Goal: Information Seeking & Learning: Learn about a topic

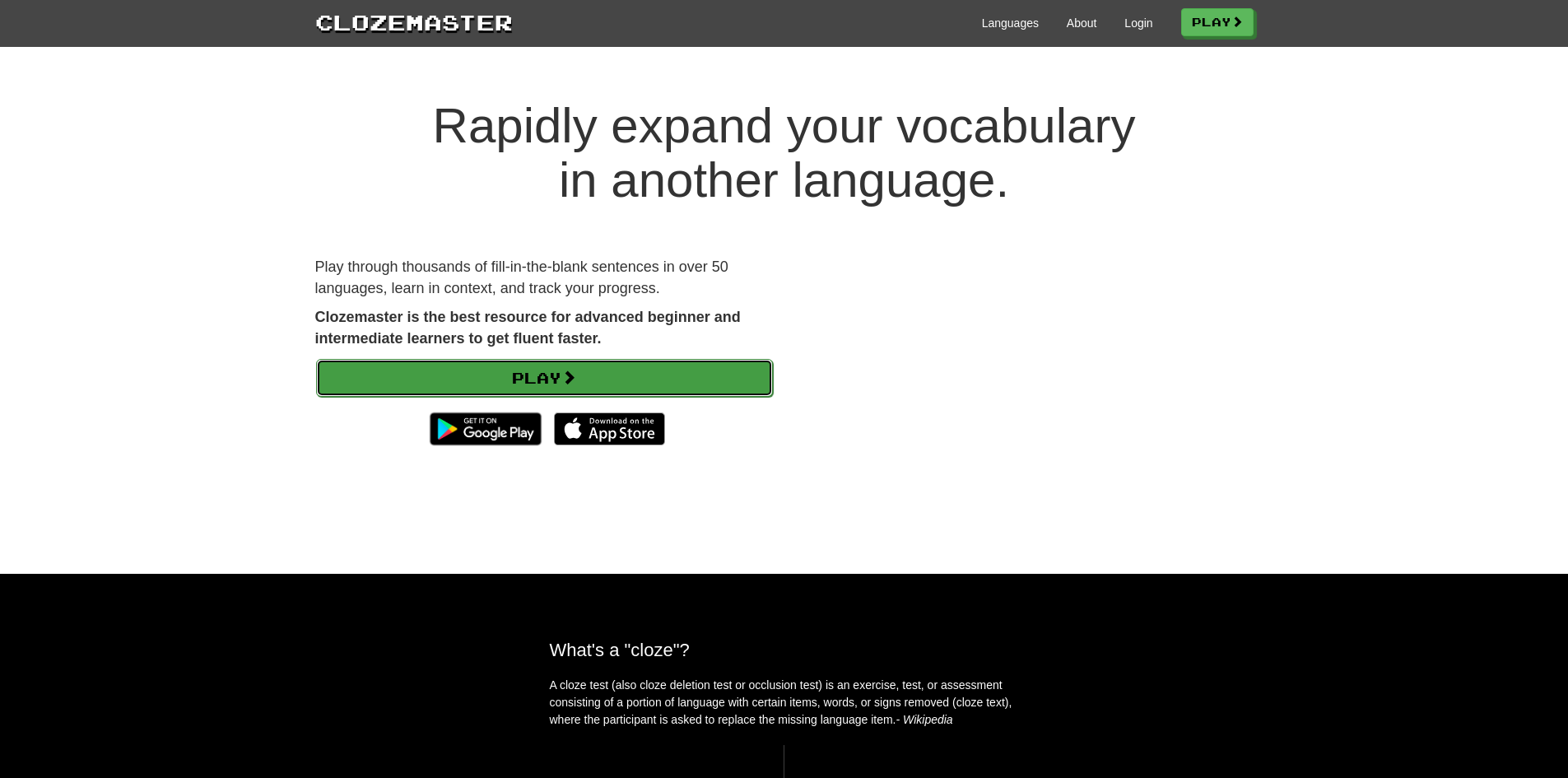
click at [604, 364] on link "Play" at bounding box center [545, 377] width 457 height 37
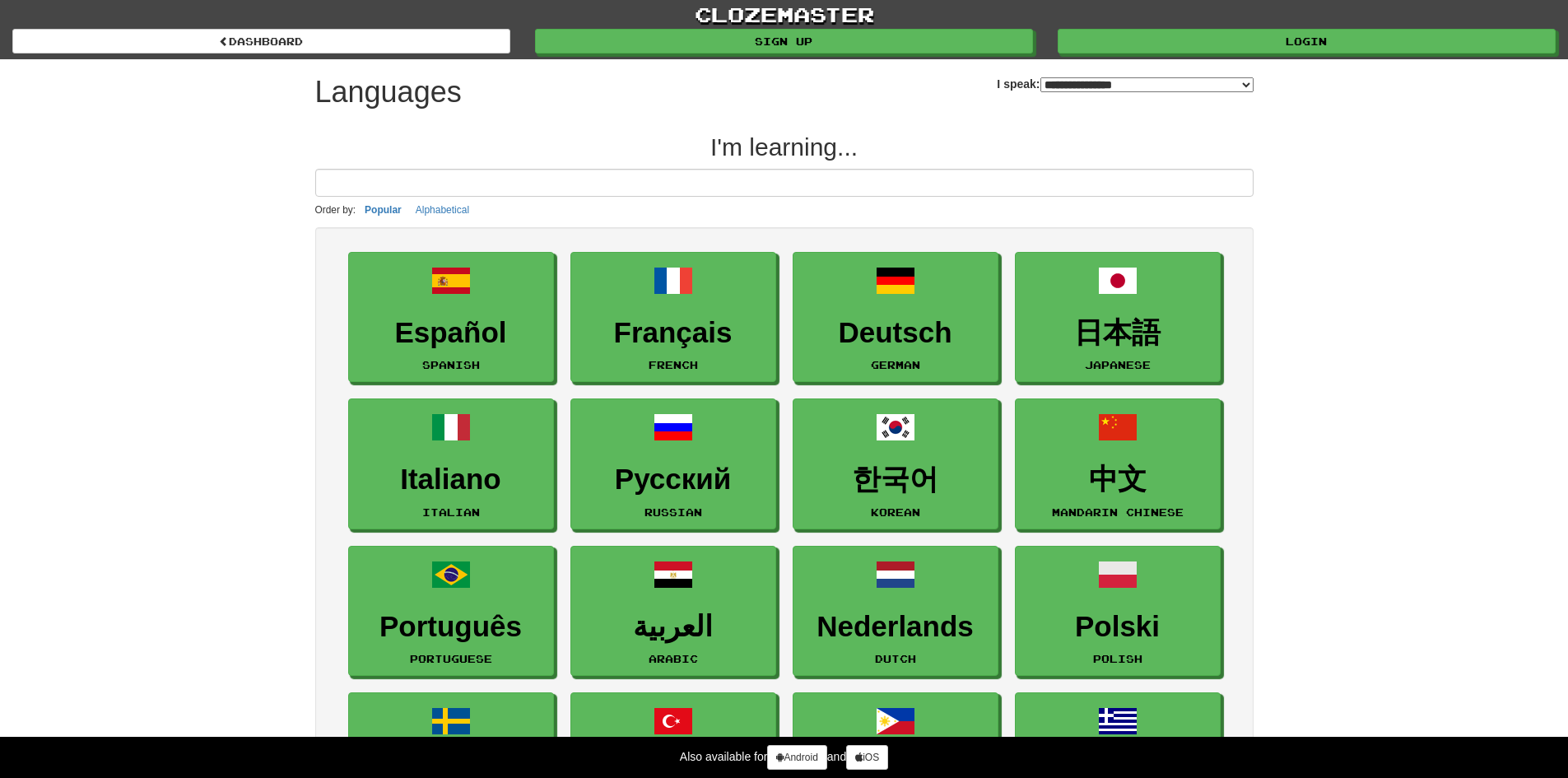
select select "*******"
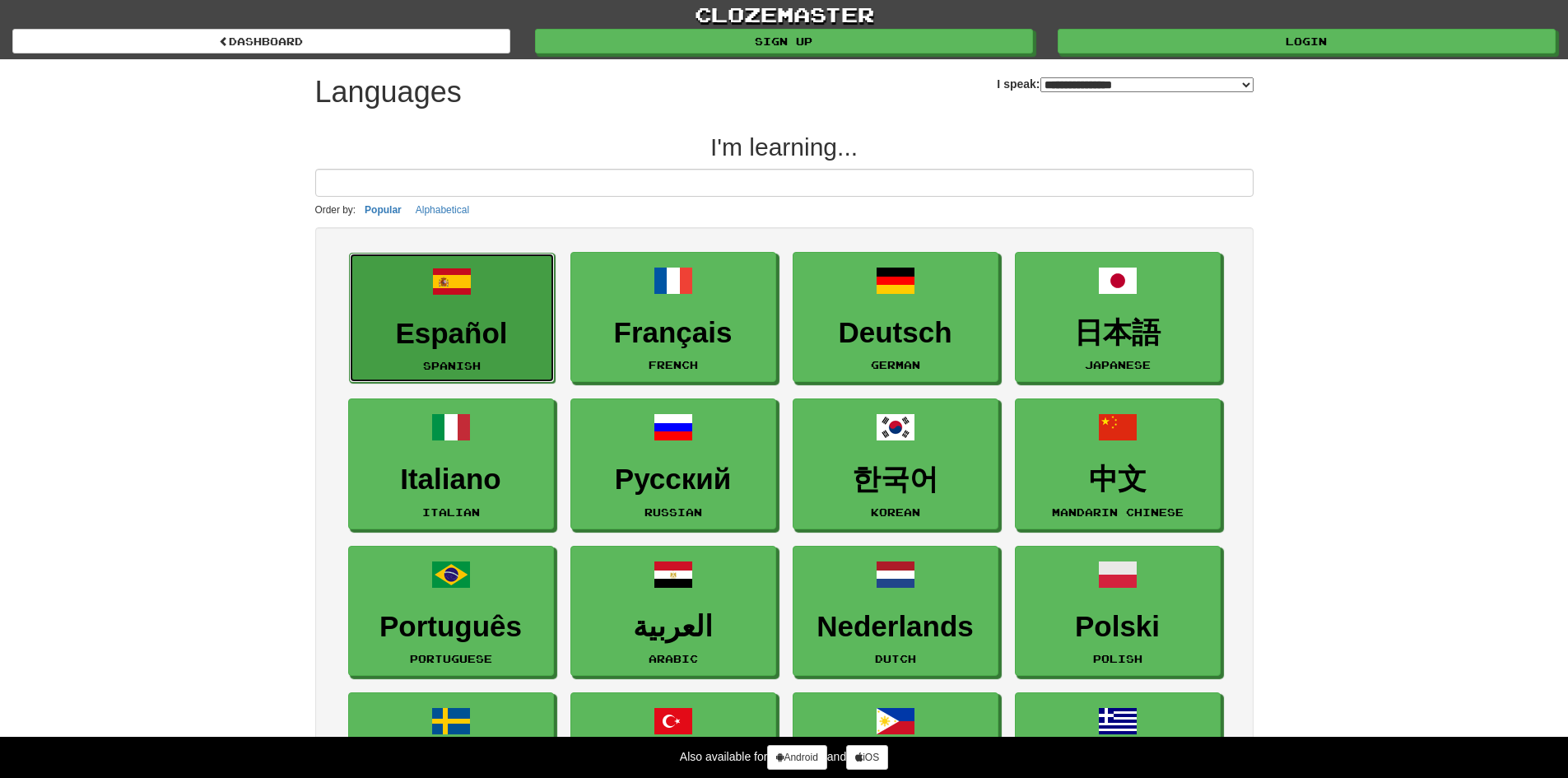
click at [478, 317] on h3 "Español" at bounding box center [451, 333] width 187 height 32
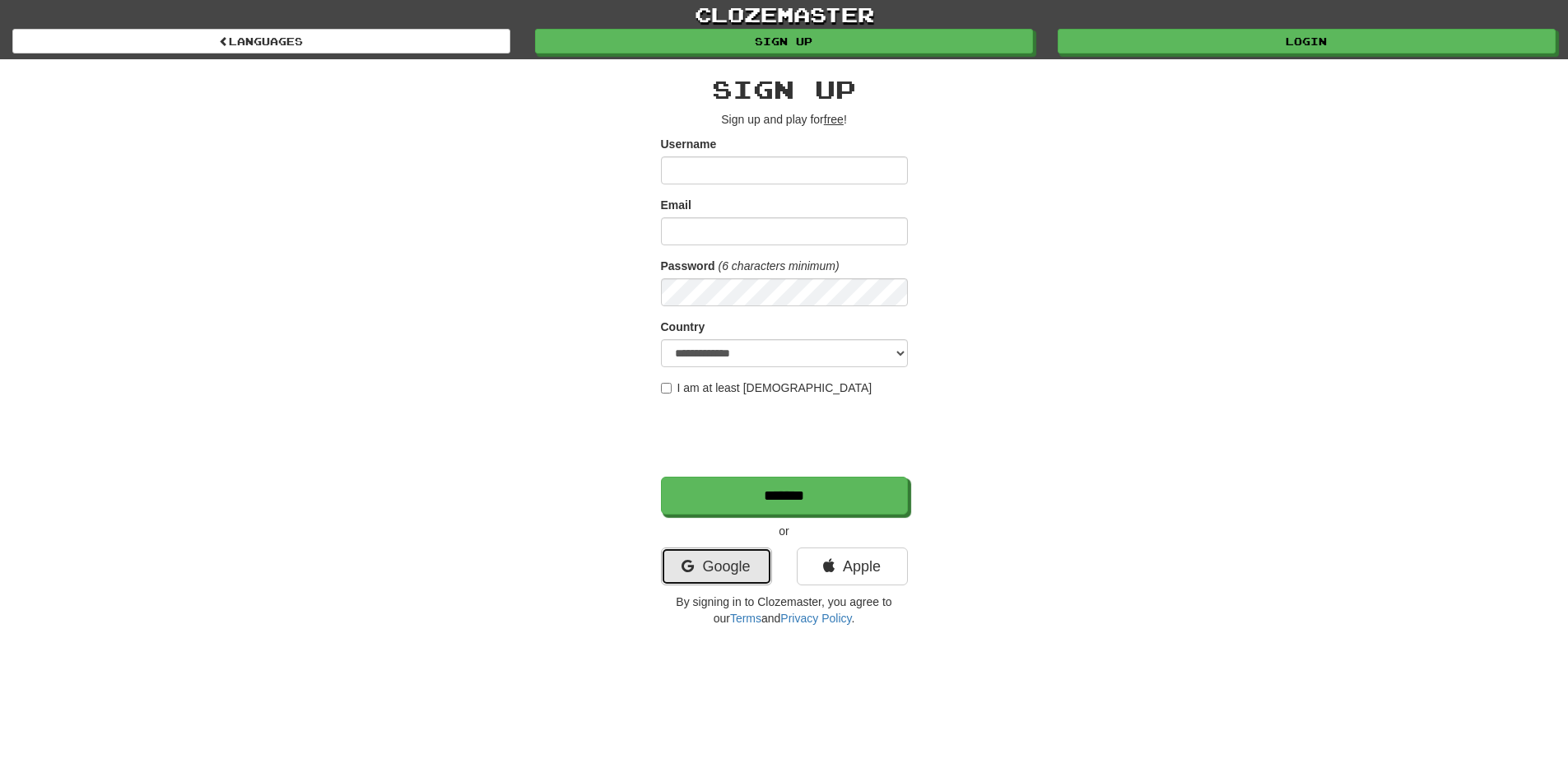
click at [700, 576] on link "Google" at bounding box center [716, 566] width 111 height 37
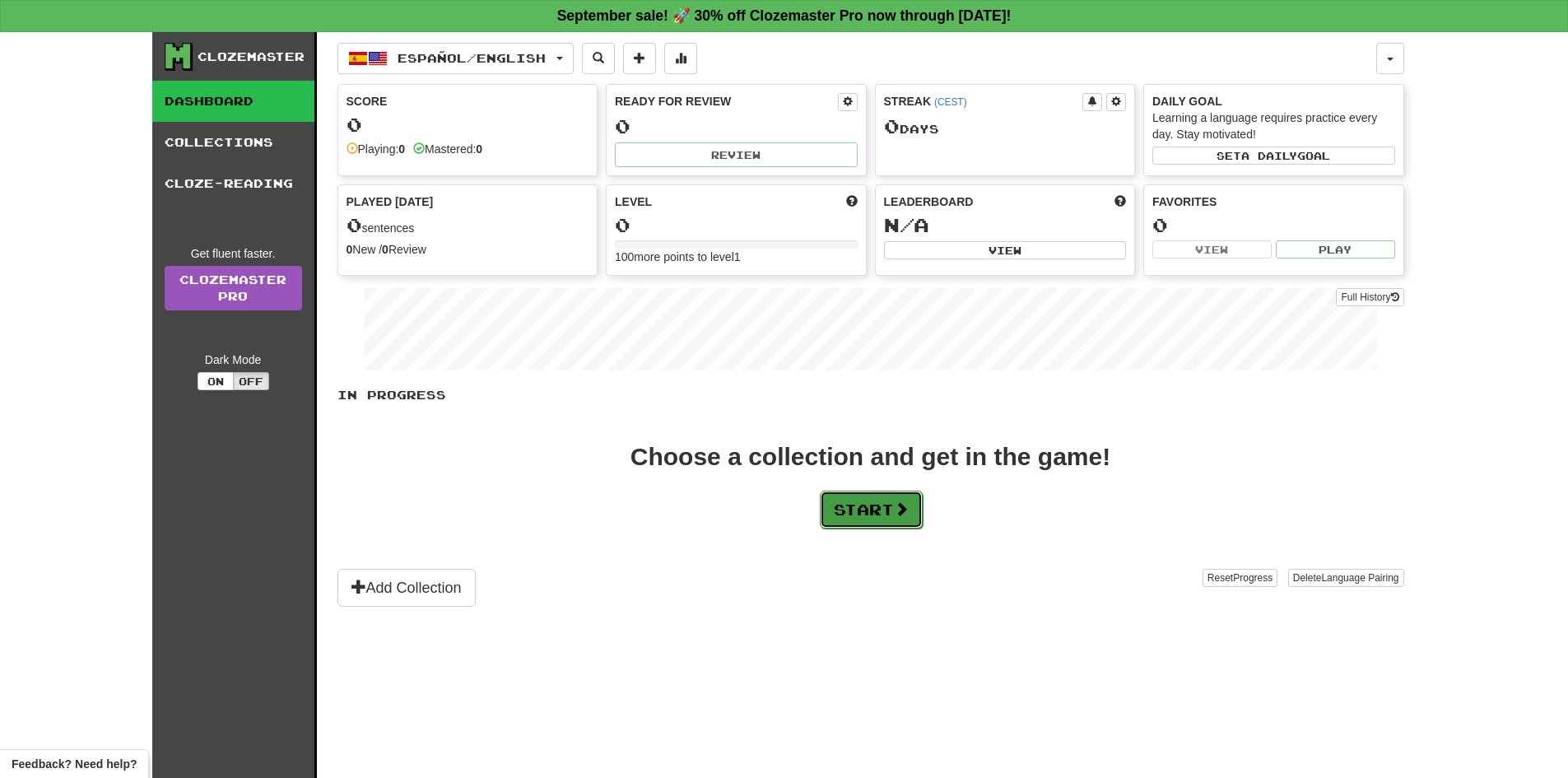
click at [861, 509] on button "Start" at bounding box center [872, 509] width 103 height 37
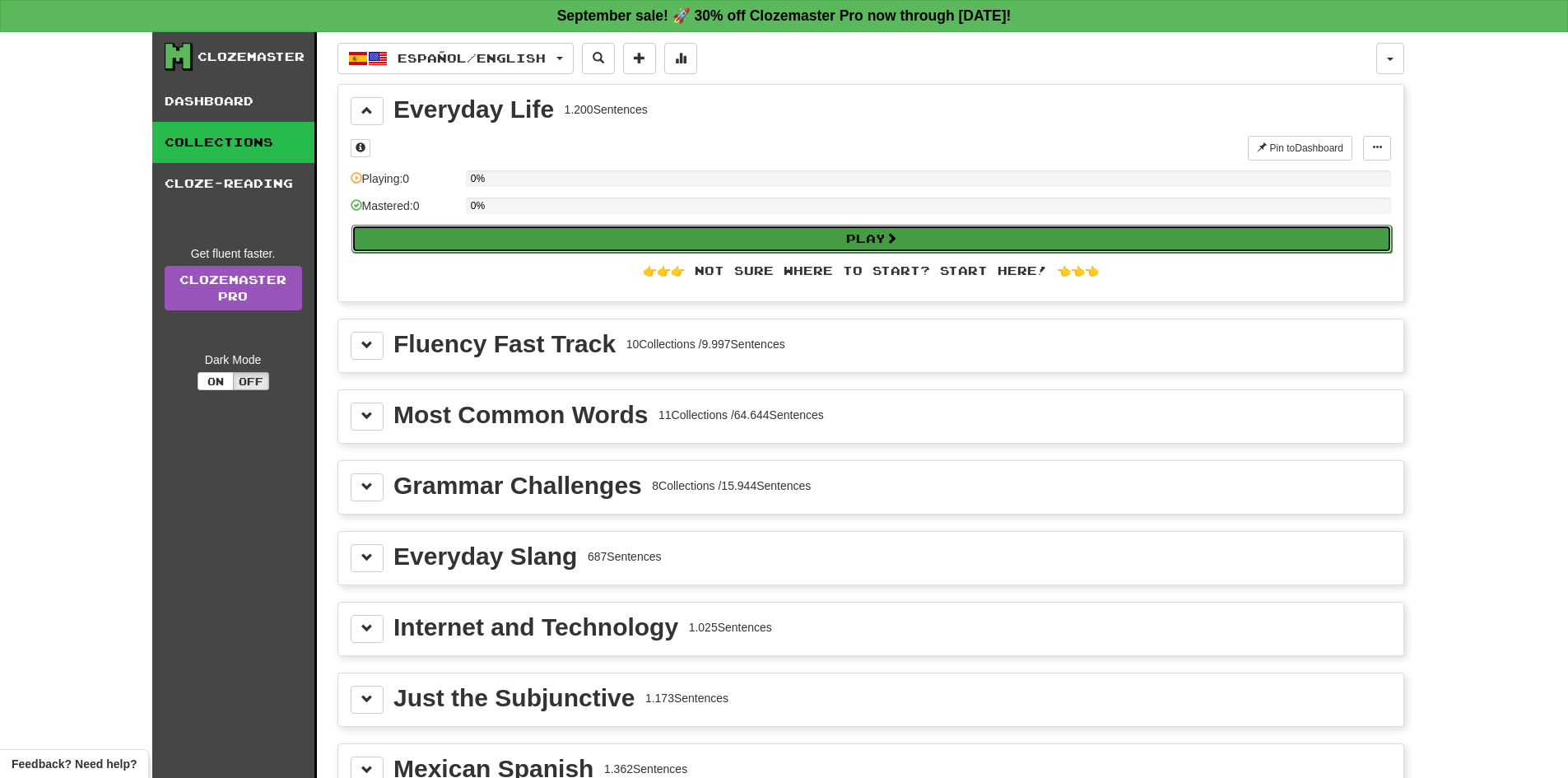
click at [785, 238] on button "Play" at bounding box center [871, 239] width 1040 height 28
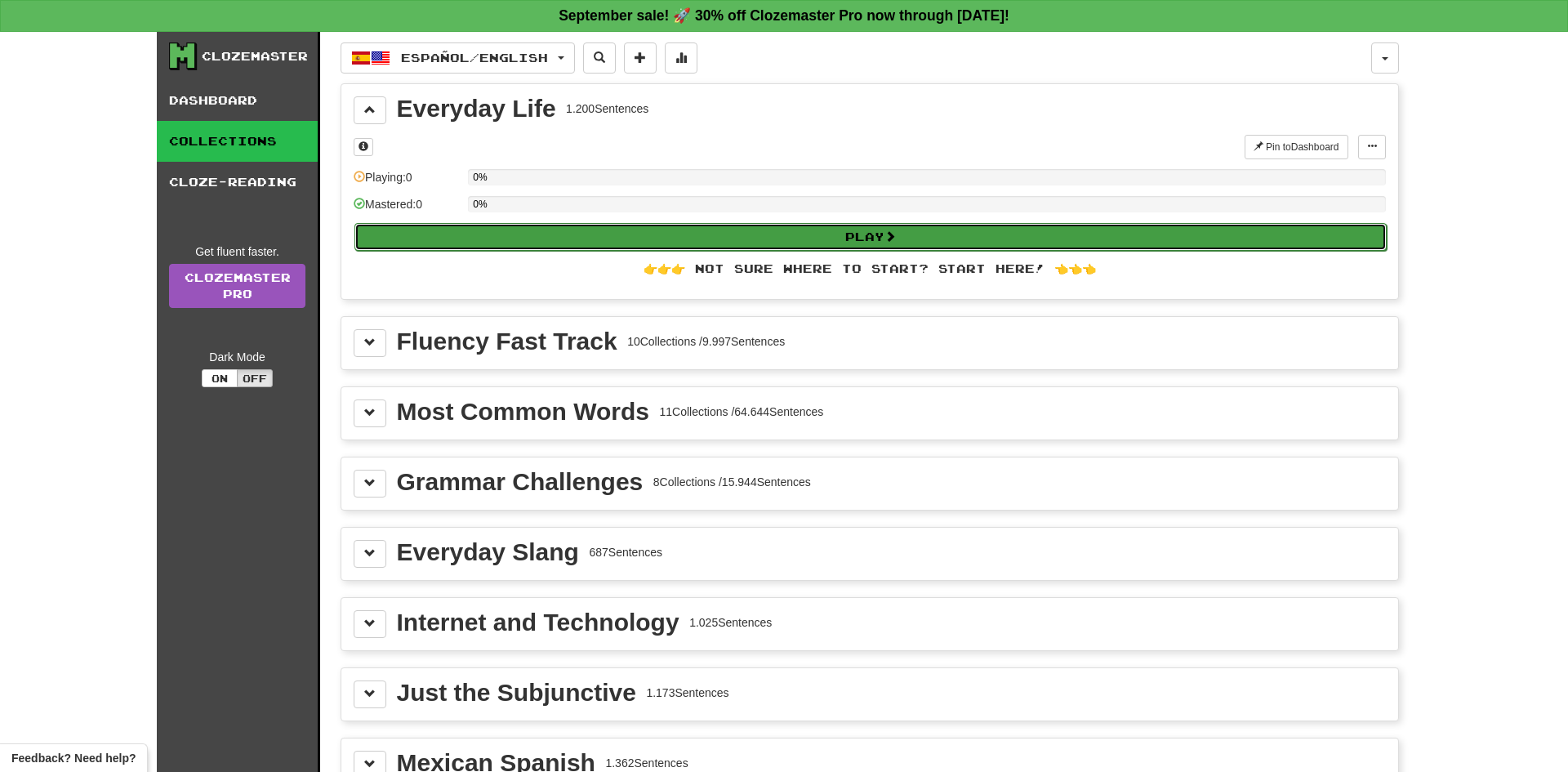
select select "**"
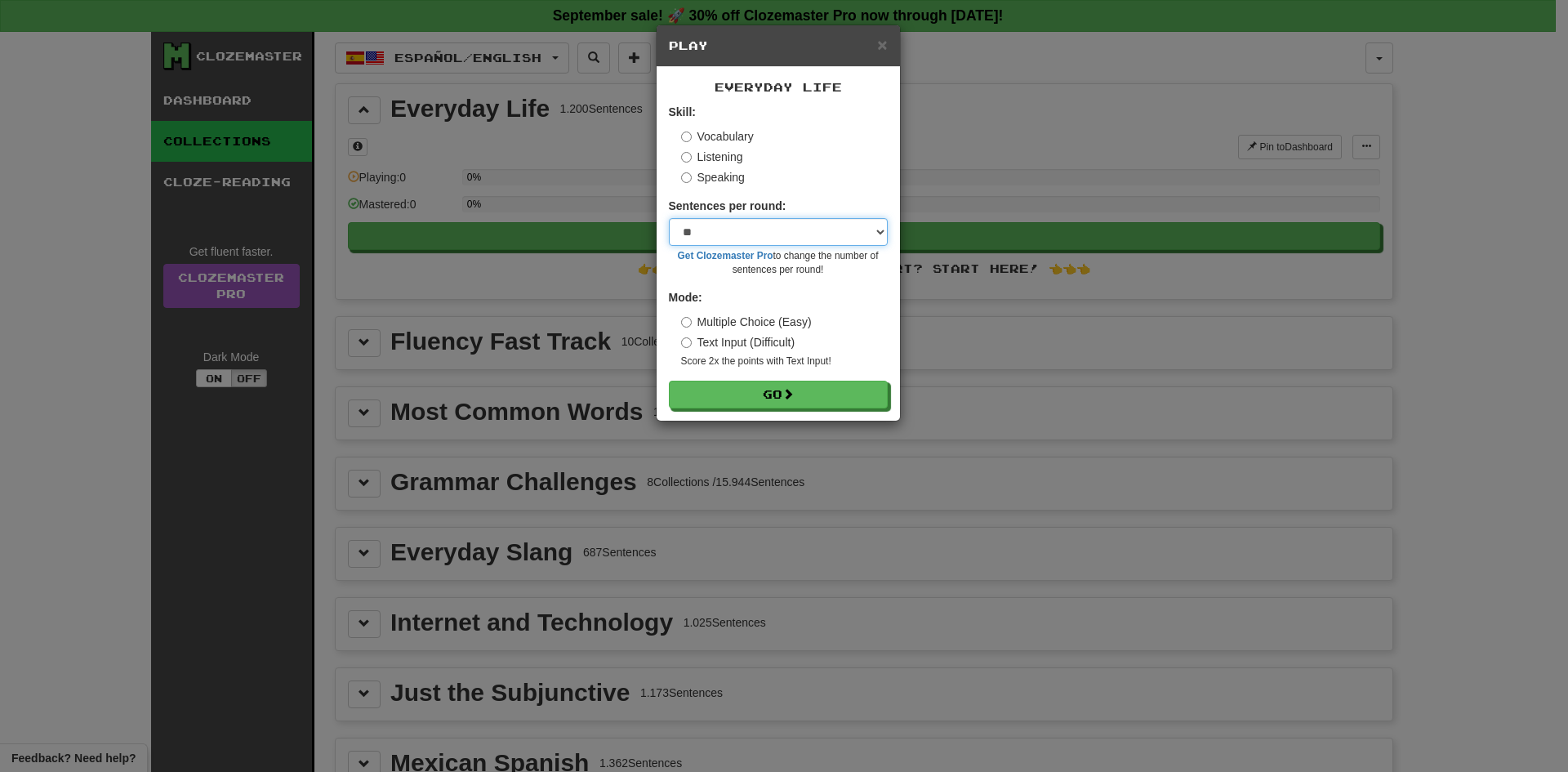
click at [730, 236] on select "* ** ** ** ** ** *** ********" at bounding box center [778, 232] width 219 height 28
click at [746, 227] on select "* ** ** ** ** ** *** ********" at bounding box center [778, 232] width 219 height 28
click at [690, 348] on label "Text Input (Difficult)" at bounding box center [738, 343] width 114 height 17
click at [796, 233] on select "* ** ** ** ** ** *** ********" at bounding box center [778, 232] width 219 height 28
click at [669, 218] on select "* ** ** ** ** ** *** ********" at bounding box center [778, 232] width 219 height 28
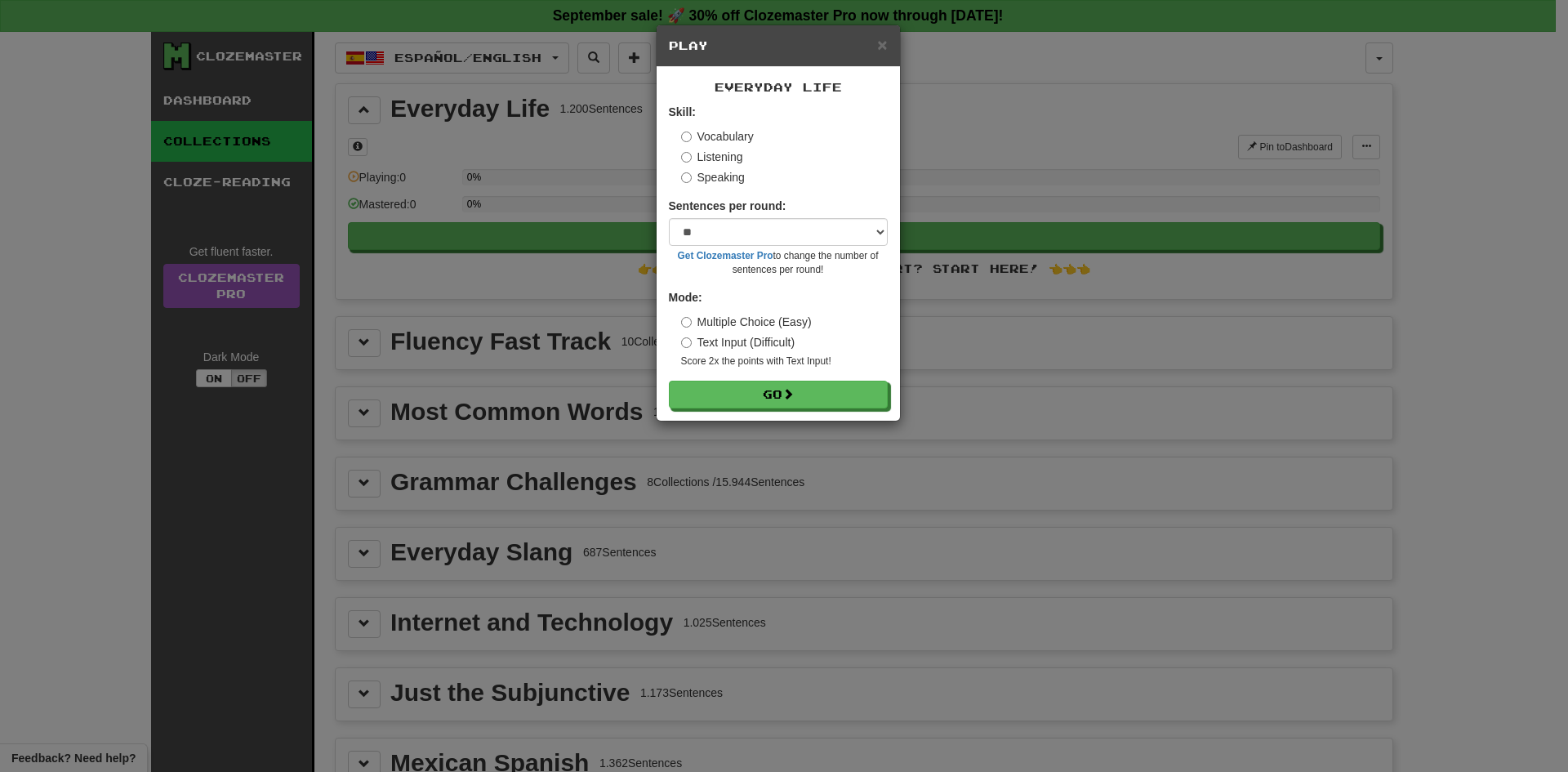
click at [780, 254] on small "Get Clozemaster Pro to change the number of sentences per round!" at bounding box center [778, 263] width 219 height 28
click at [788, 244] on select "* ** ** ** ** ** *** ********" at bounding box center [778, 232] width 219 height 28
click at [669, 218] on select "* ** ** ** ** ** *** ********" at bounding box center [778, 232] width 219 height 28
click at [763, 387] on button "Go" at bounding box center [779, 396] width 219 height 28
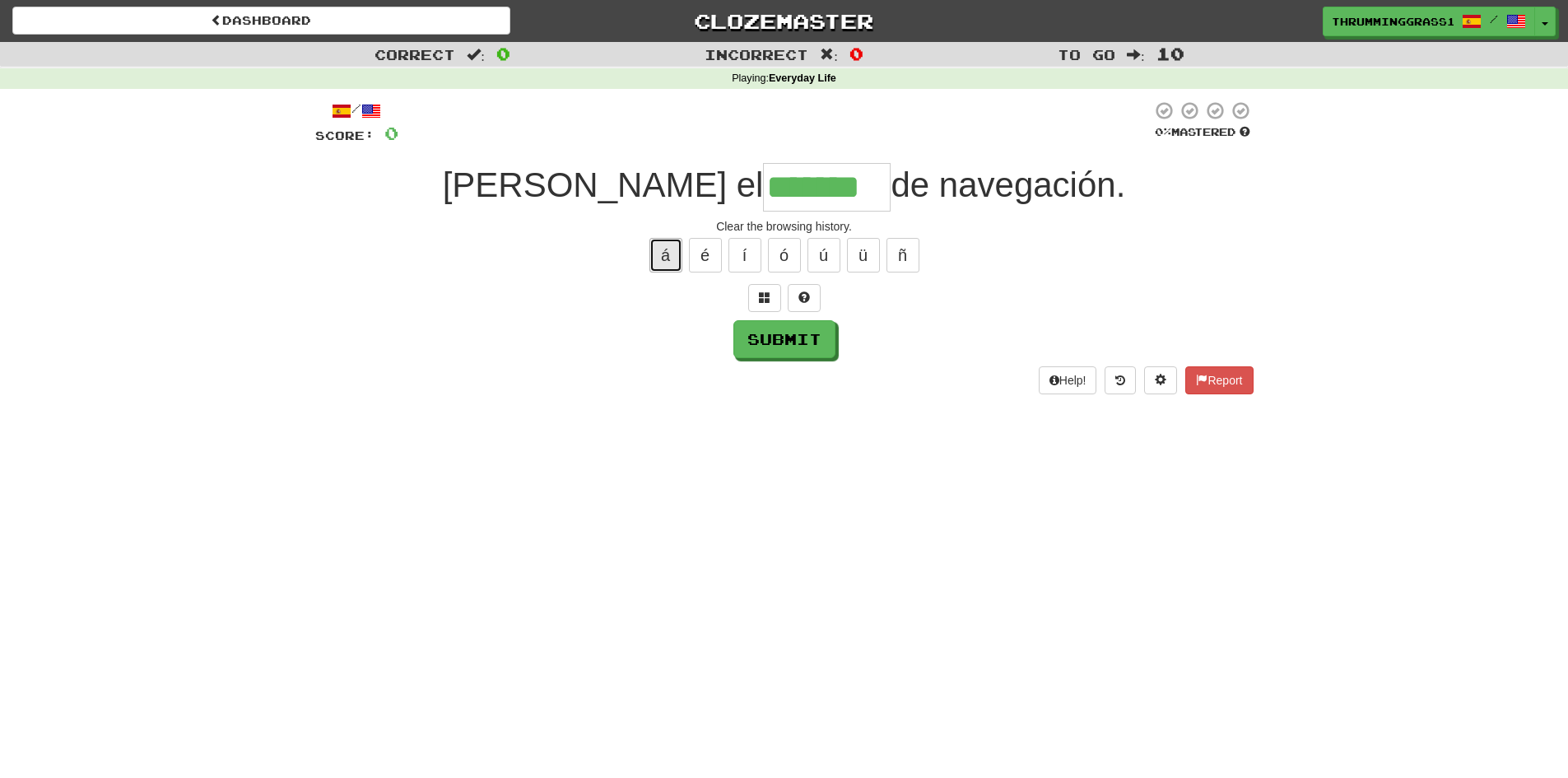
click at [673, 261] on button "á" at bounding box center [666, 255] width 33 height 35
click at [828, 341] on button "Submit" at bounding box center [784, 340] width 102 height 37
click at [773, 194] on input "********" at bounding box center [827, 187] width 127 height 49
click at [666, 269] on button "á" at bounding box center [666, 255] width 33 height 35
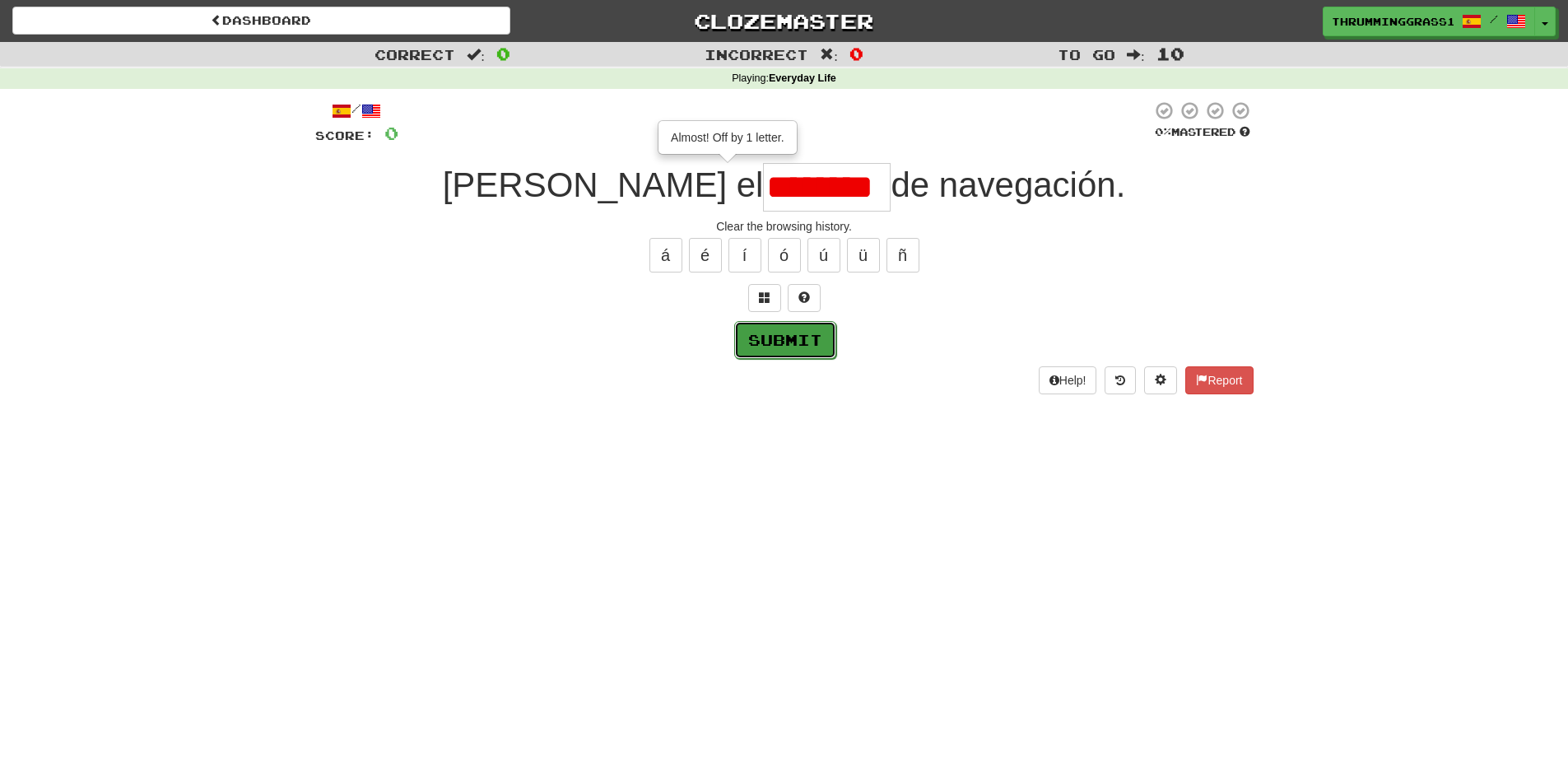
click at [758, 330] on button "Submit" at bounding box center [784, 340] width 102 height 37
click at [773, 208] on input "********" at bounding box center [827, 187] width 127 height 49
type input "*"
type input "*********"
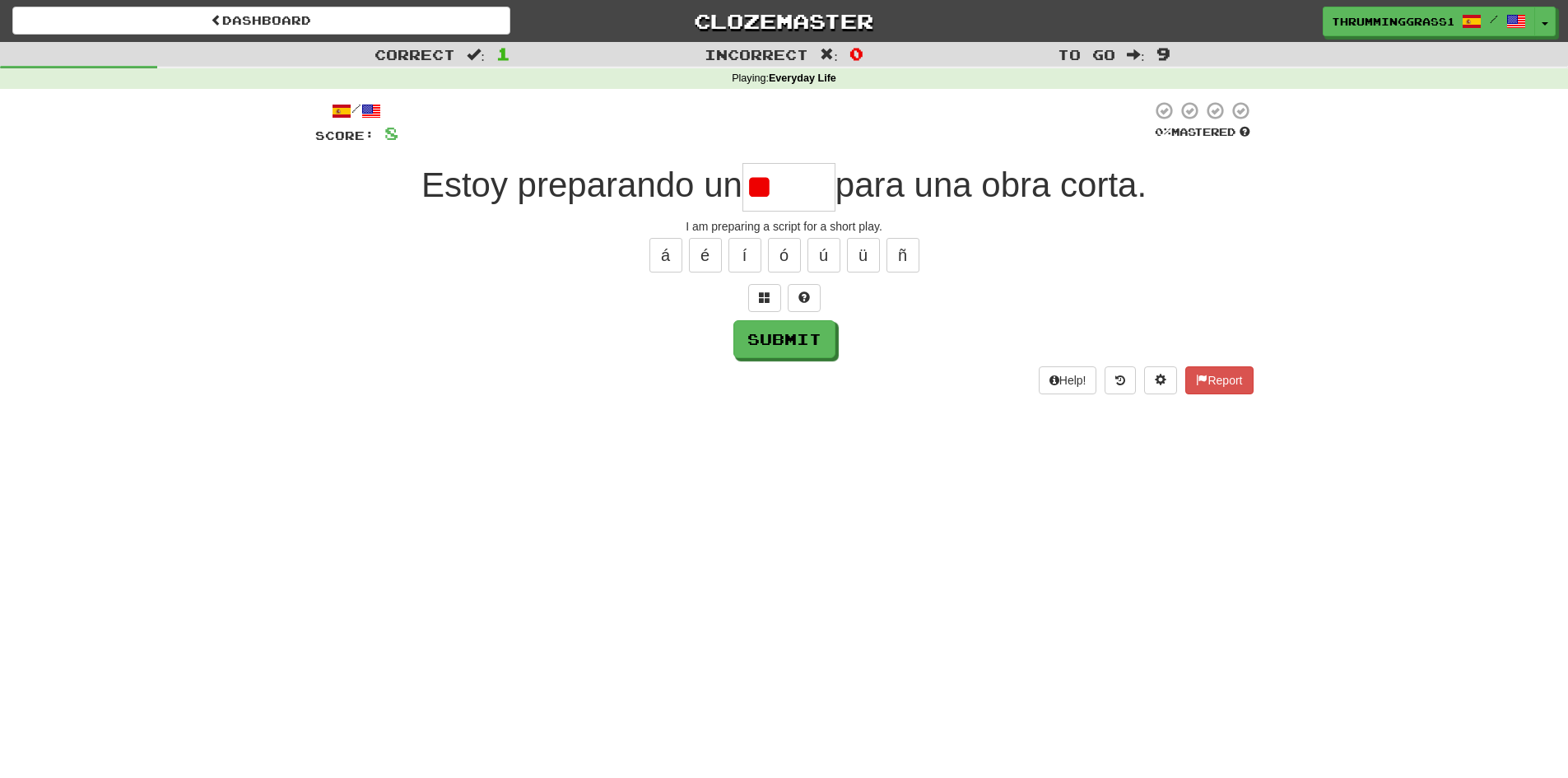
type input "*"
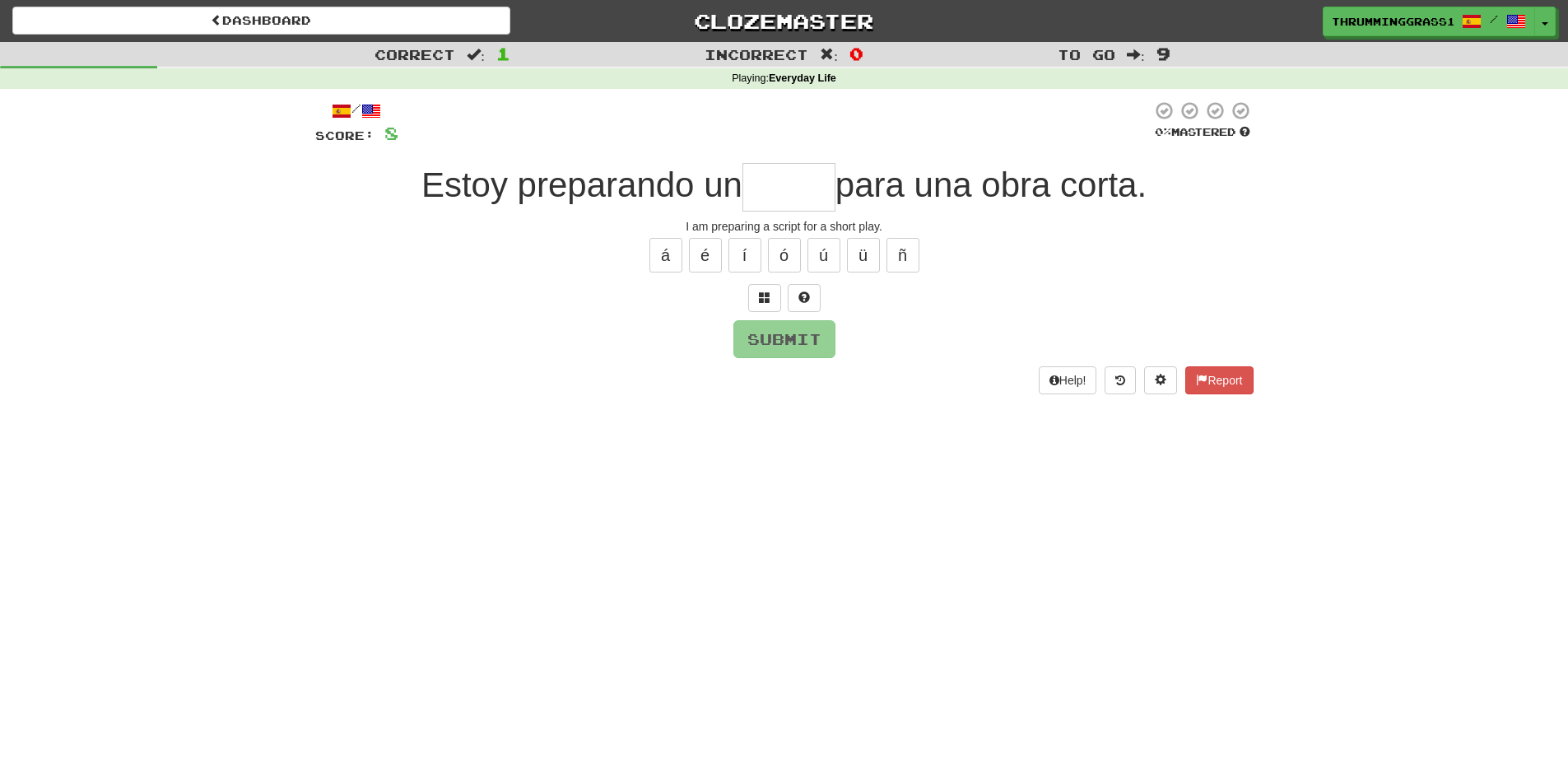
type input "*"
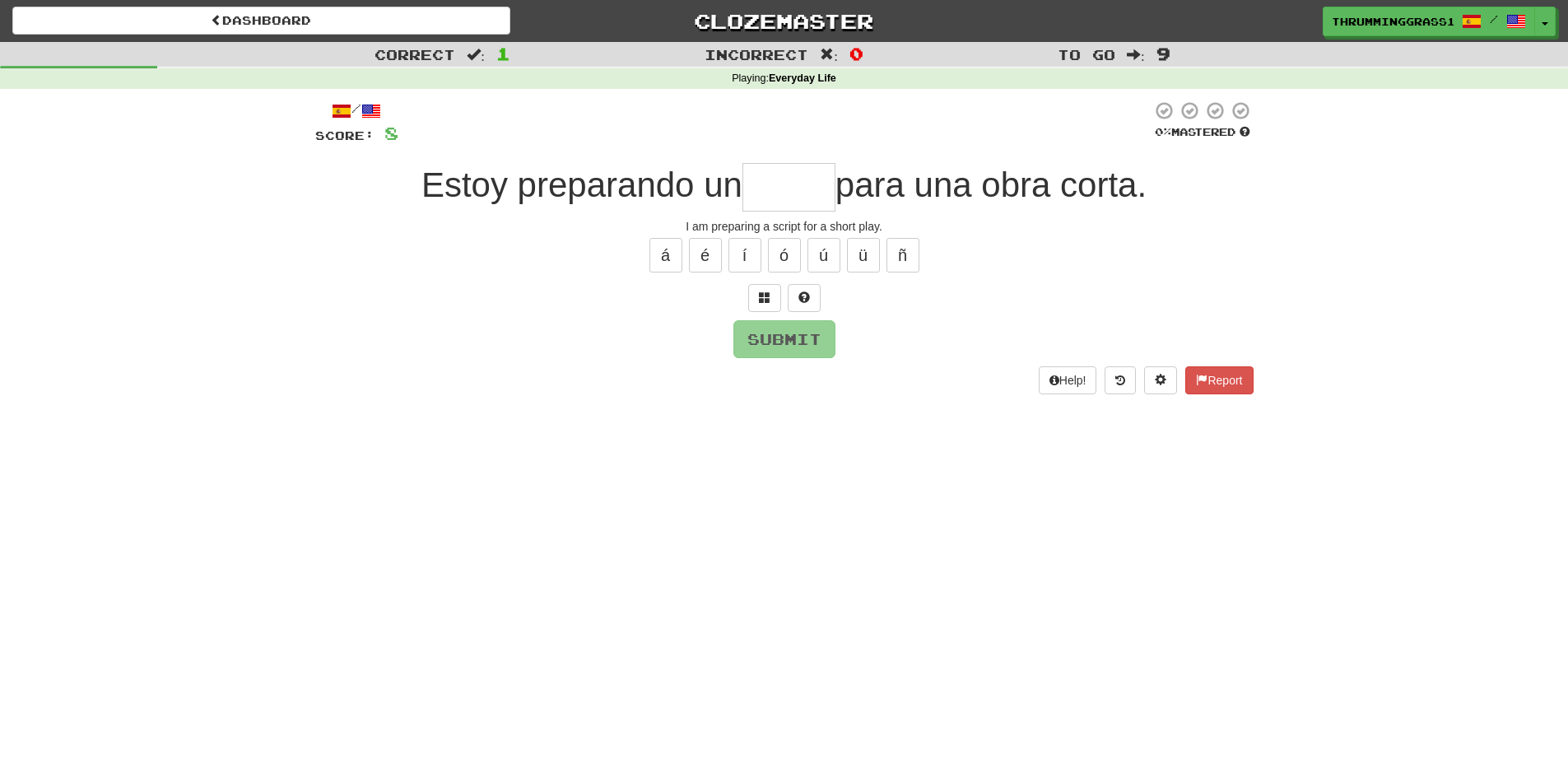
type input "*"
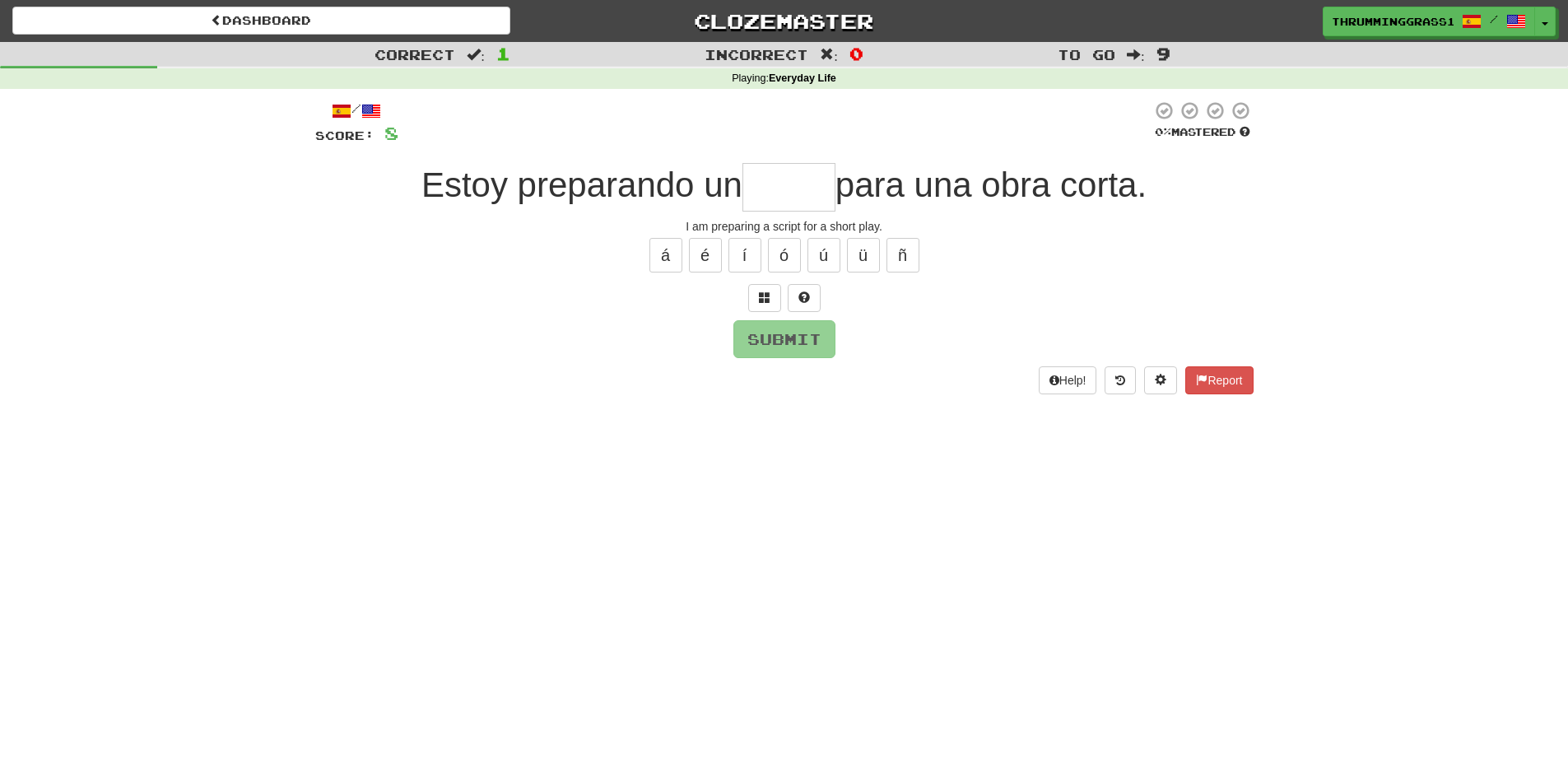
type input "*"
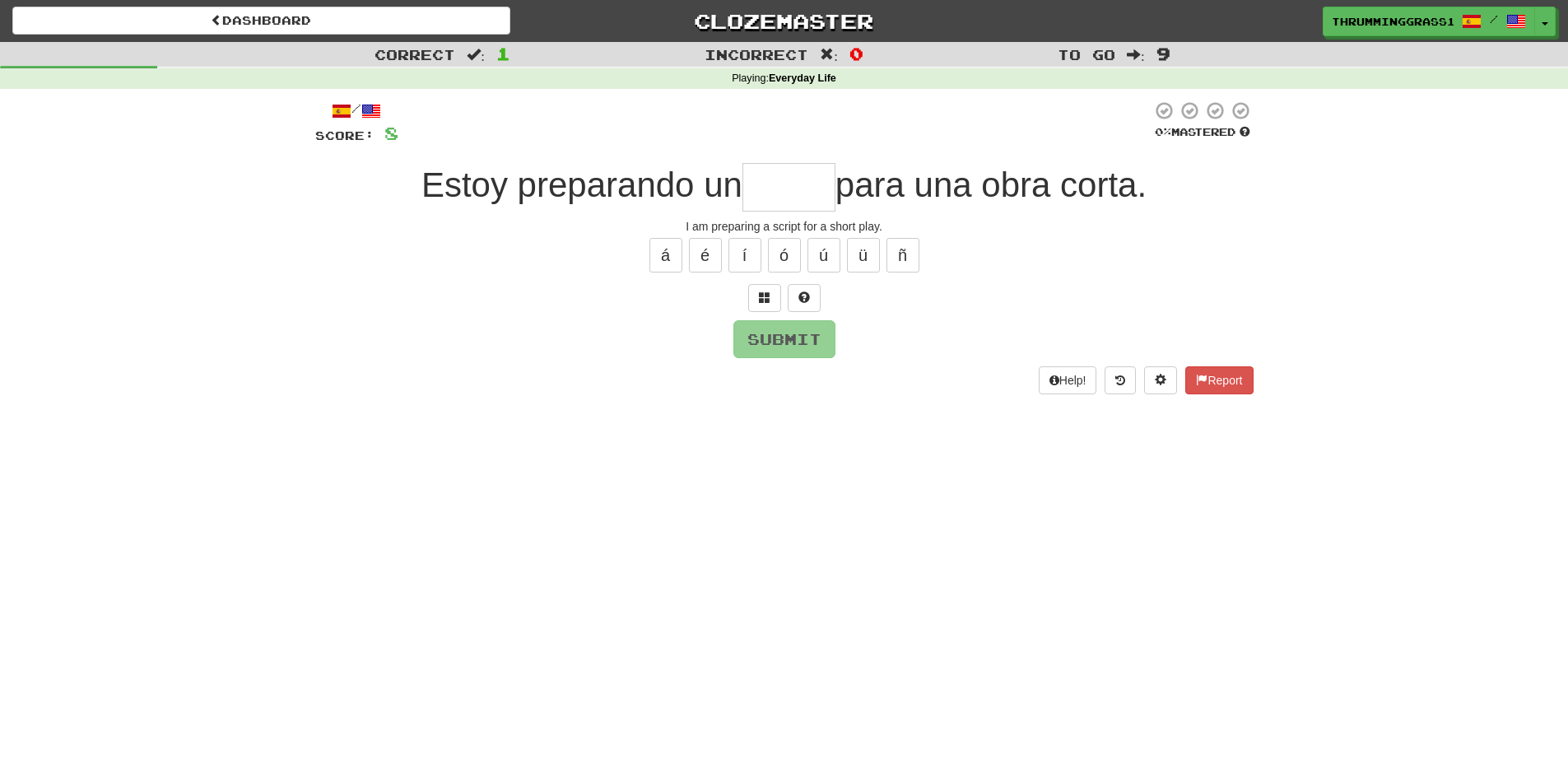
type input "*"
click at [791, 288] on button at bounding box center [803, 298] width 33 height 28
click at [780, 304] on button at bounding box center [784, 298] width 33 height 28
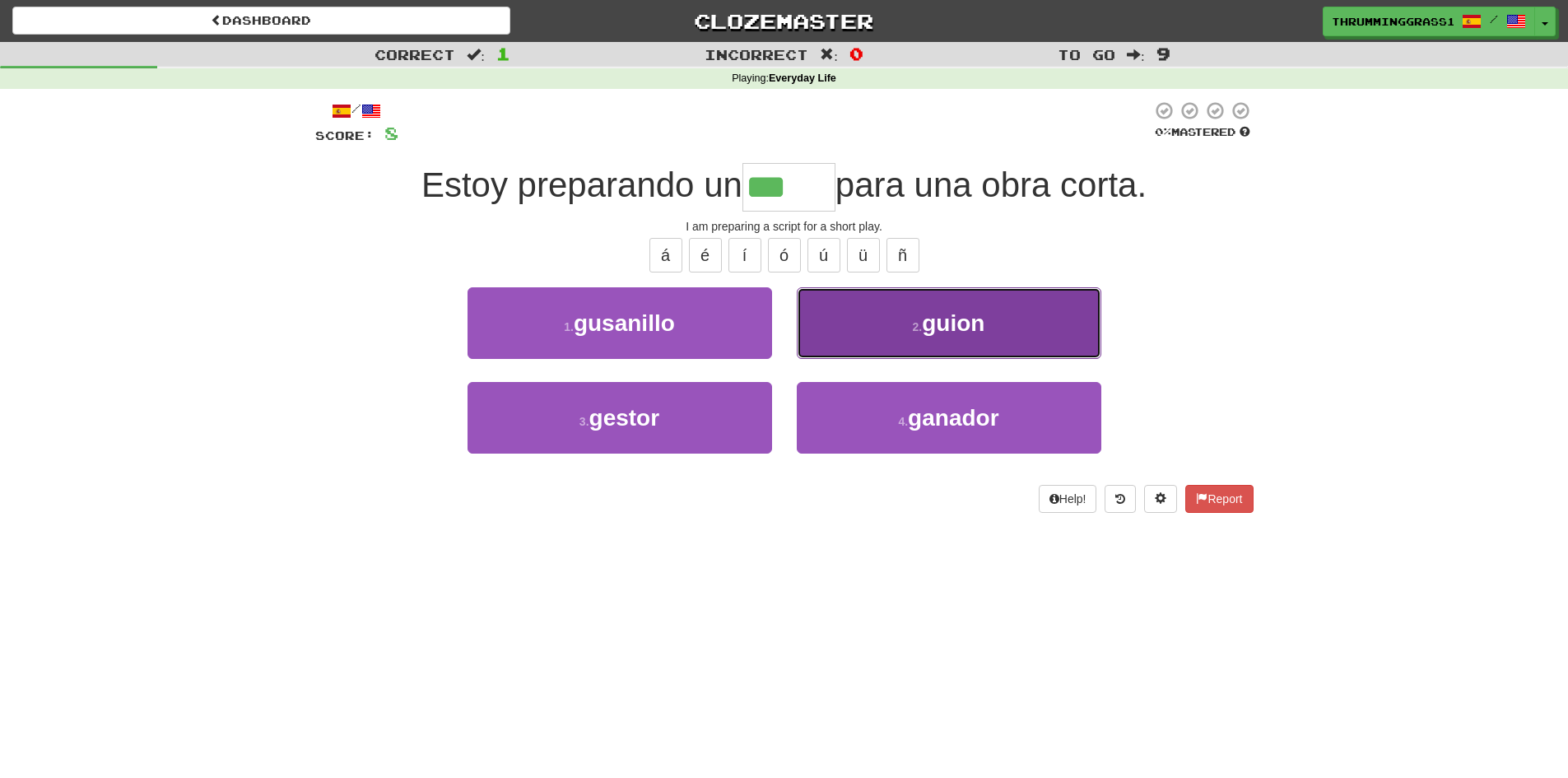
click at [1022, 325] on button "2 . guion" at bounding box center [948, 323] width 304 height 71
type input "*****"
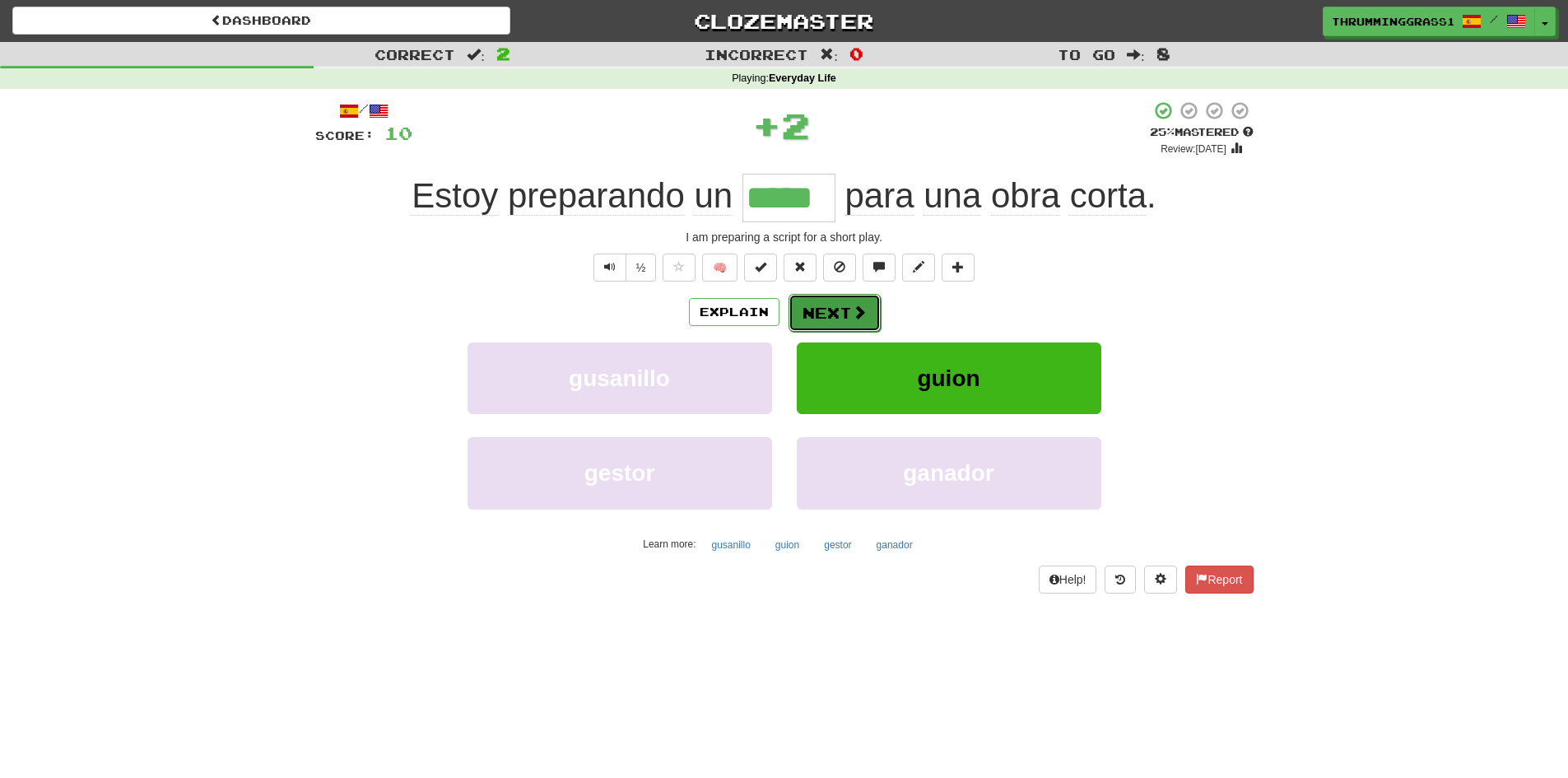
click at [834, 306] on button "Next" at bounding box center [834, 313] width 92 height 37
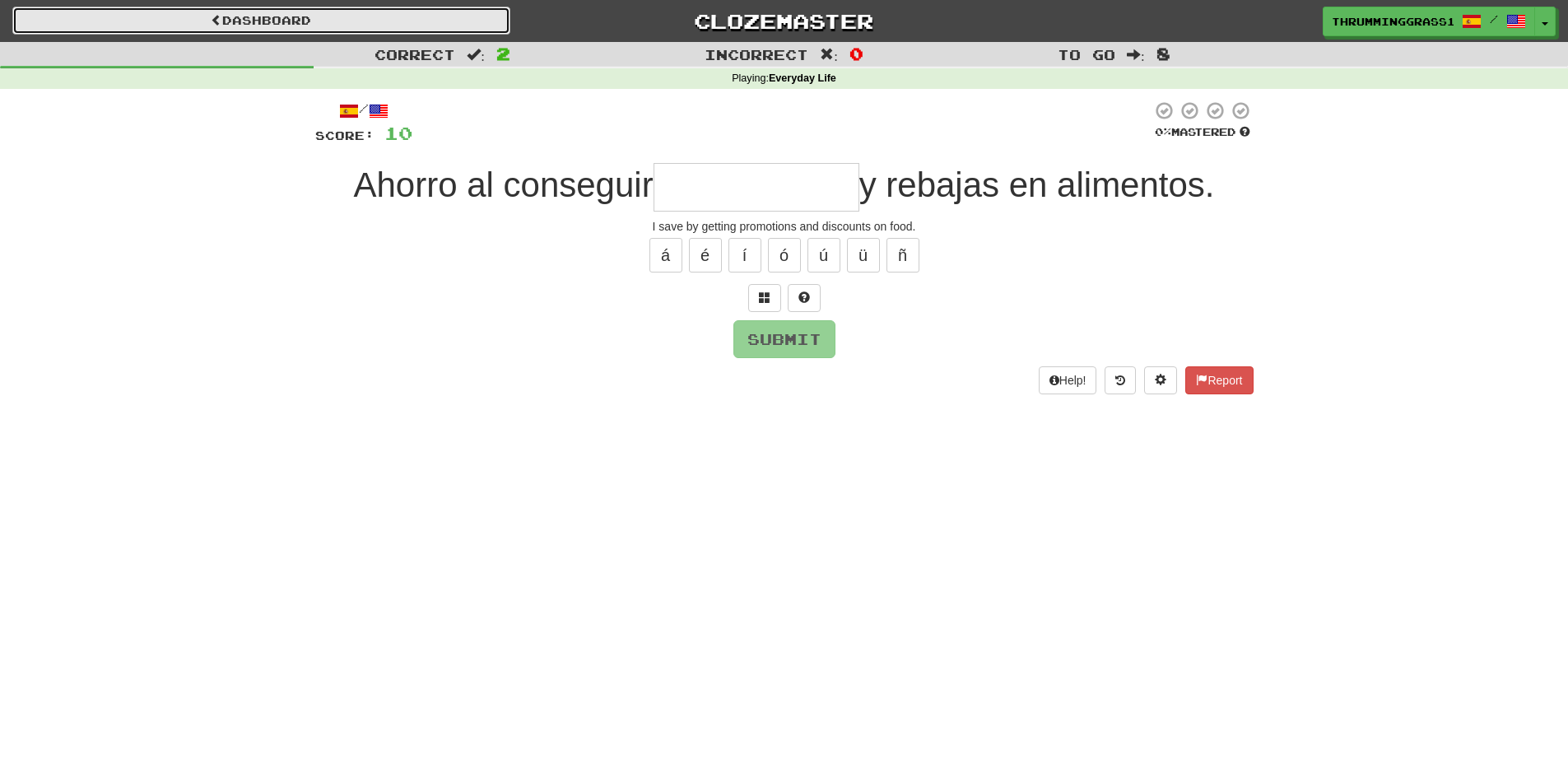
click at [262, 22] on link "Dashboard" at bounding box center [261, 21] width 498 height 28
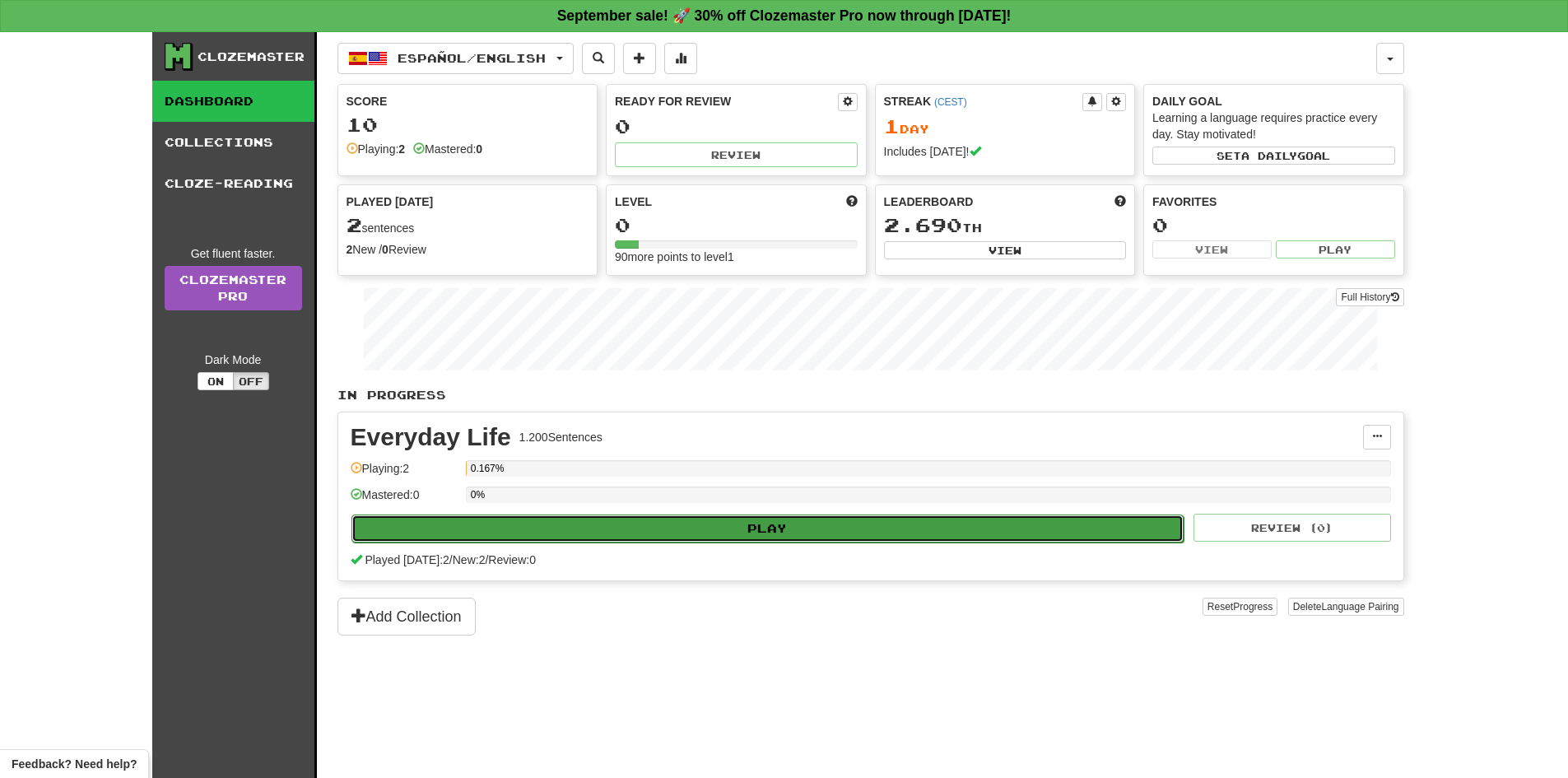
click at [771, 530] on button "Play" at bounding box center [768, 528] width 833 height 28
select select "**"
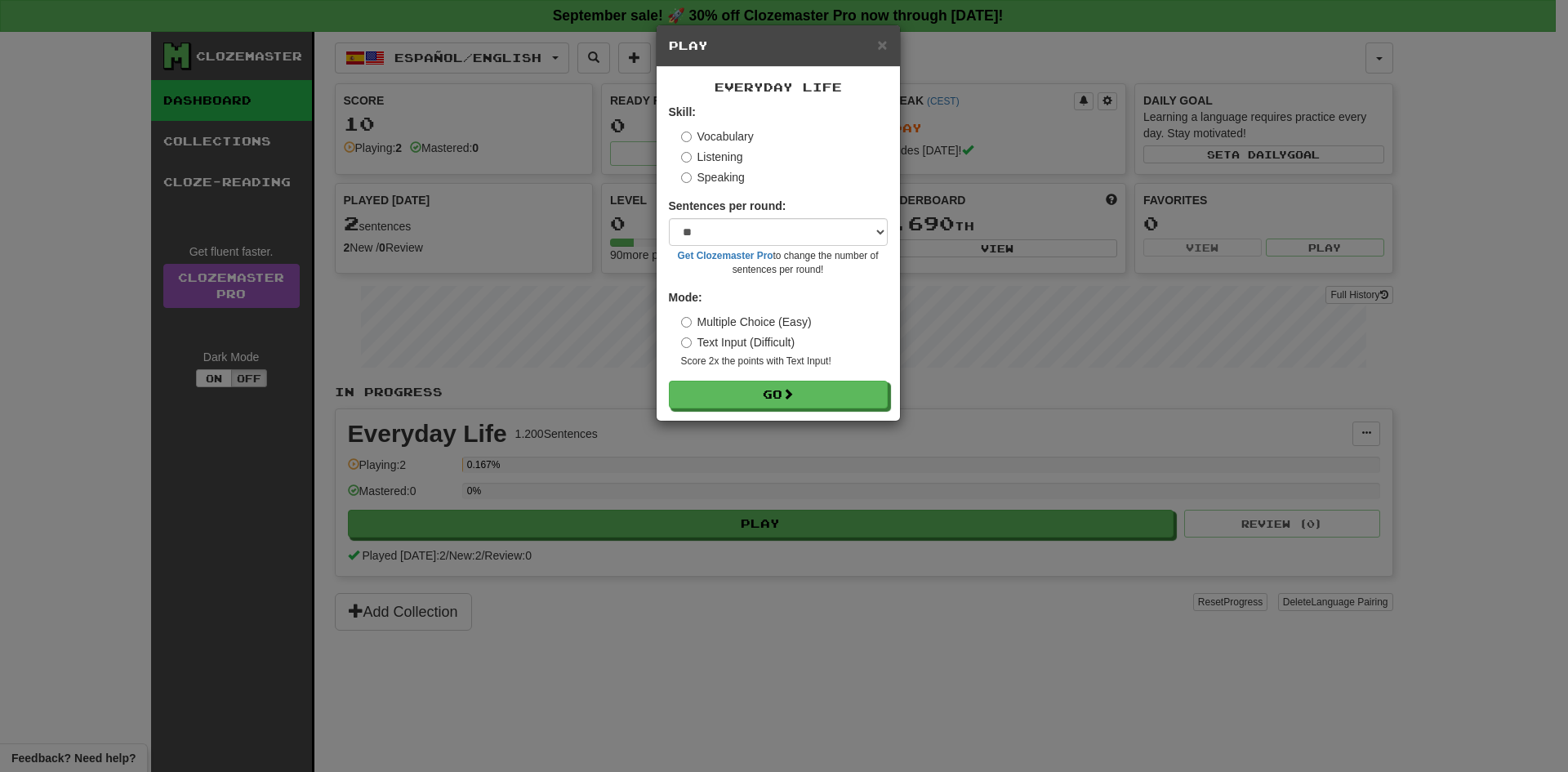
click at [709, 321] on label "Multiple Choice (Easy)" at bounding box center [746, 322] width 131 height 17
click at [730, 382] on button "Go" at bounding box center [779, 396] width 219 height 28
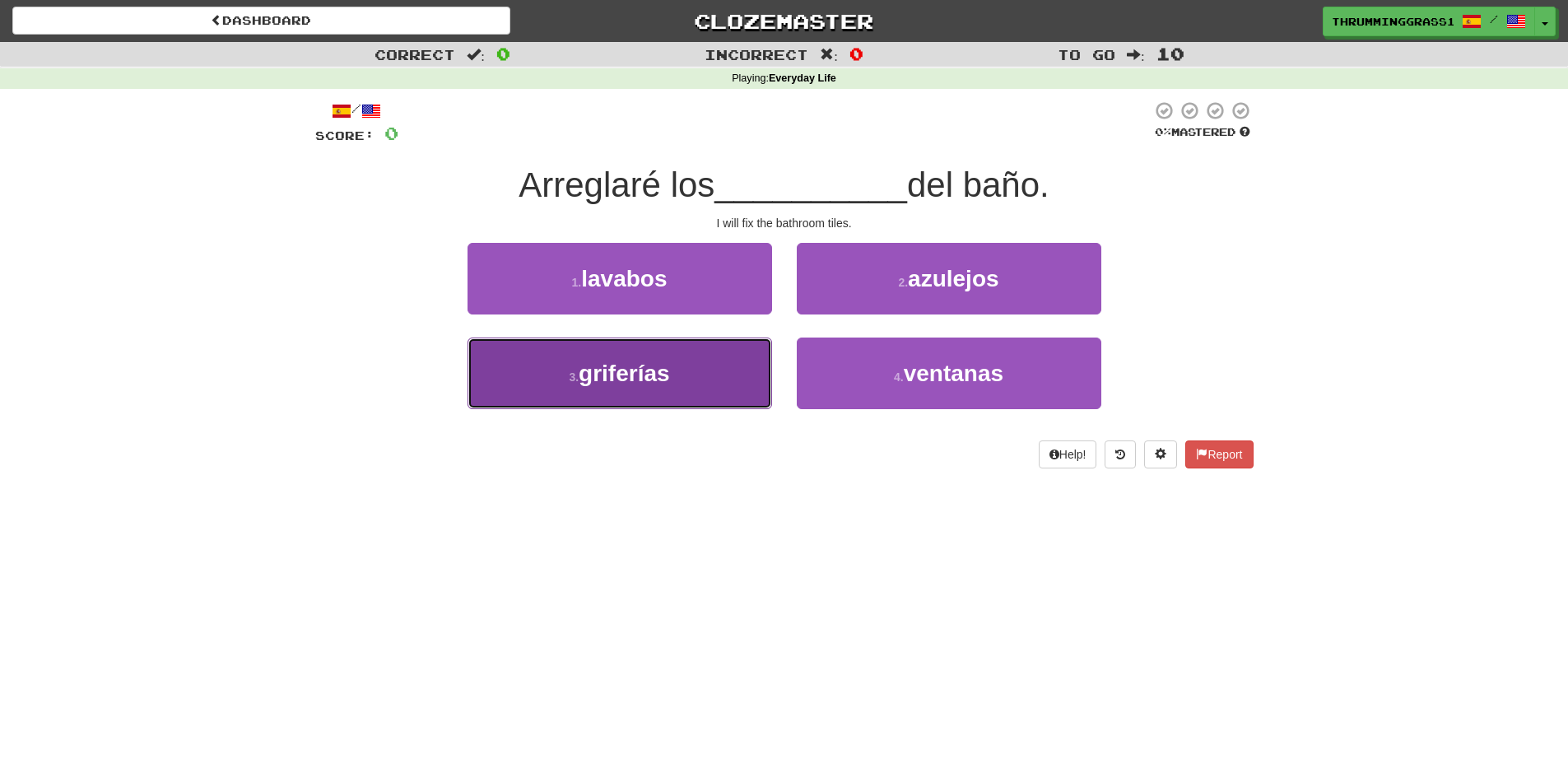
click at [740, 369] on button "3 . griferías" at bounding box center [619, 373] width 304 height 71
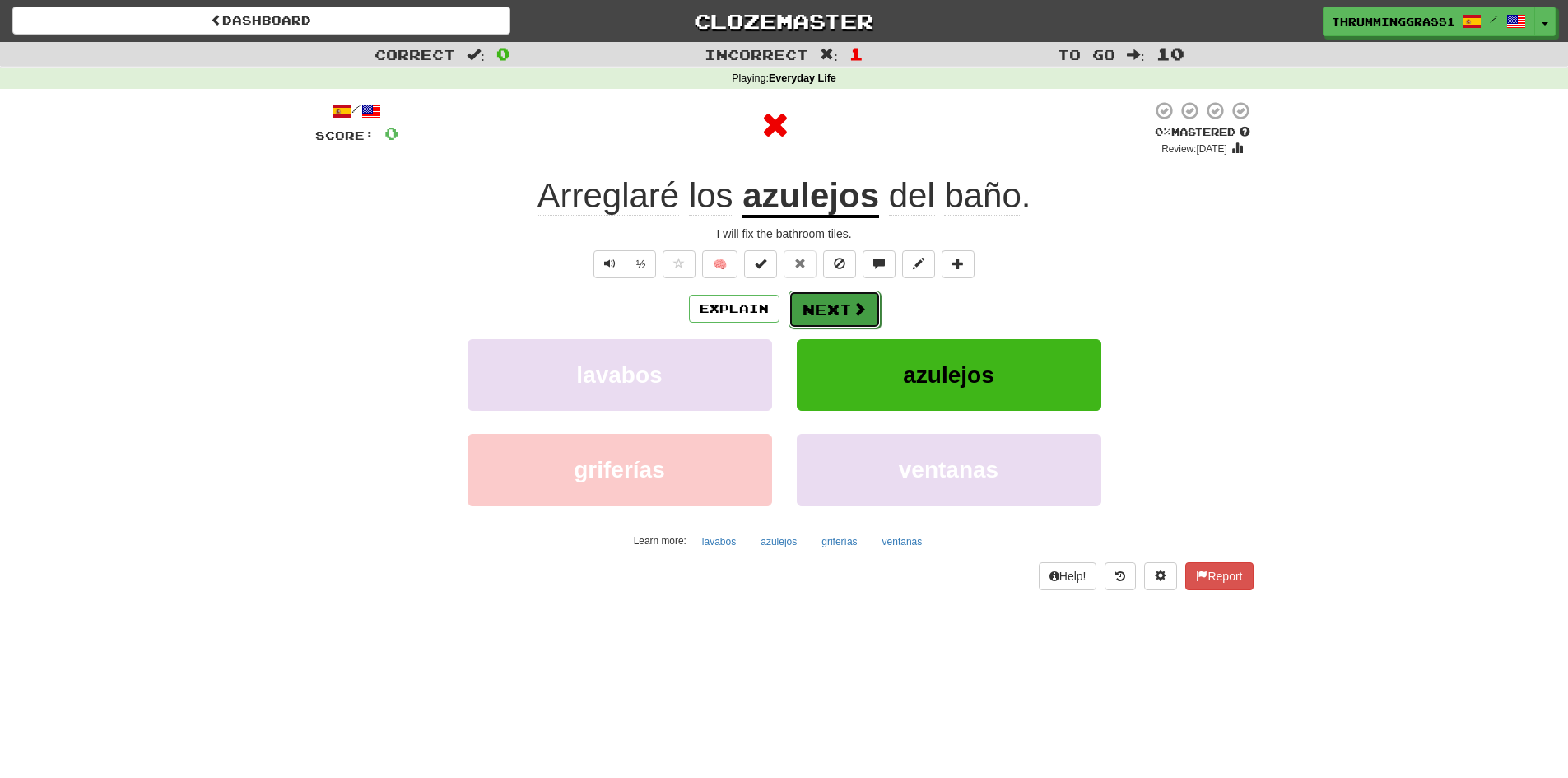
click at [840, 316] on button "Next" at bounding box center [834, 309] width 92 height 37
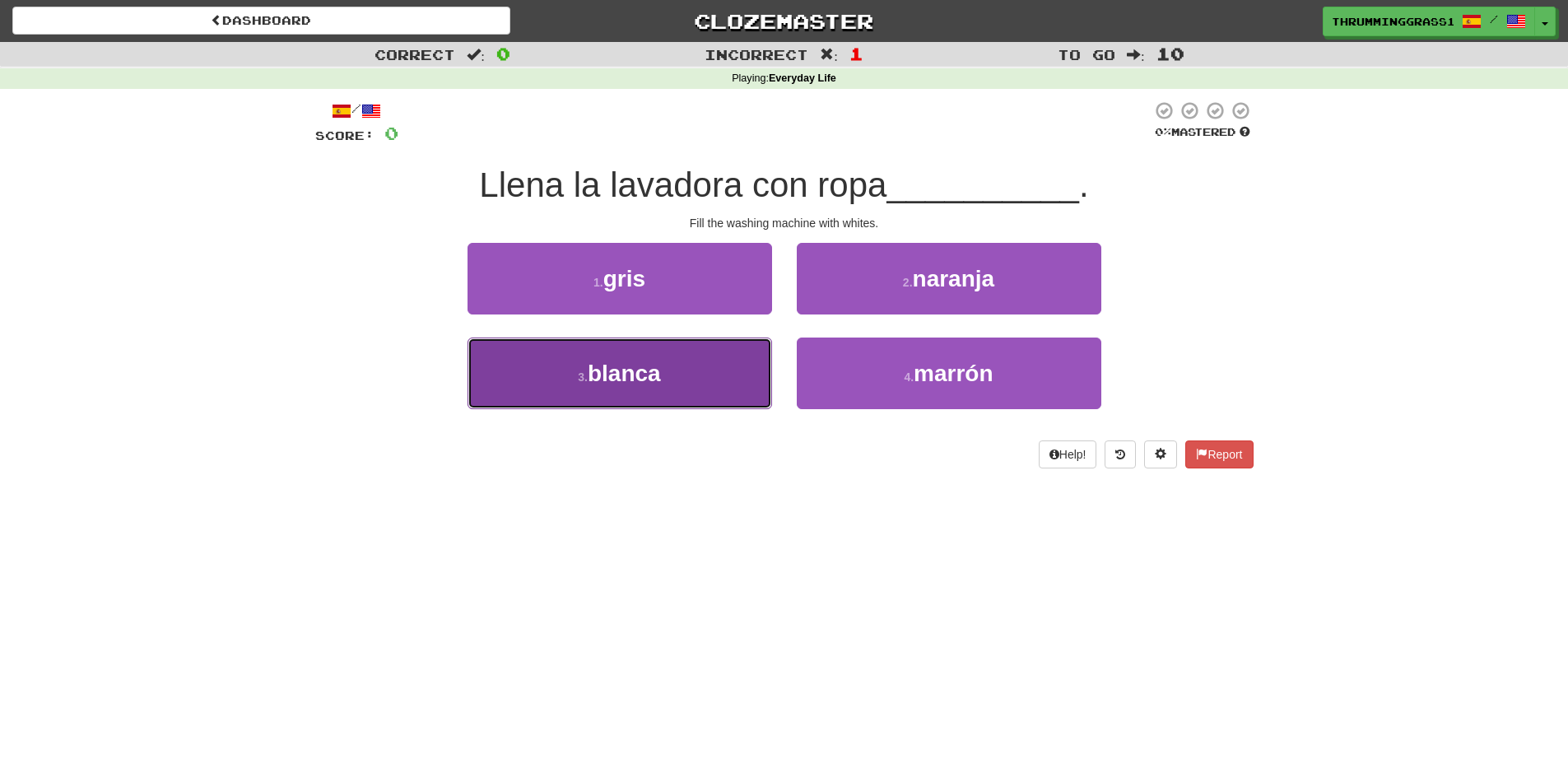
click at [729, 381] on button "3 . [PERSON_NAME]" at bounding box center [619, 373] width 304 height 71
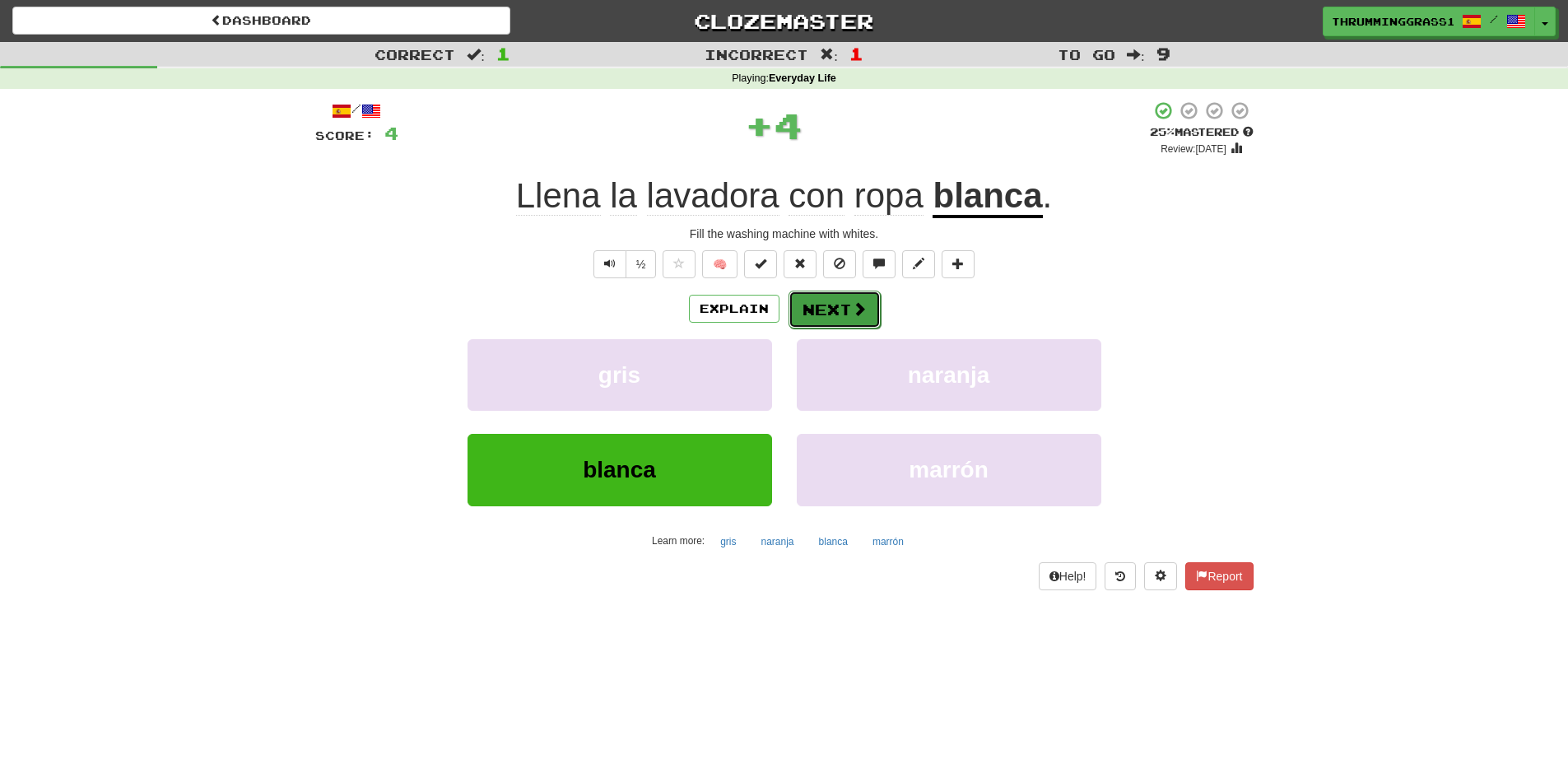
click at [848, 312] on button "Next" at bounding box center [834, 309] width 92 height 37
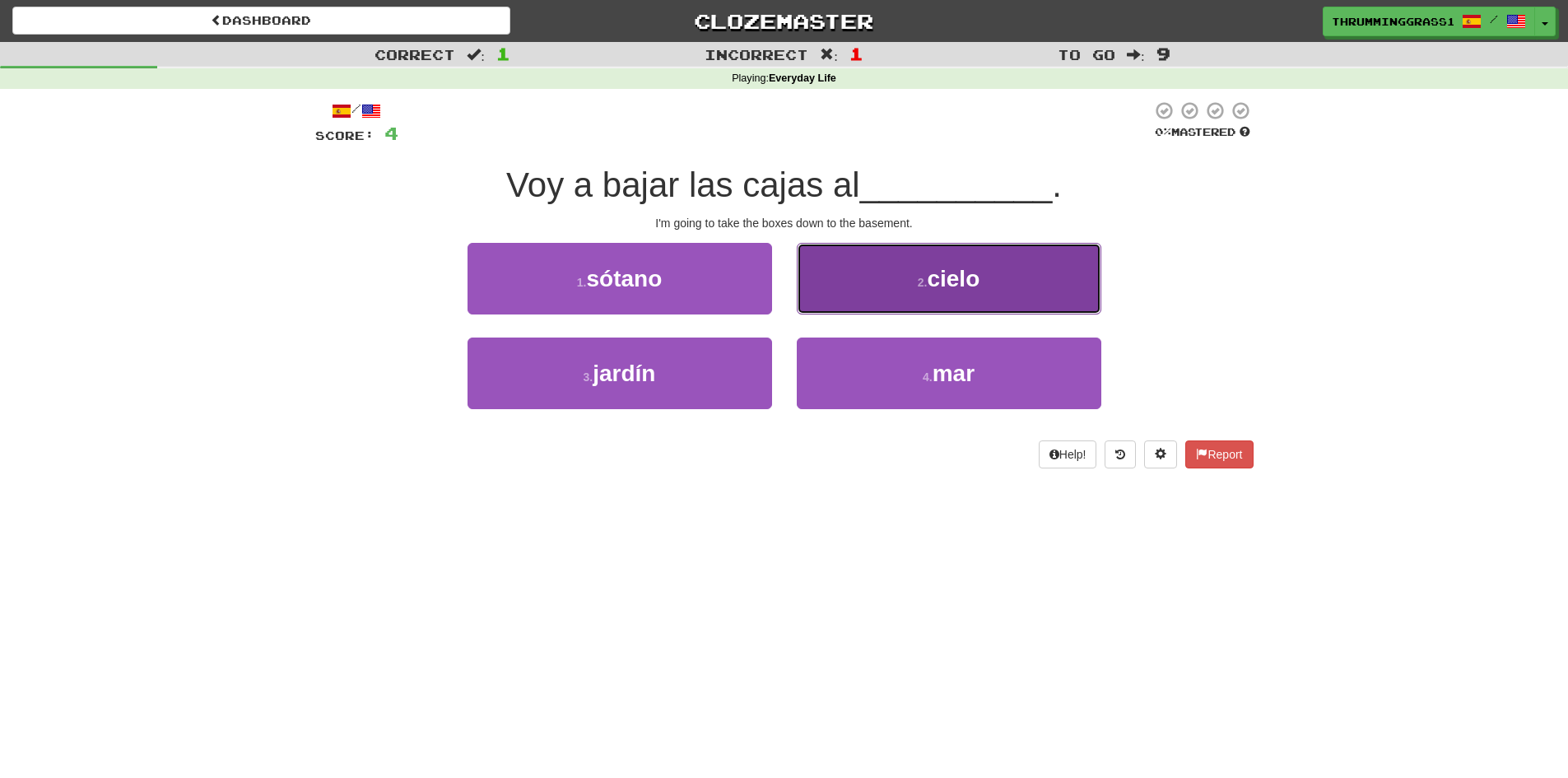
click at [812, 290] on button "2 . cielo" at bounding box center [948, 278] width 304 height 71
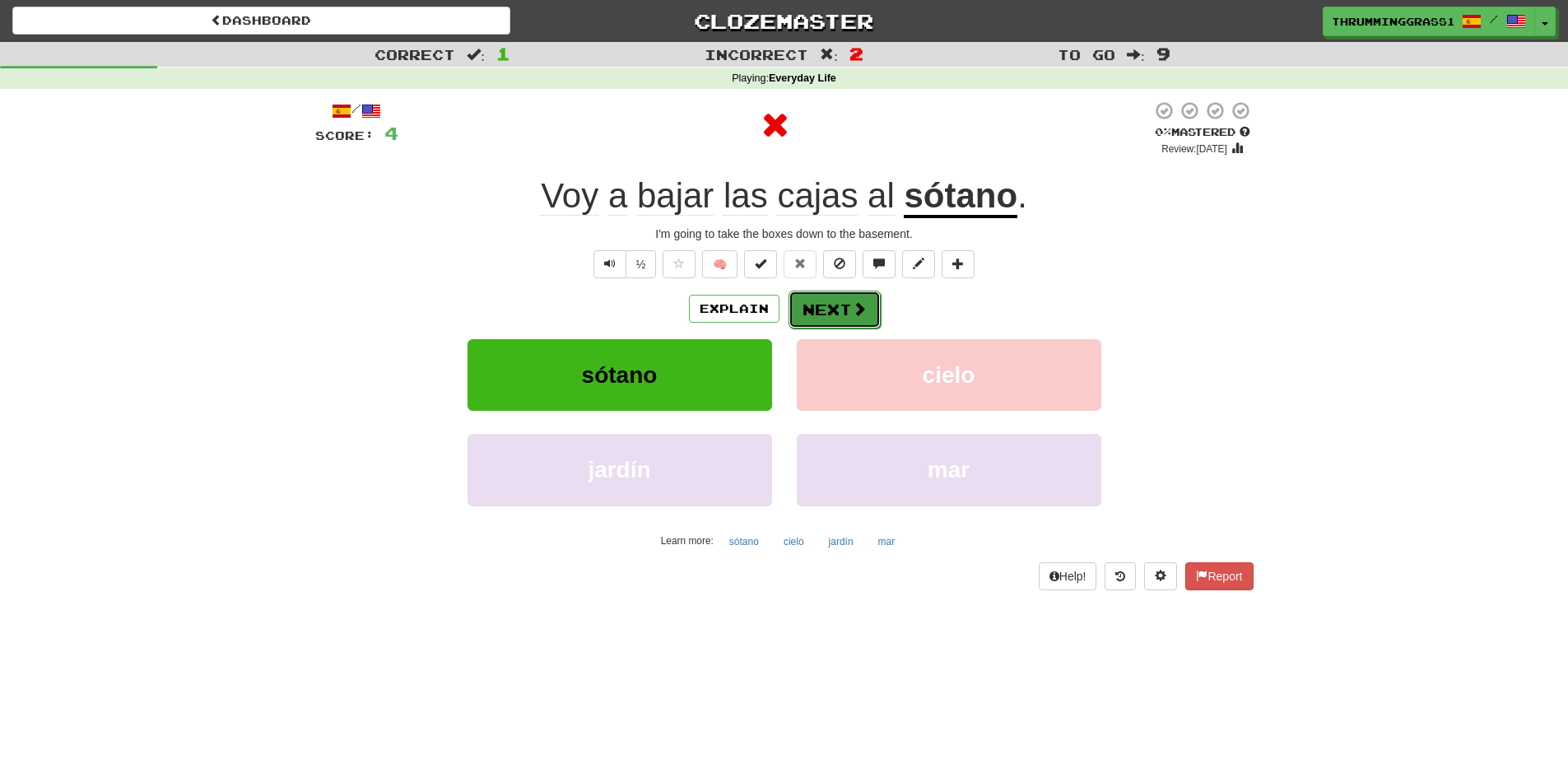
click at [807, 310] on button "Next" at bounding box center [834, 309] width 92 height 37
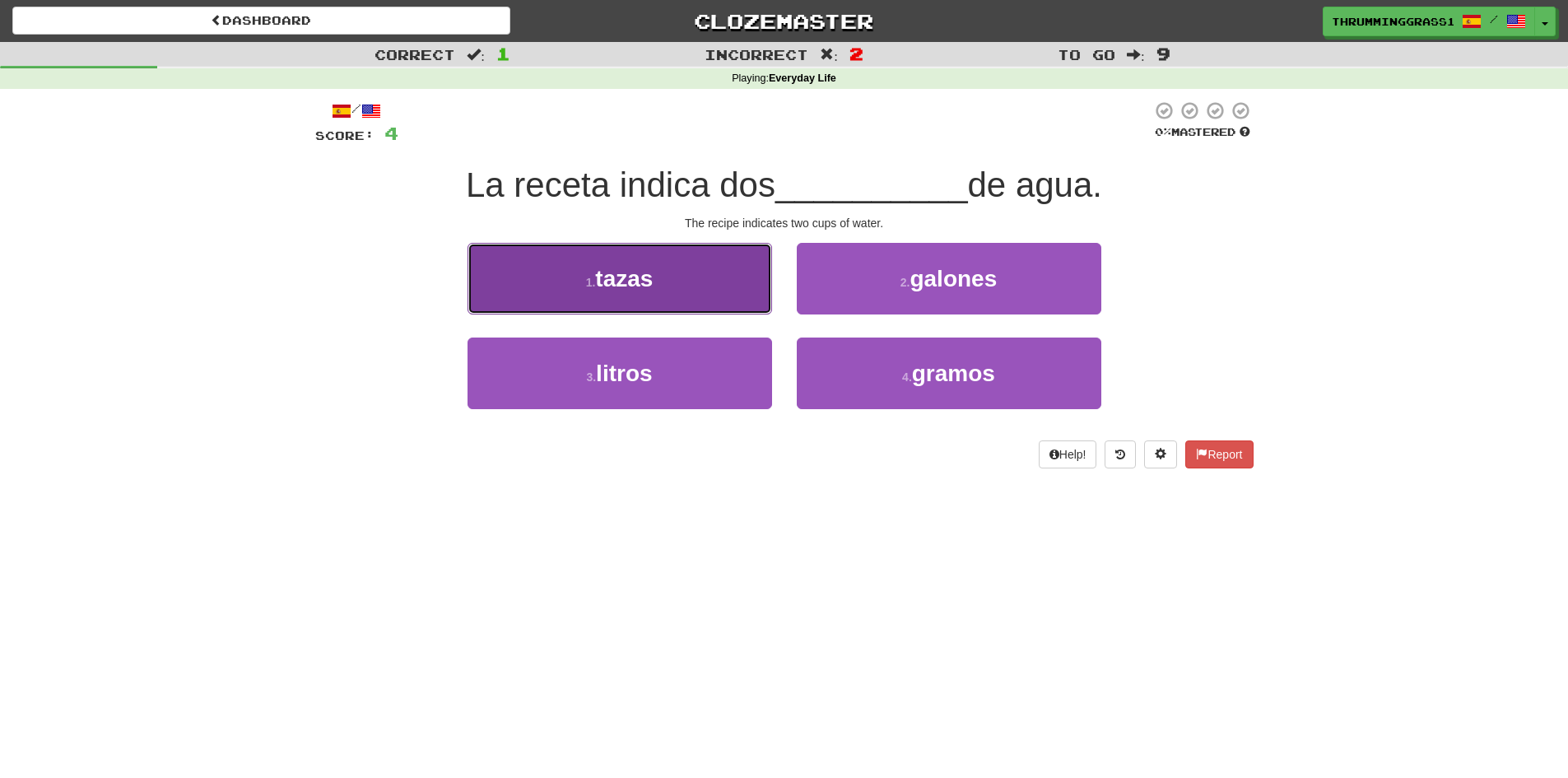
click at [738, 296] on button "1 . tazas" at bounding box center [619, 278] width 304 height 71
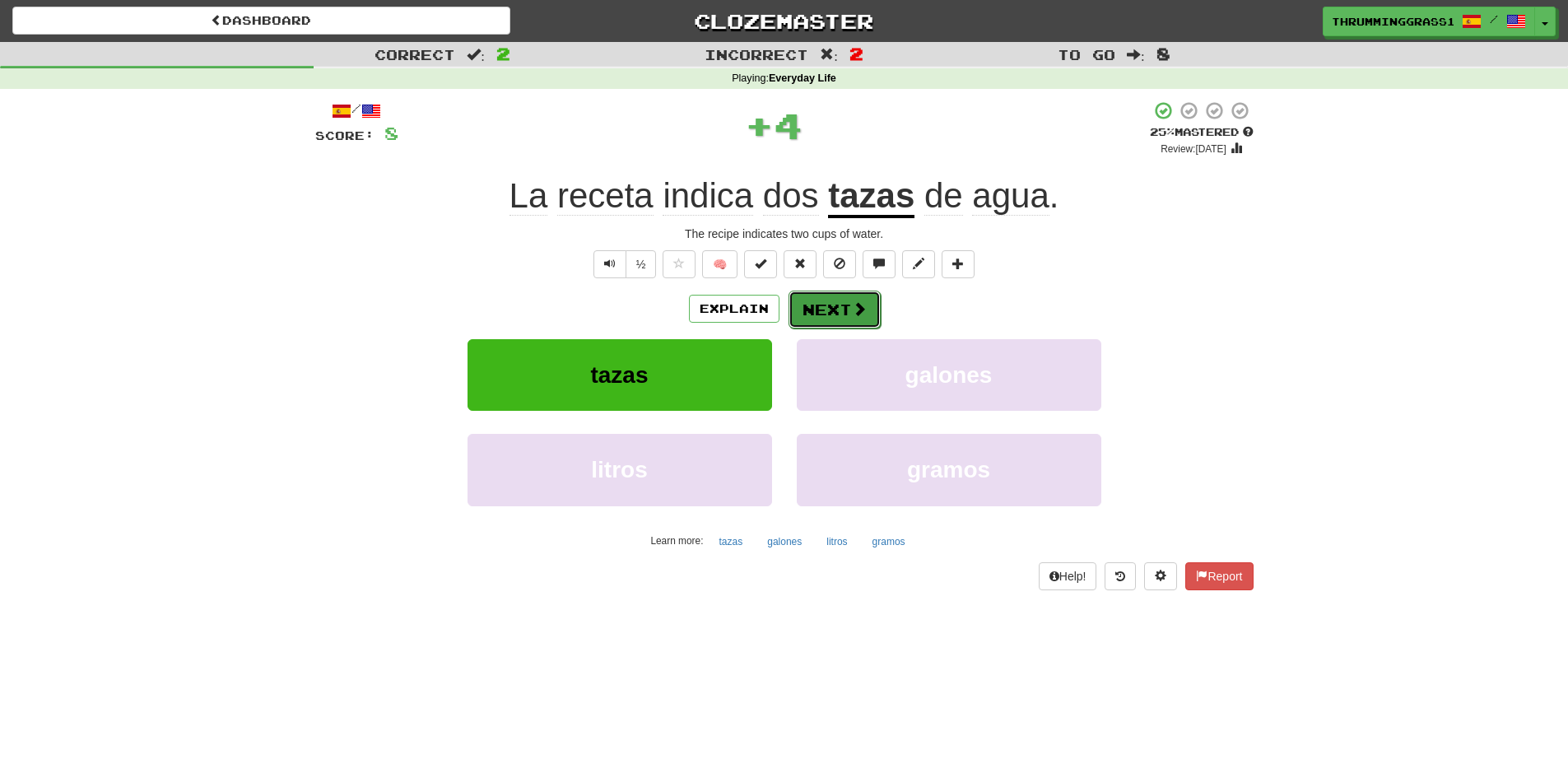
click at [824, 299] on button "Next" at bounding box center [834, 309] width 92 height 37
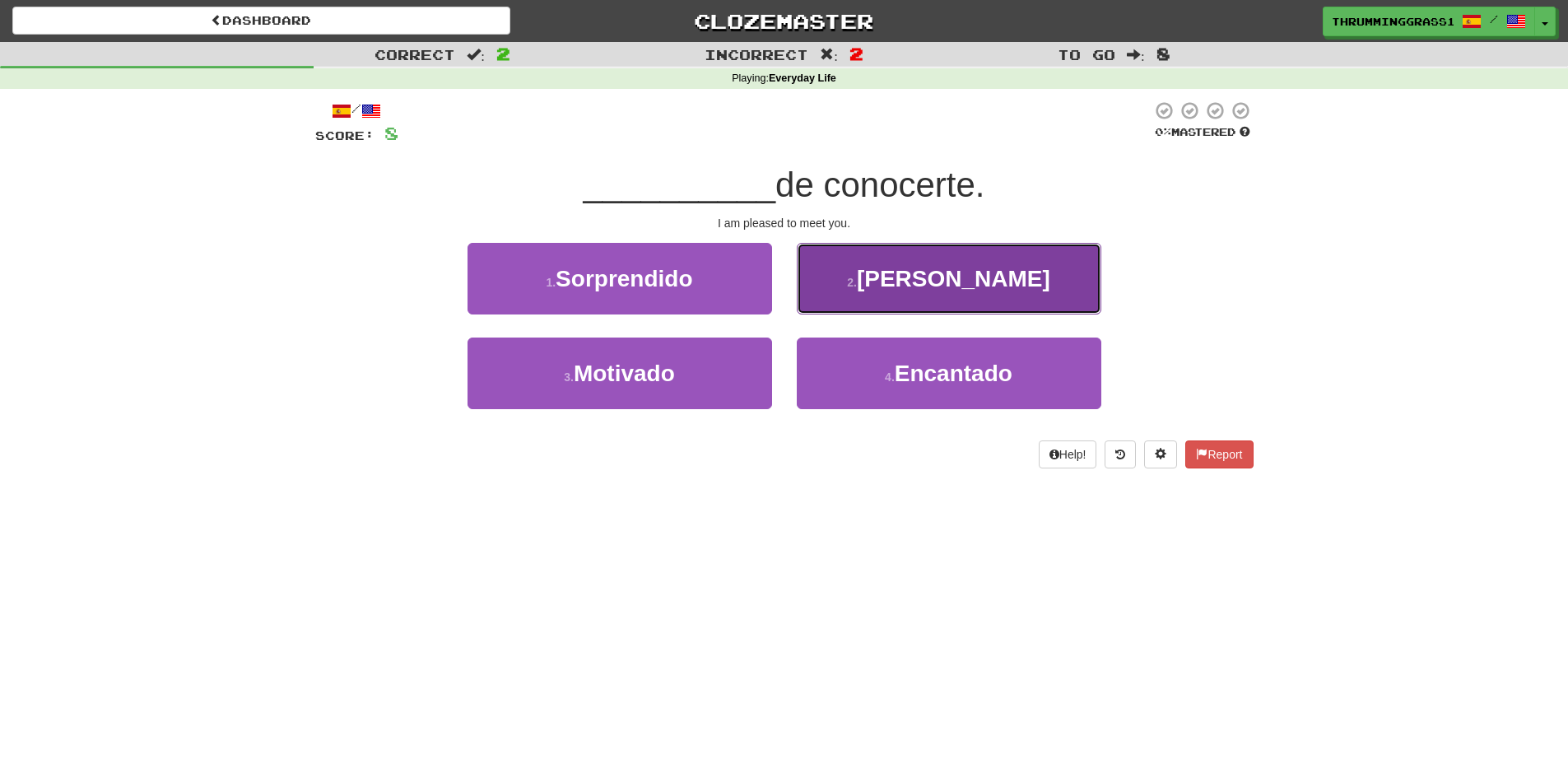
click at [833, 294] on button "2 . Contento" at bounding box center [948, 278] width 304 height 71
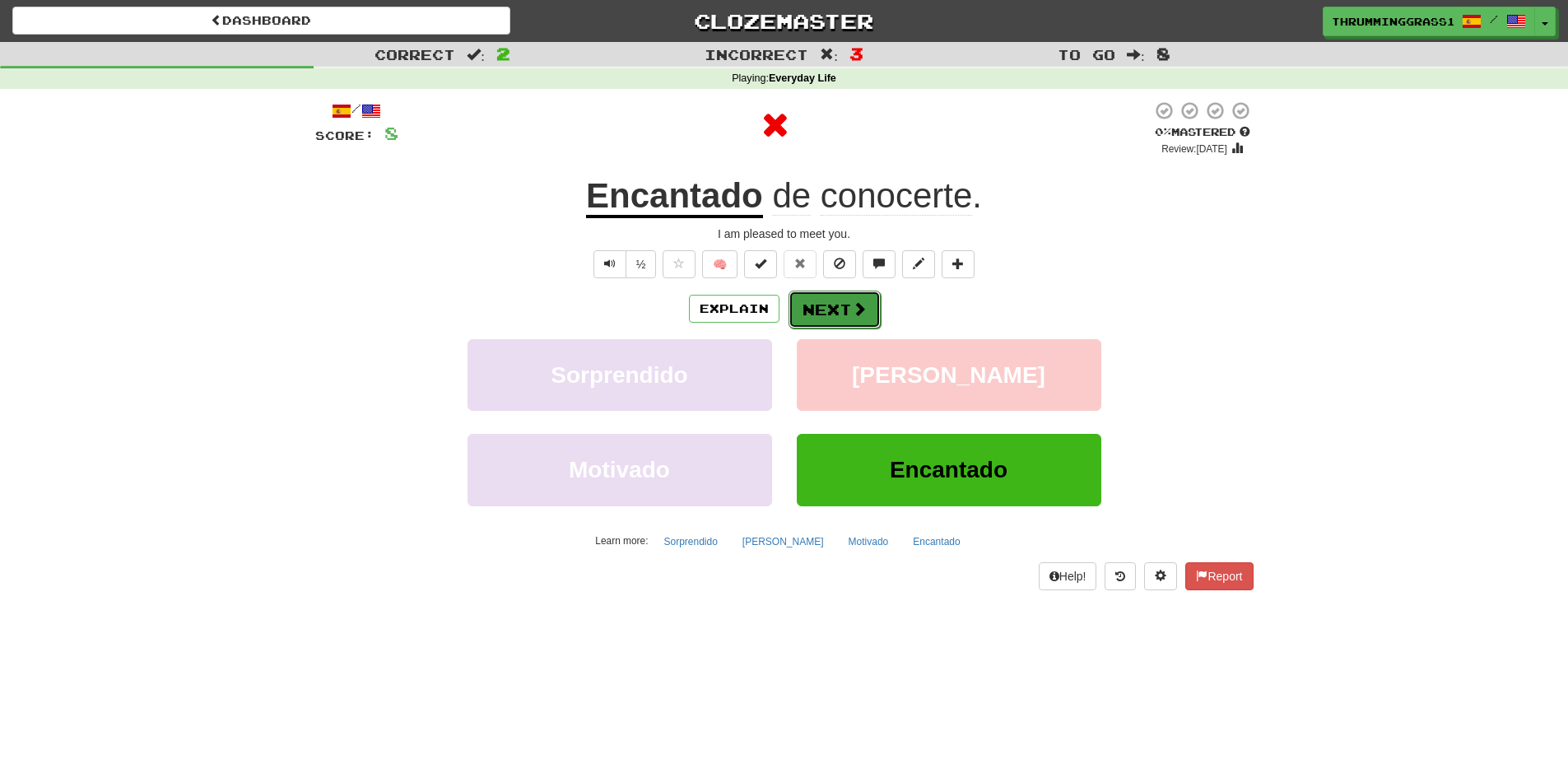
click at [835, 301] on button "Next" at bounding box center [834, 309] width 92 height 37
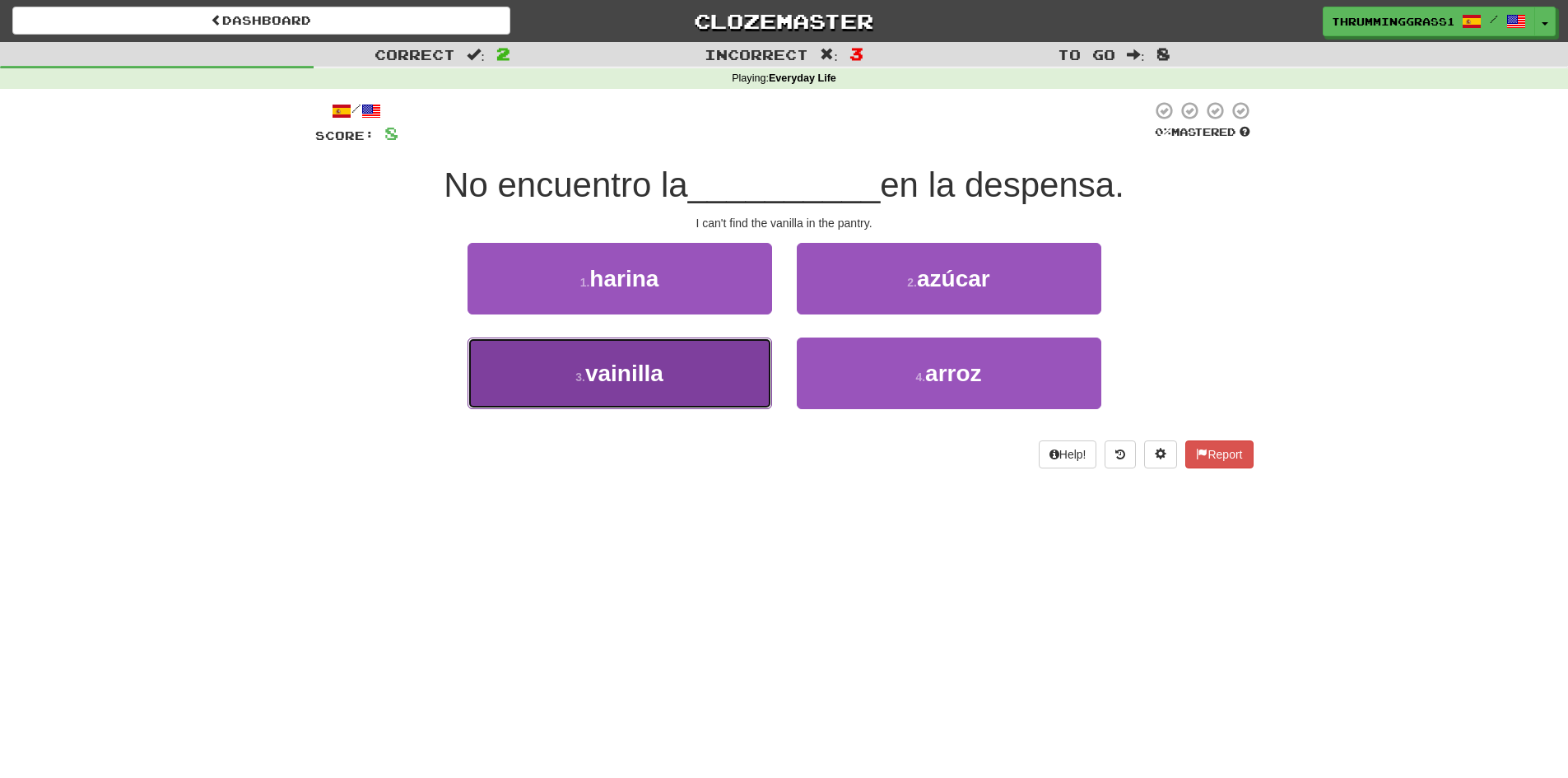
click at [720, 366] on button "3 . vainilla" at bounding box center [619, 373] width 304 height 71
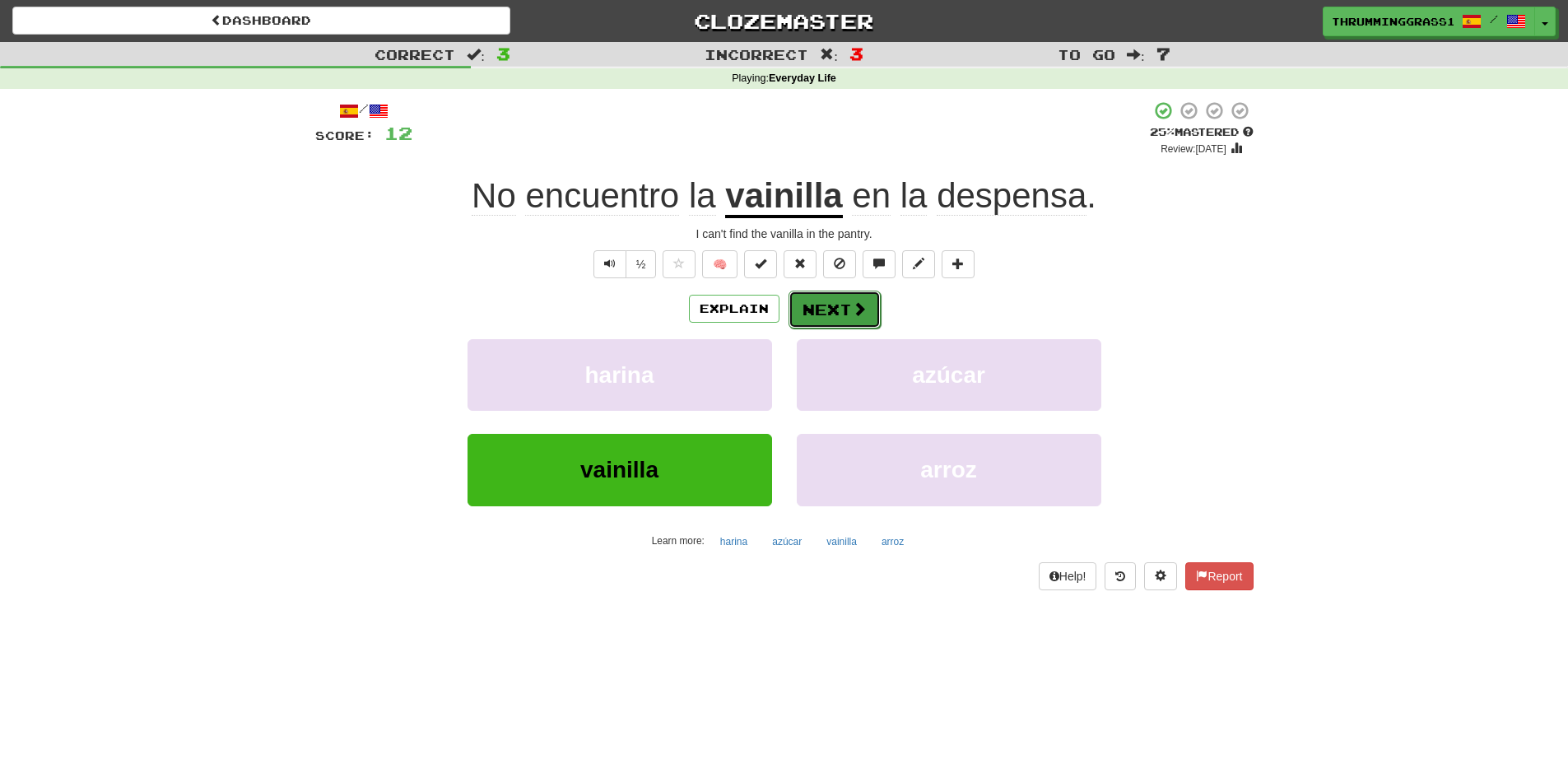
click at [862, 321] on button "Next" at bounding box center [834, 309] width 92 height 37
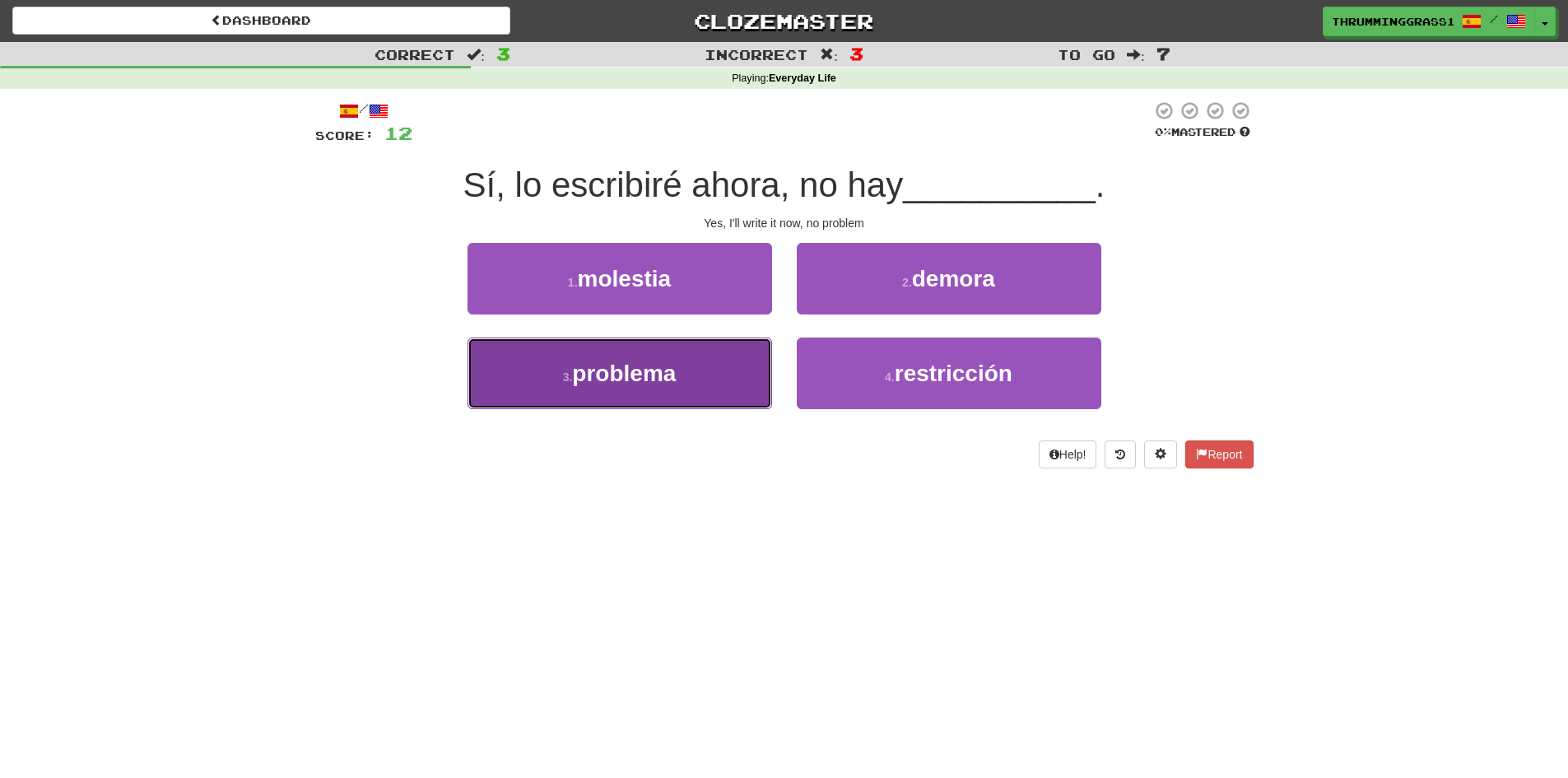
click at [716, 378] on button "3 . problema" at bounding box center [619, 373] width 304 height 71
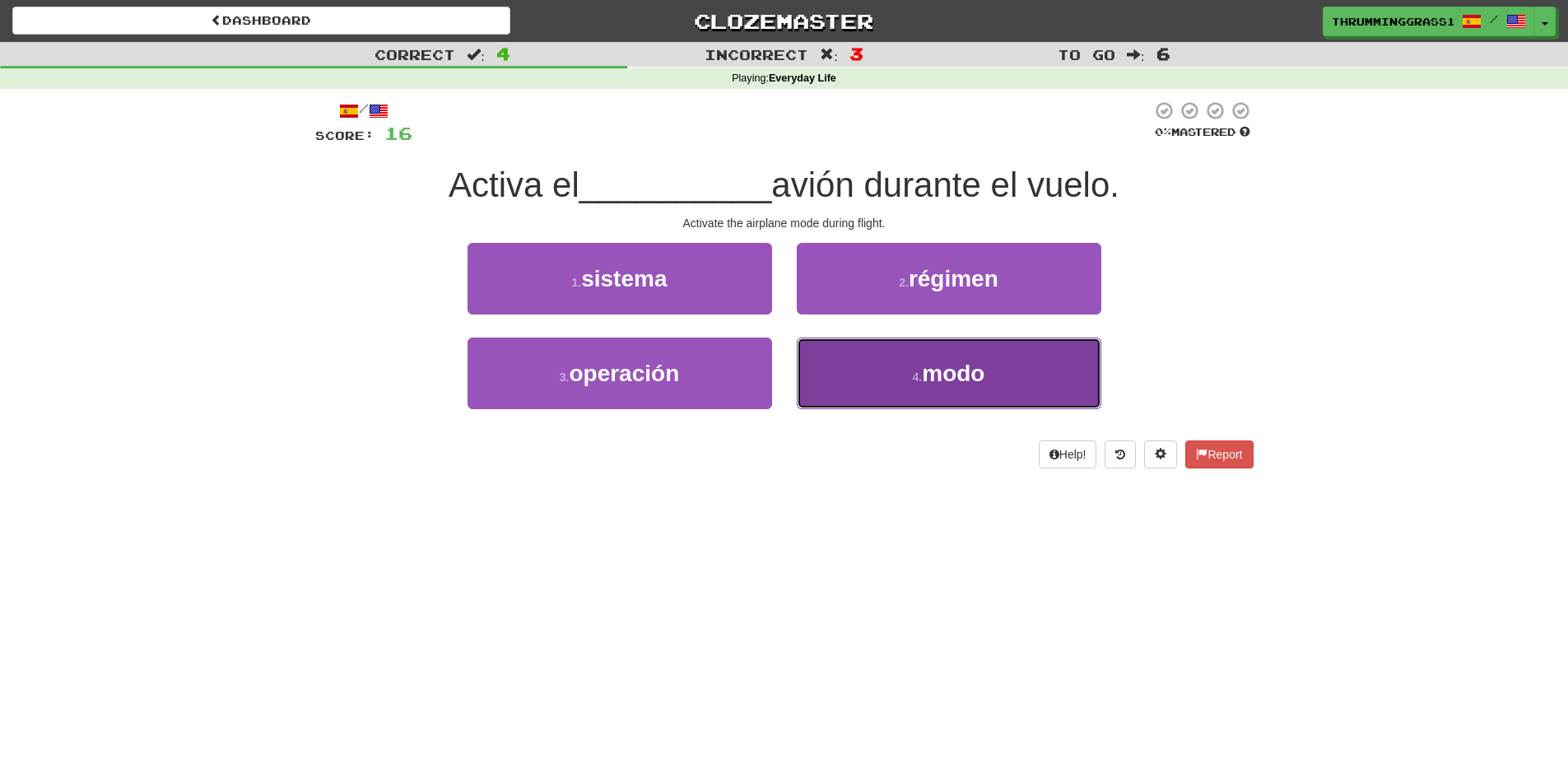
click at [820, 364] on button "4 . modo" at bounding box center [948, 373] width 304 height 71
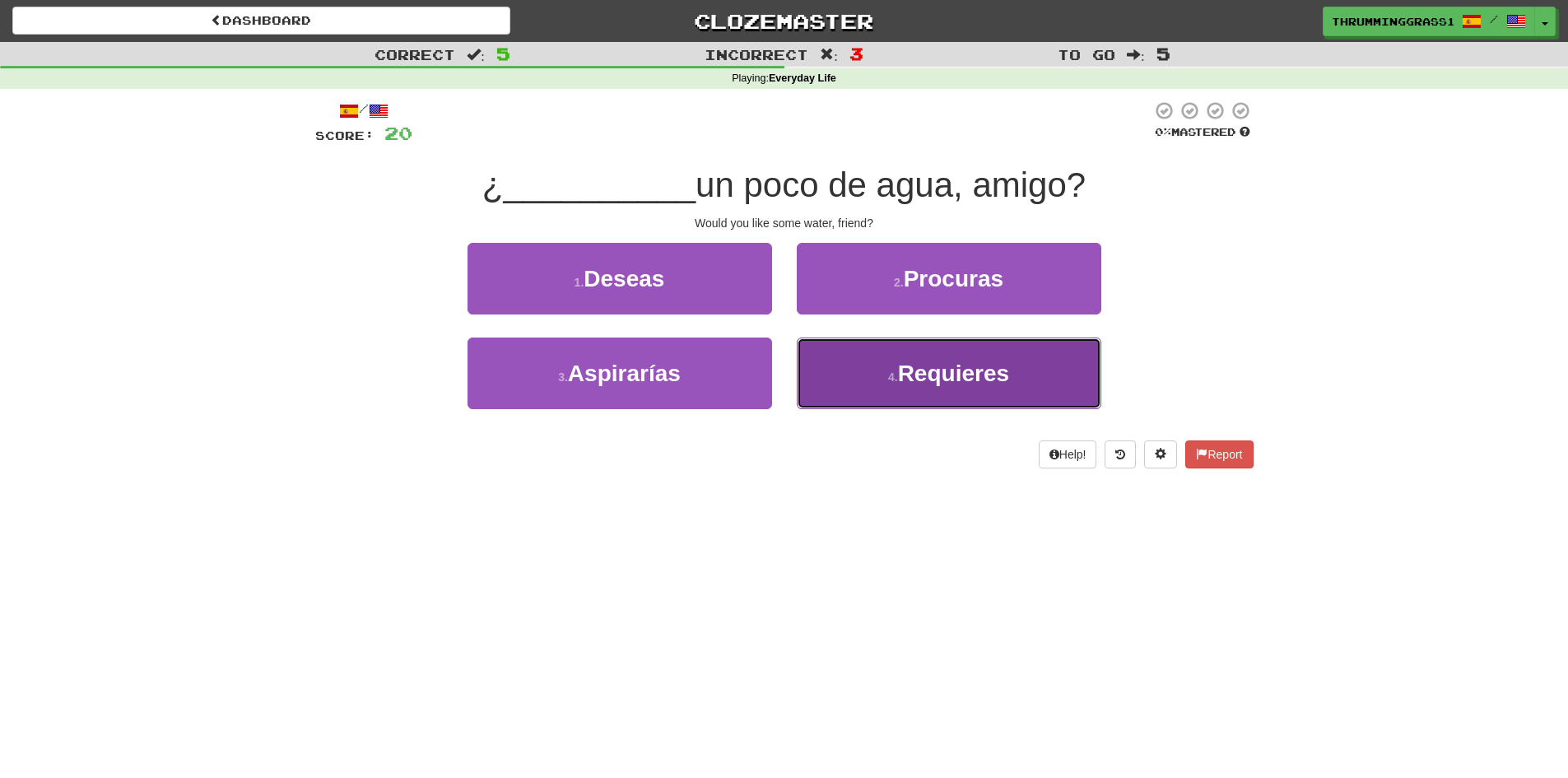
click at [827, 382] on button "4 . Requieres" at bounding box center [948, 373] width 304 height 71
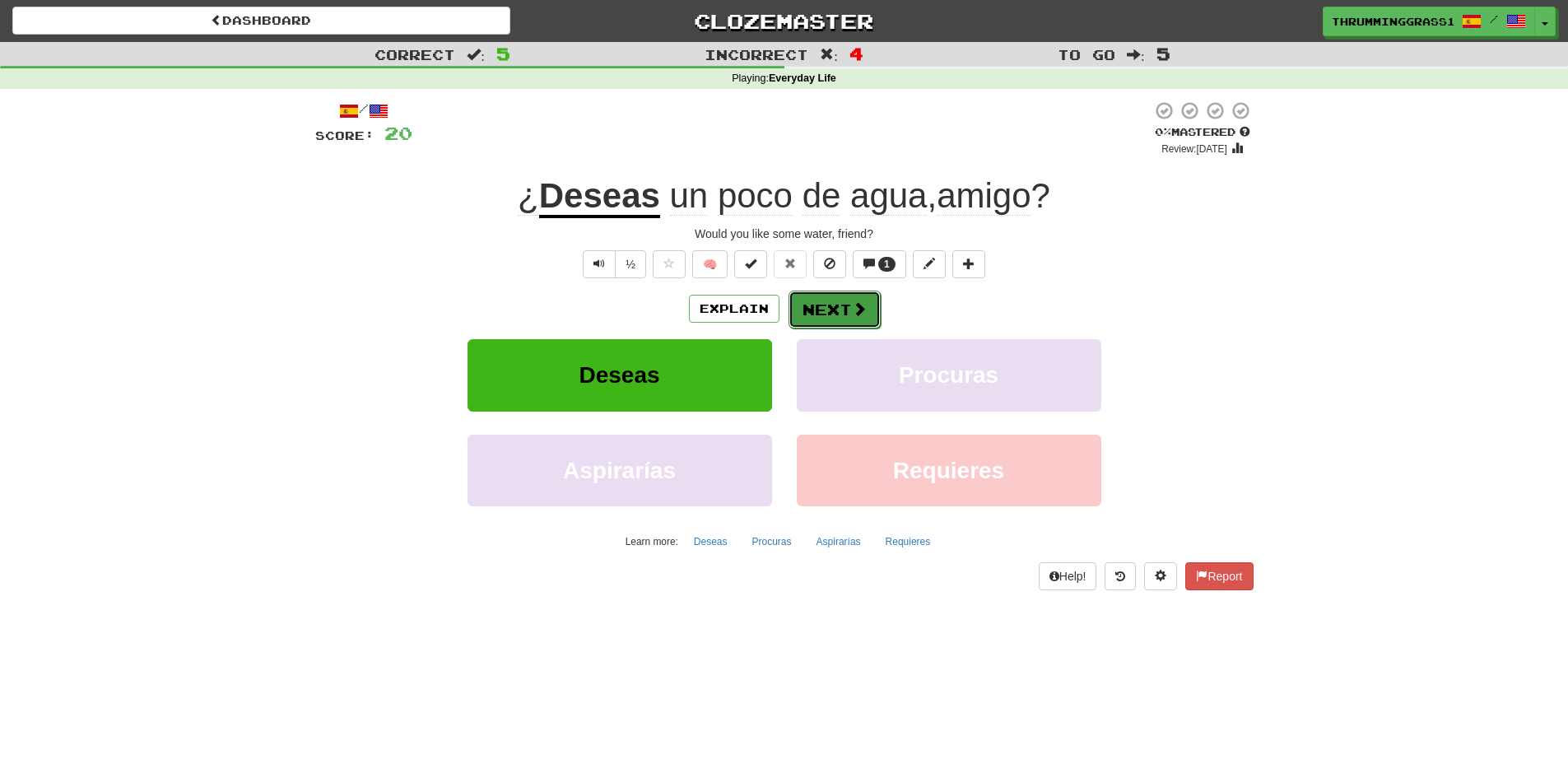
click at [829, 316] on button "Next" at bounding box center [834, 309] width 92 height 37
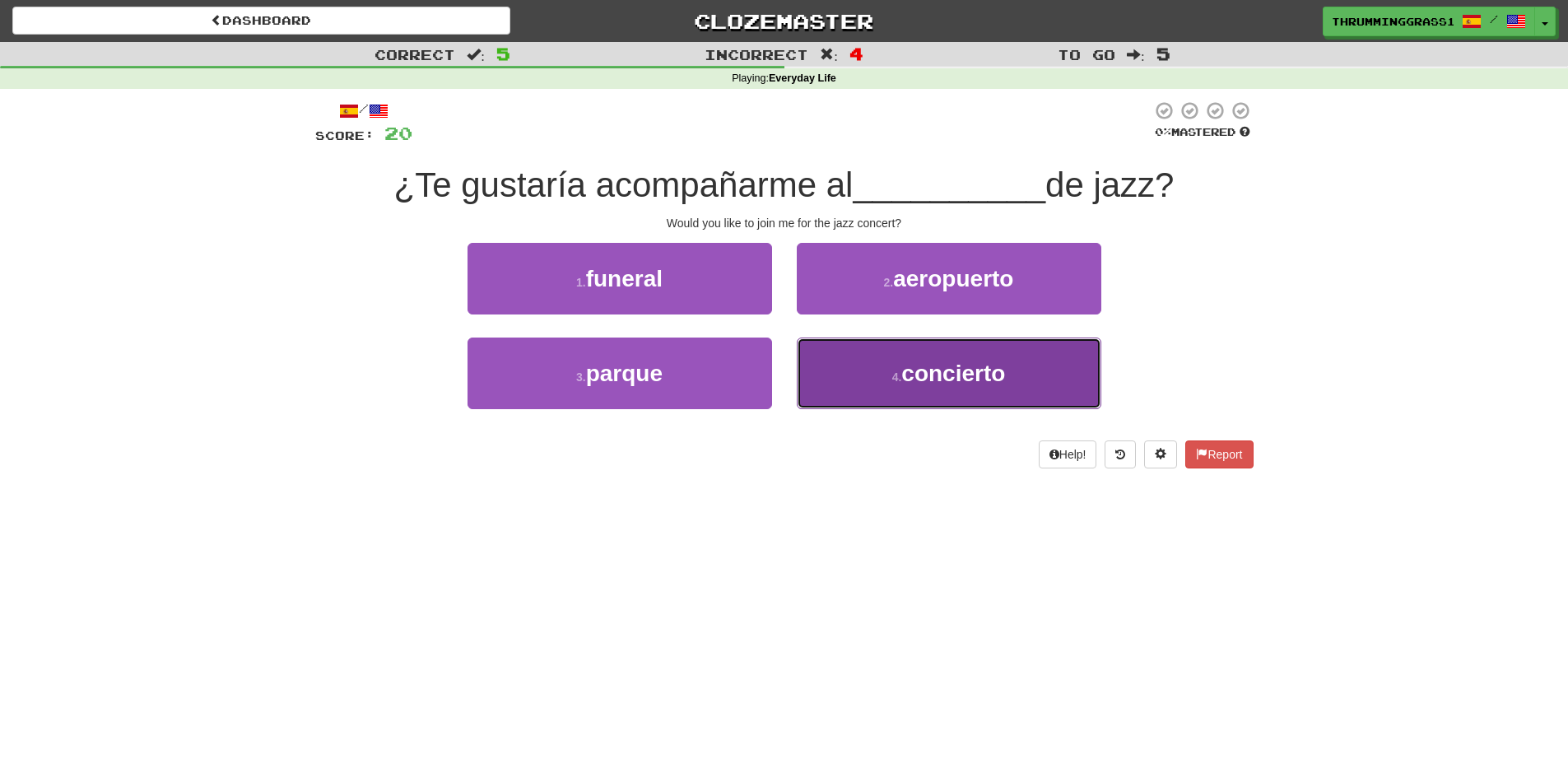
click at [831, 378] on button "4 . concierto" at bounding box center [948, 373] width 304 height 71
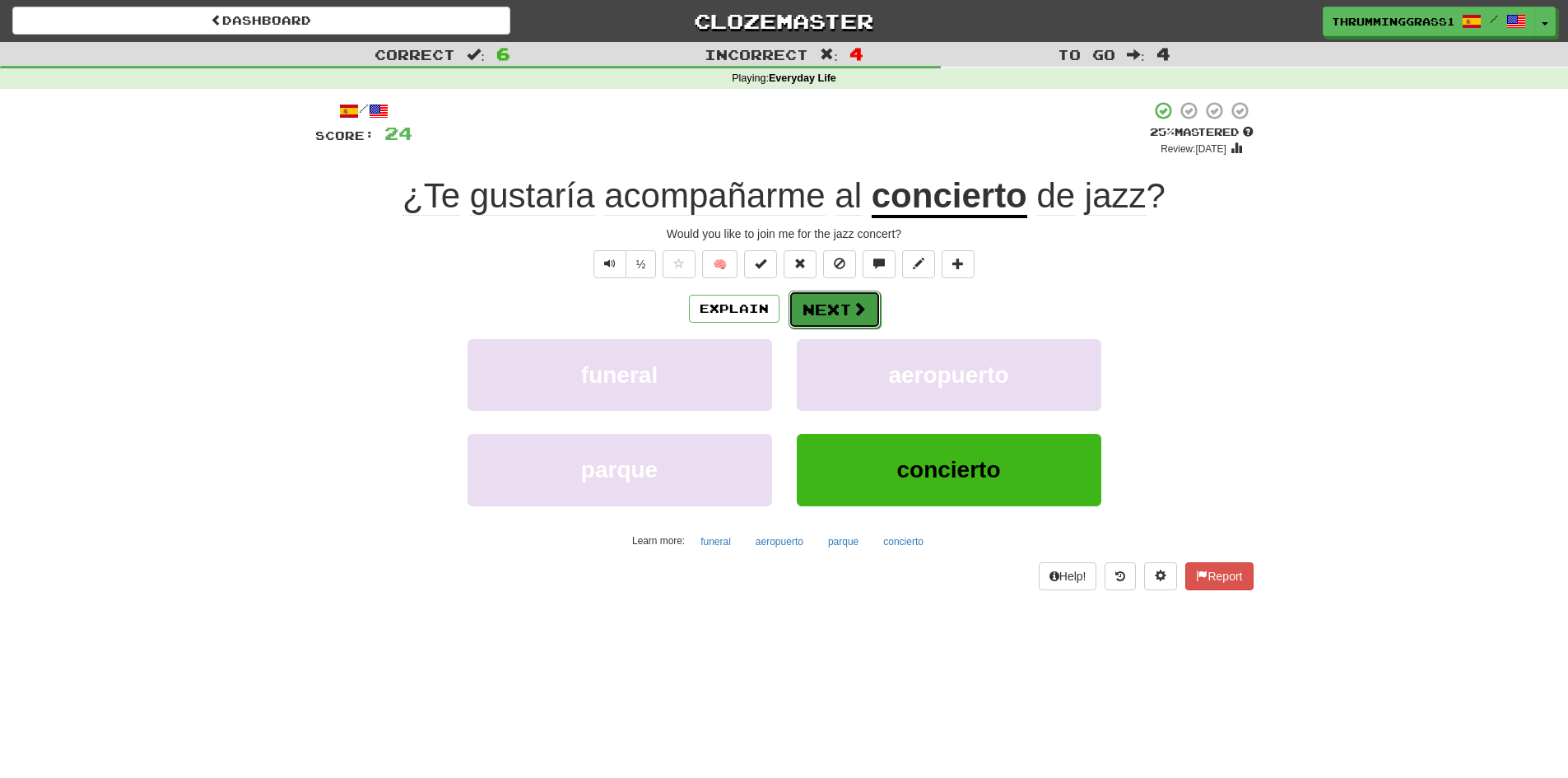
click at [823, 316] on button "Next" at bounding box center [834, 309] width 92 height 37
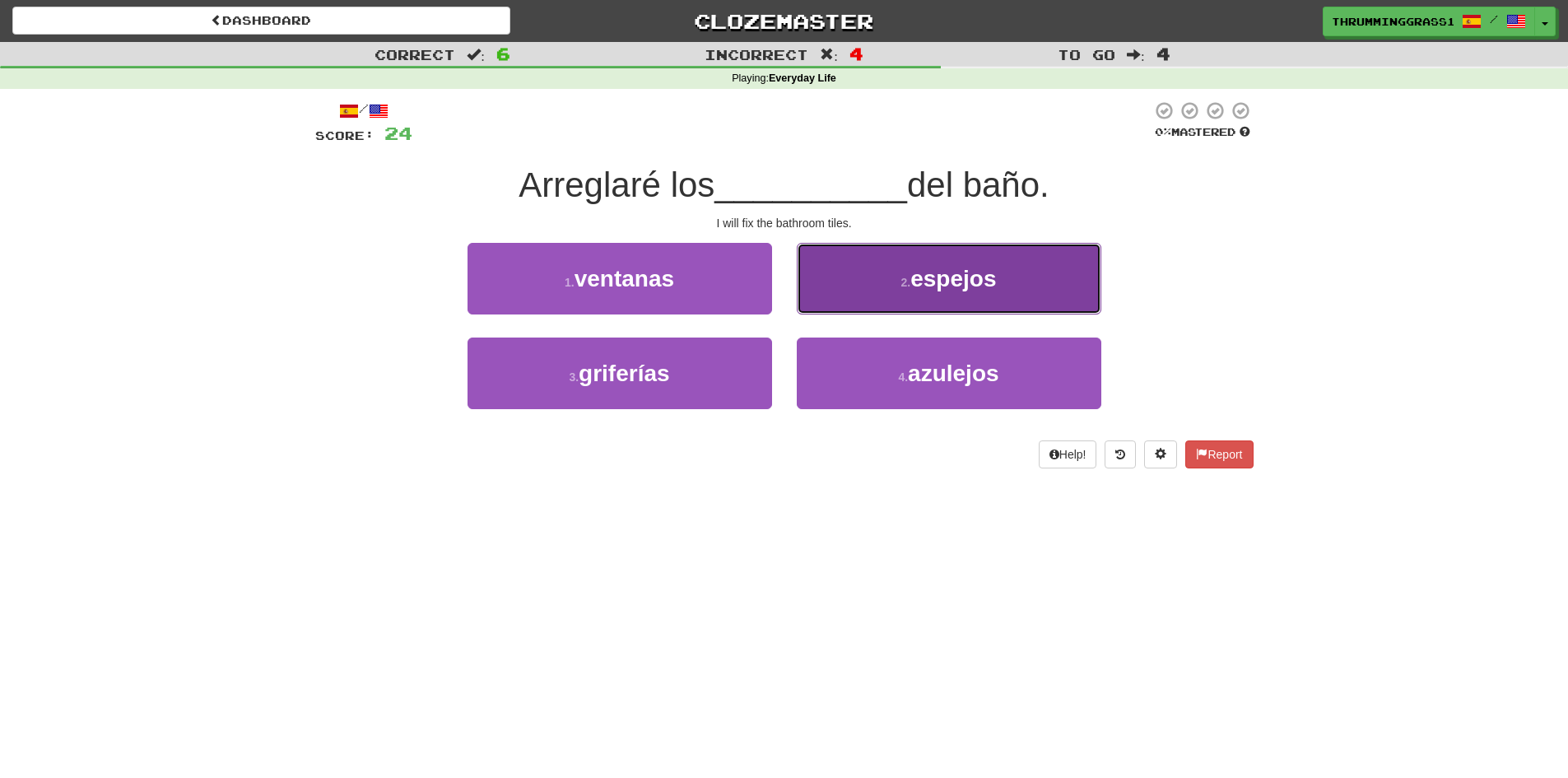
click at [909, 271] on button "2 . espejos" at bounding box center [948, 278] width 304 height 71
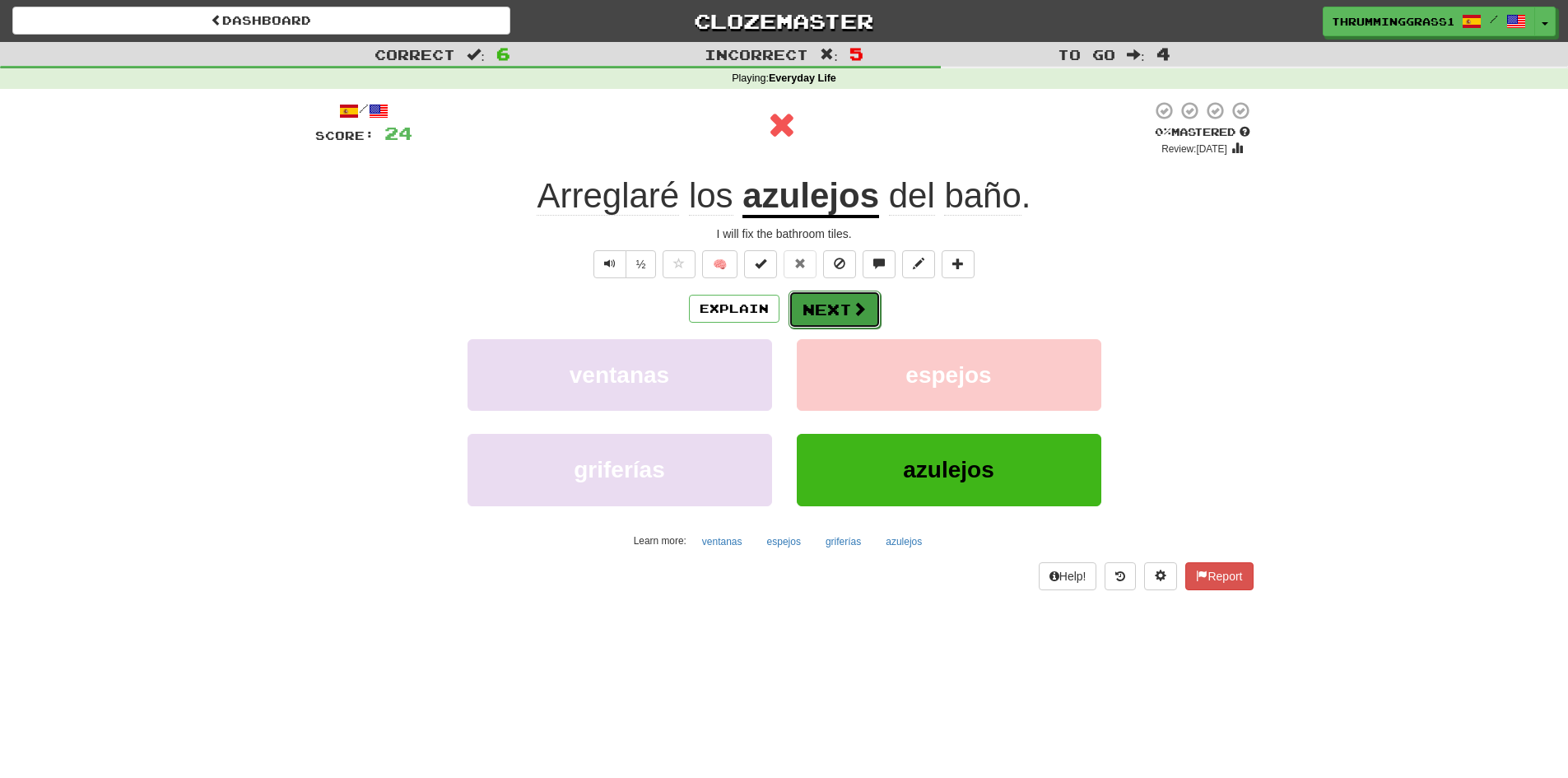
click at [823, 305] on button "Next" at bounding box center [834, 309] width 92 height 37
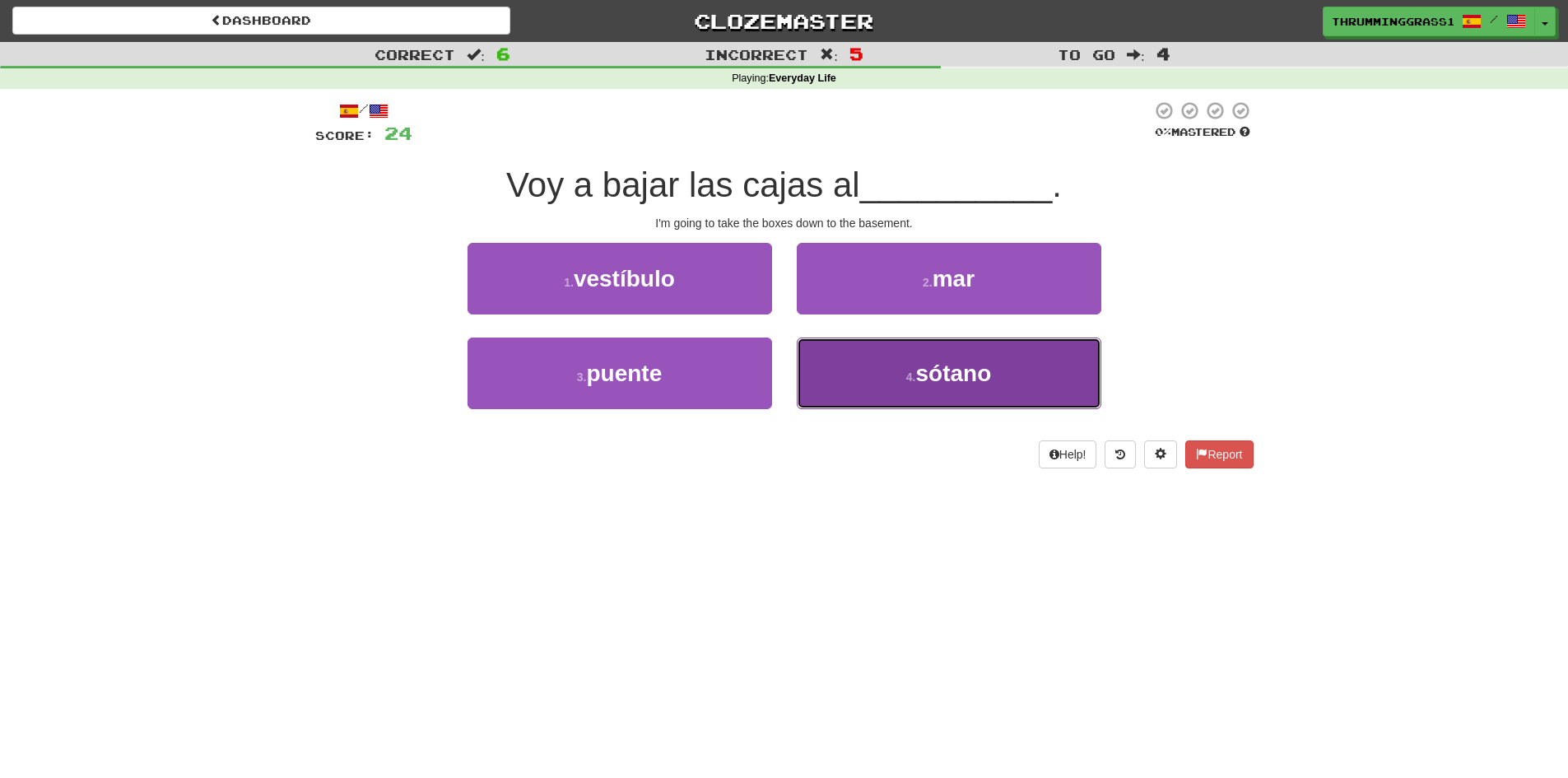
click at [825, 374] on button "4 . sótano" at bounding box center [948, 373] width 304 height 71
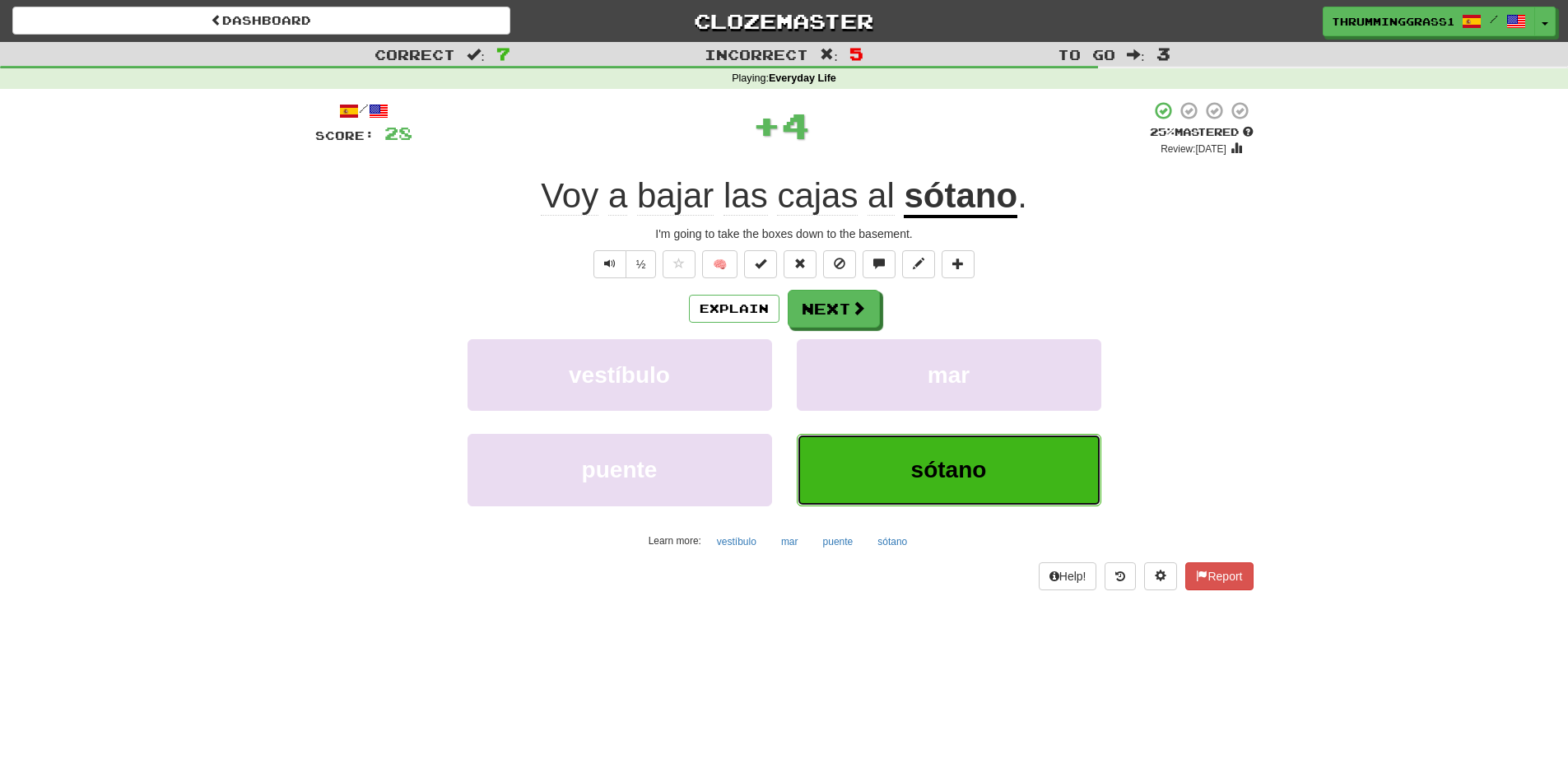
click at [850, 453] on button "sótano" at bounding box center [948, 469] width 304 height 71
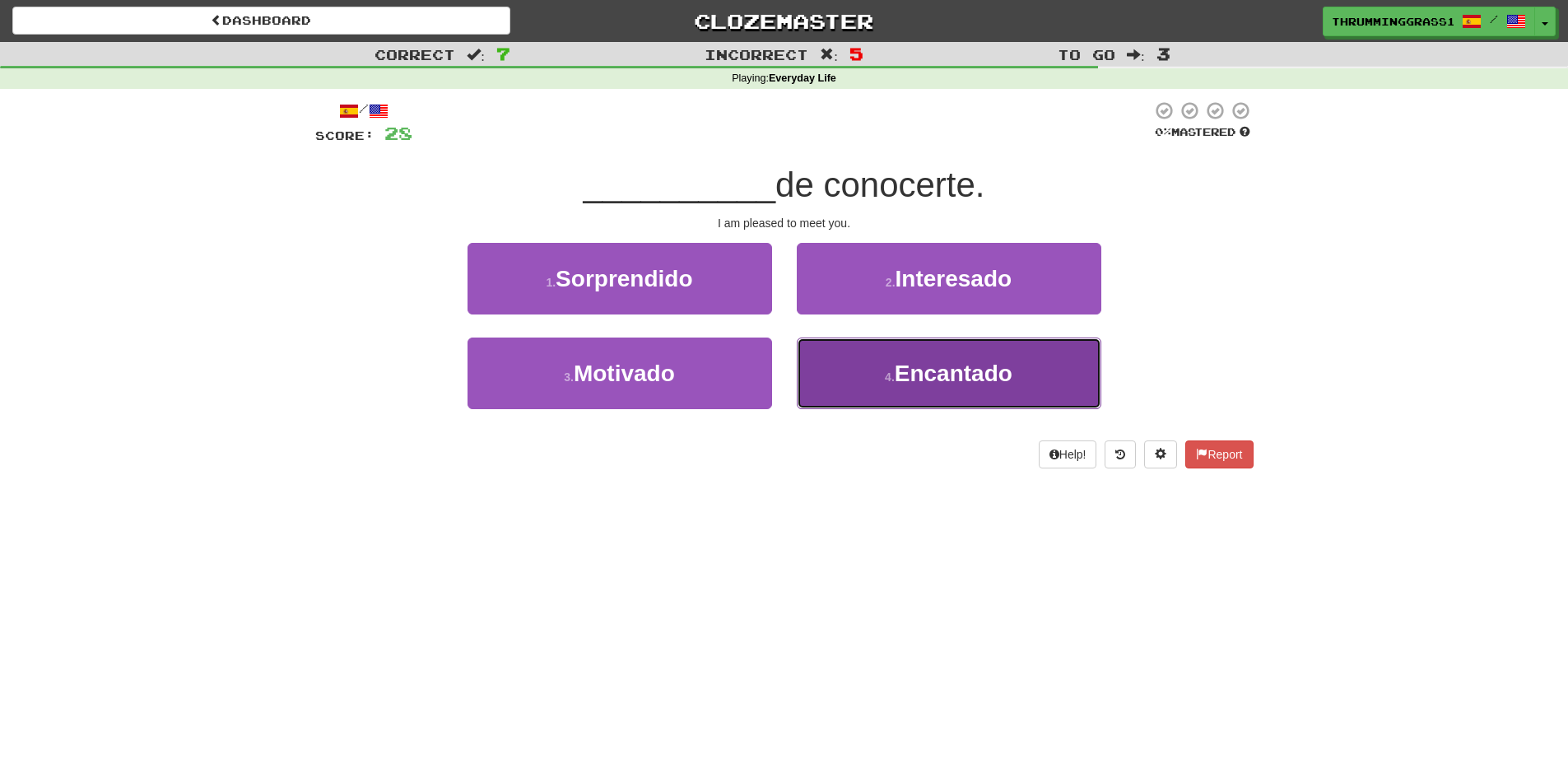
click at [891, 371] on small "4 ." at bounding box center [889, 377] width 10 height 13
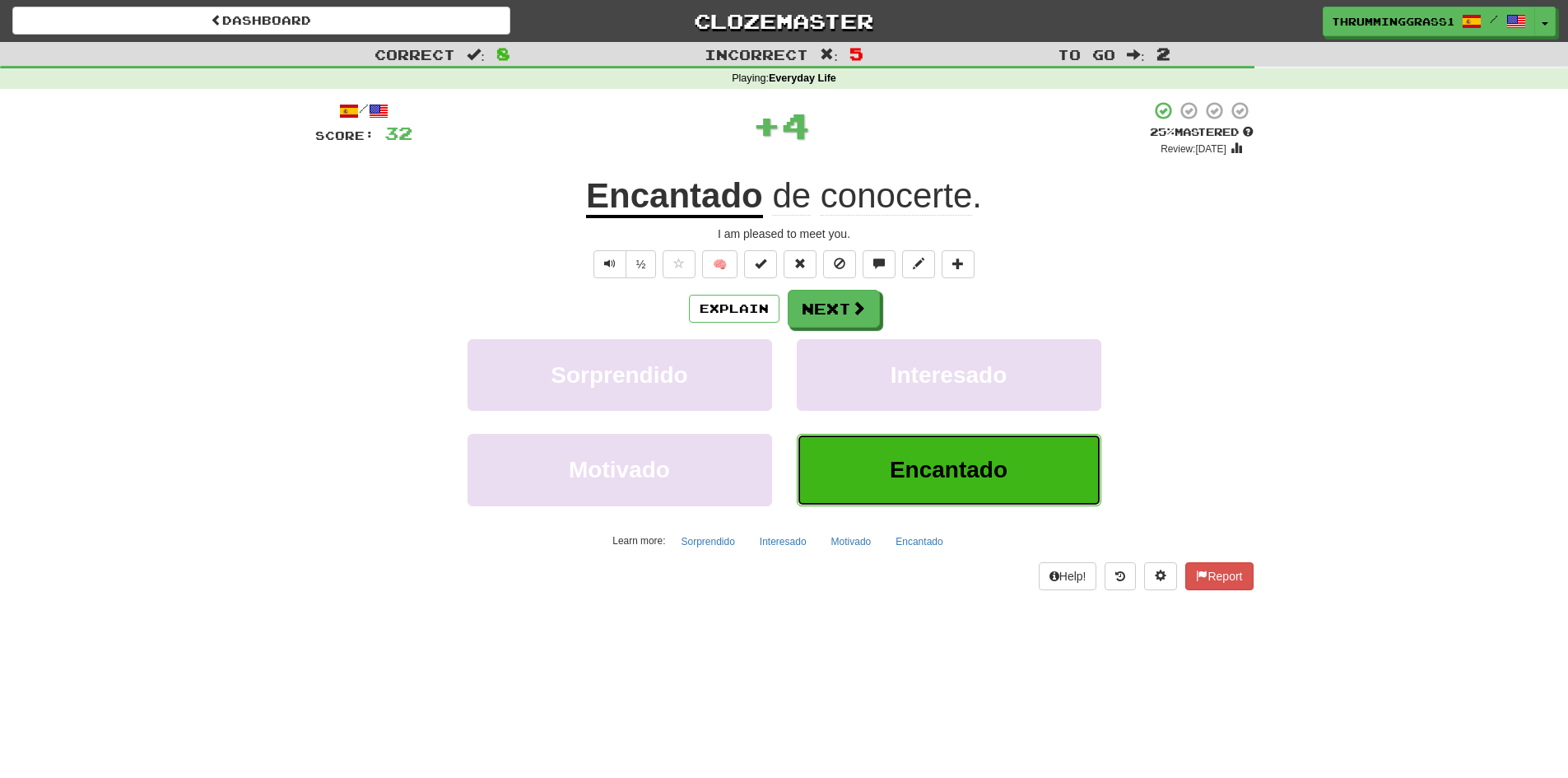
click at [872, 436] on button "Encantado" at bounding box center [948, 469] width 304 height 71
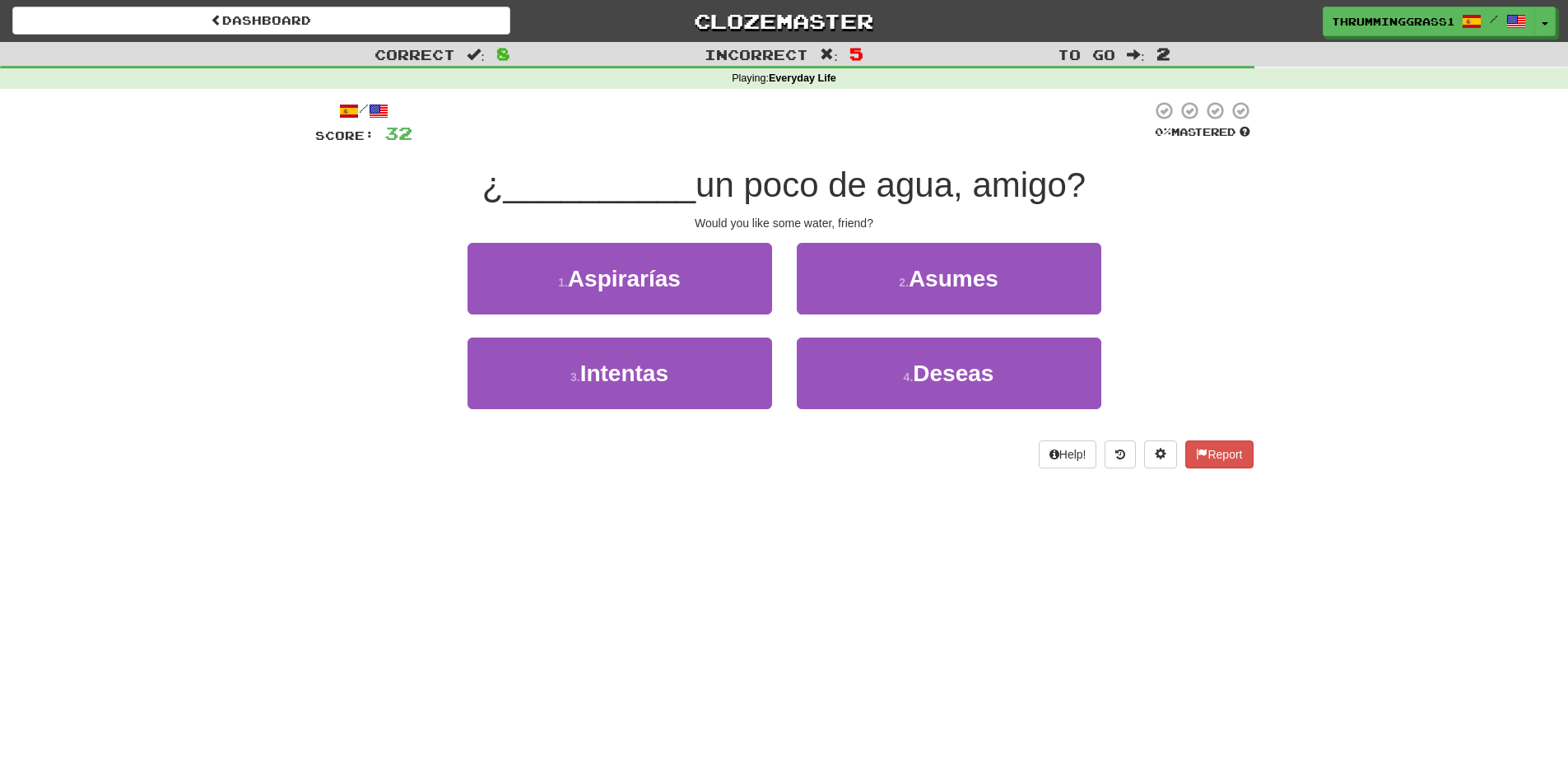
click at [385, 115] on span at bounding box center [378, 110] width 20 height 20
drag, startPoint x: 332, startPoint y: 109, endPoint x: 353, endPoint y: 110, distance: 21.0
click at [339, 109] on span at bounding box center [348, 110] width 20 height 20
click at [372, 112] on div "/" at bounding box center [364, 110] width 97 height 21
click at [388, 115] on span at bounding box center [378, 110] width 20 height 20
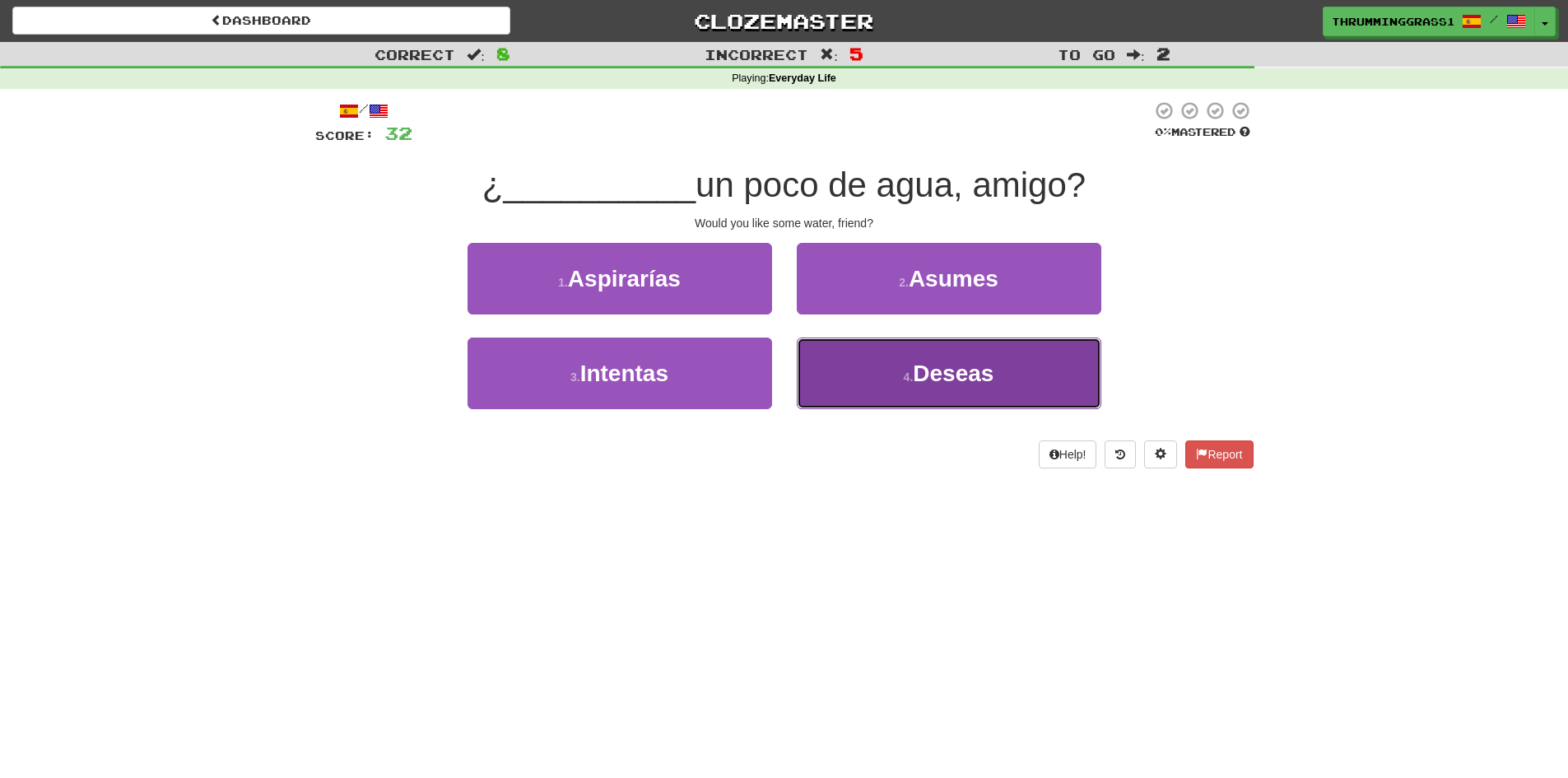
click at [862, 353] on button "4 . Deseas" at bounding box center [948, 373] width 304 height 71
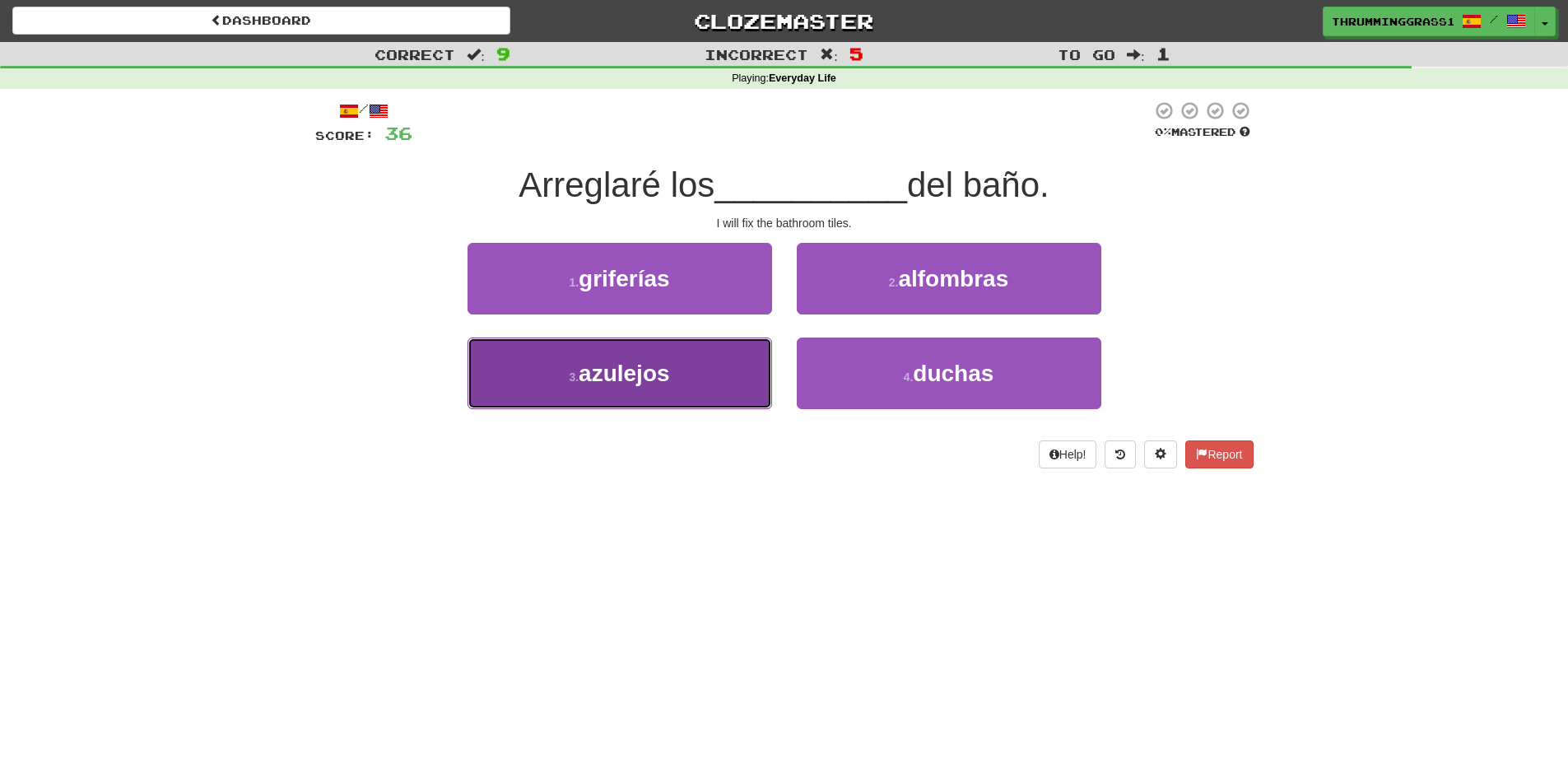
click at [754, 353] on button "3 . azulejos" at bounding box center [619, 373] width 304 height 71
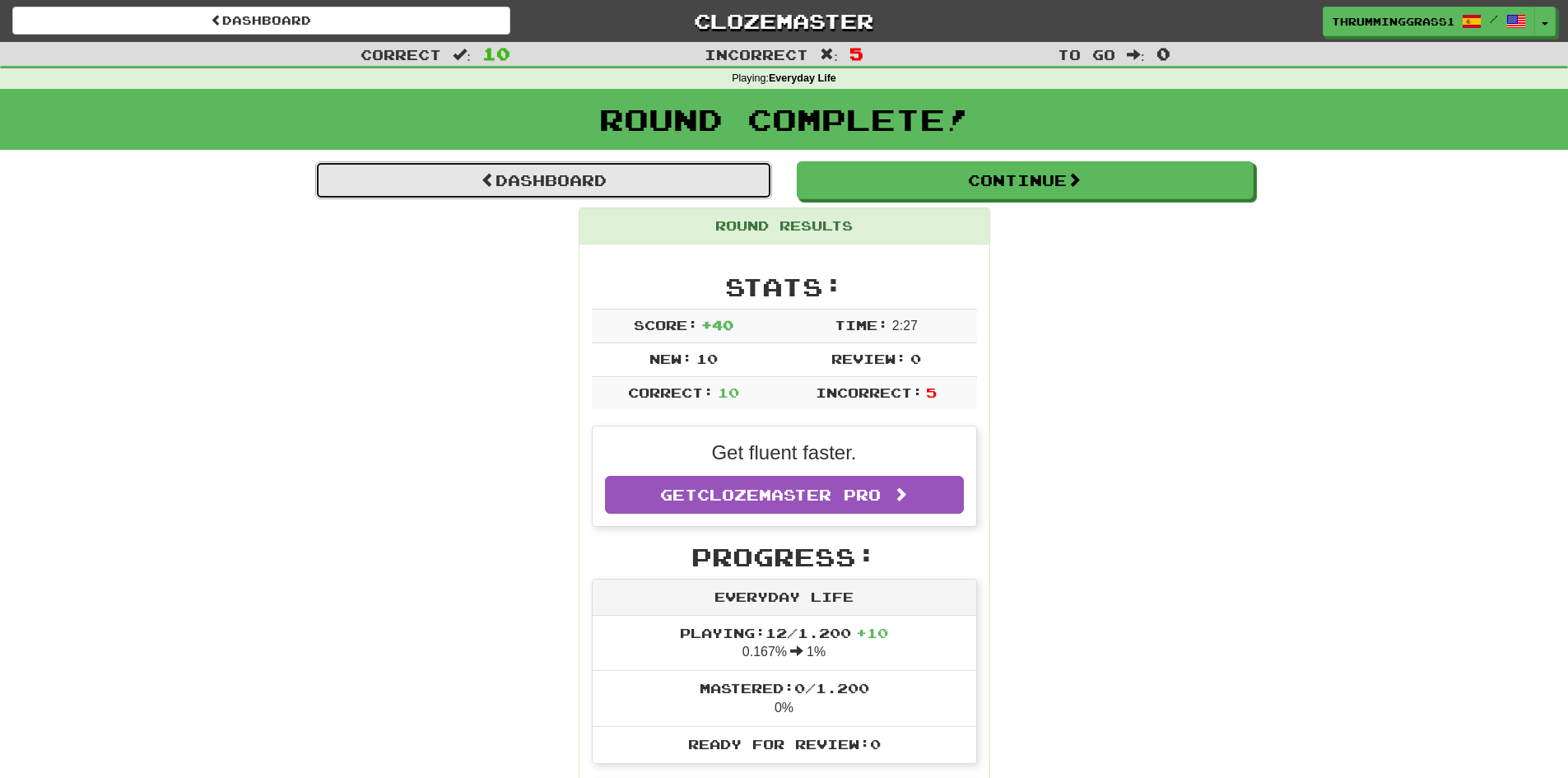
click at [627, 180] on link "Dashboard" at bounding box center [544, 180] width 457 height 37
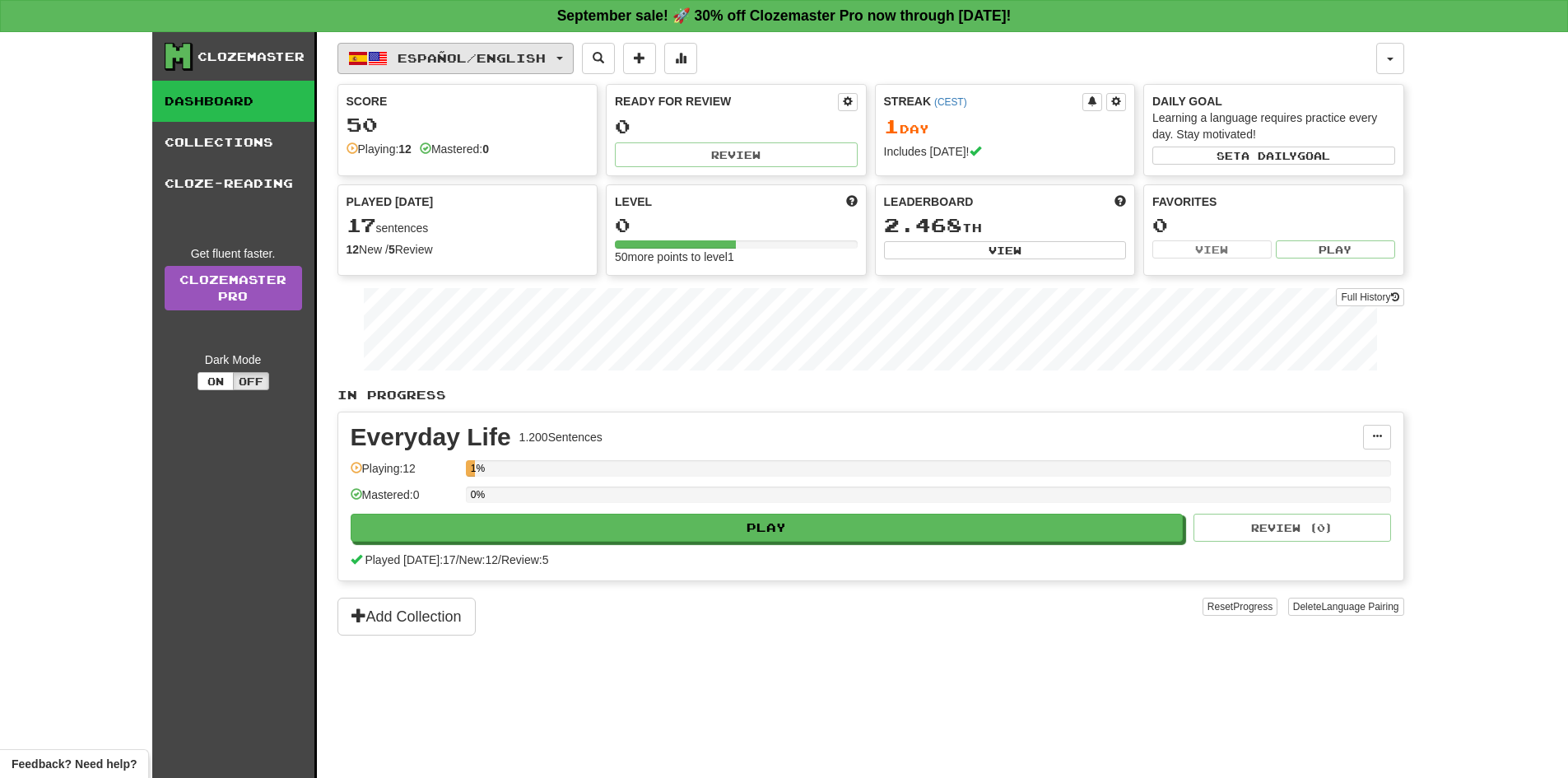
click at [479, 55] on span "Español / English" at bounding box center [472, 58] width 148 height 14
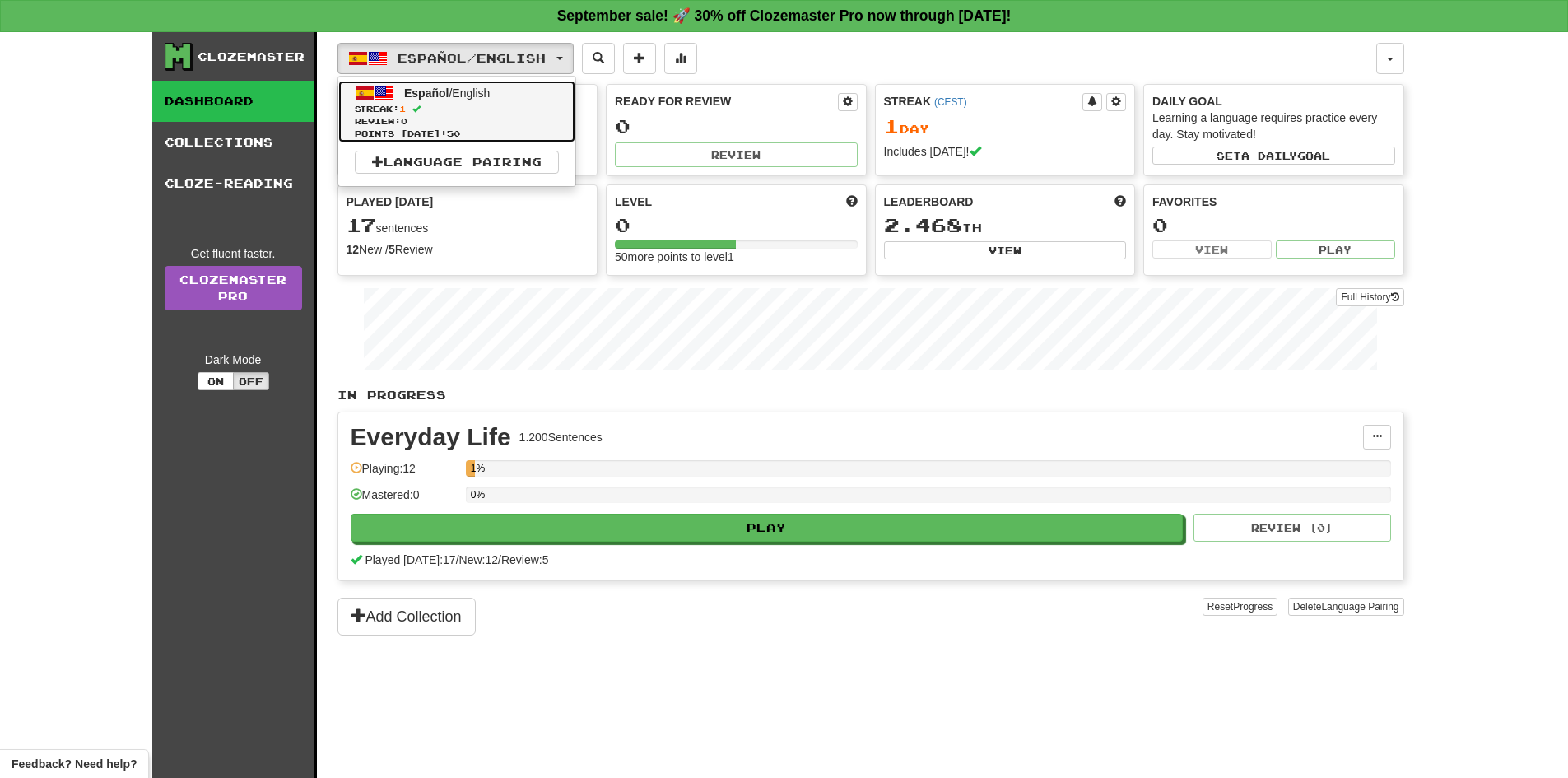
click at [463, 116] on span "Review: 0" at bounding box center [457, 121] width 204 height 12
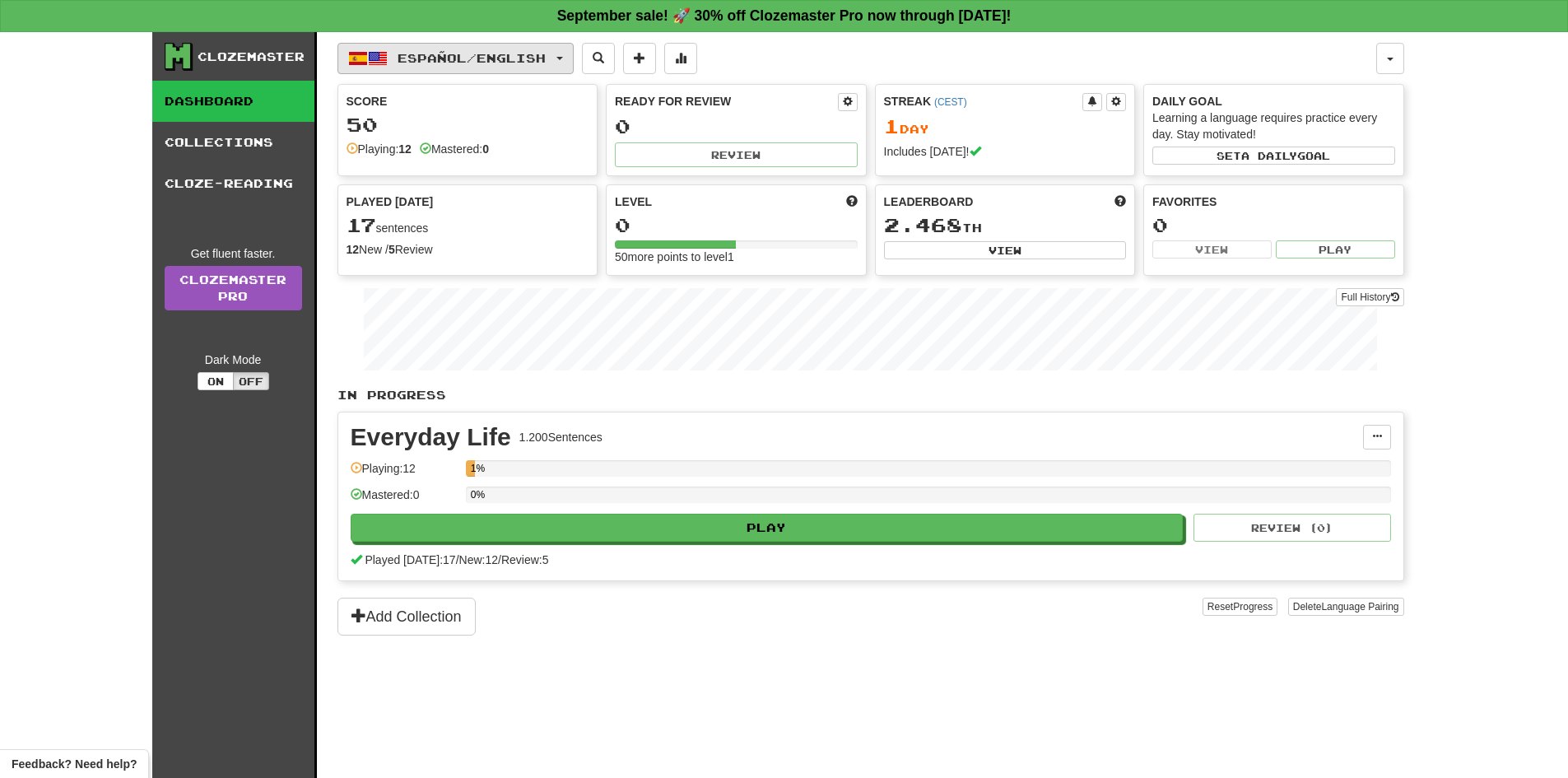
click at [570, 63] on button "Español / English" at bounding box center [455, 58] width 236 height 31
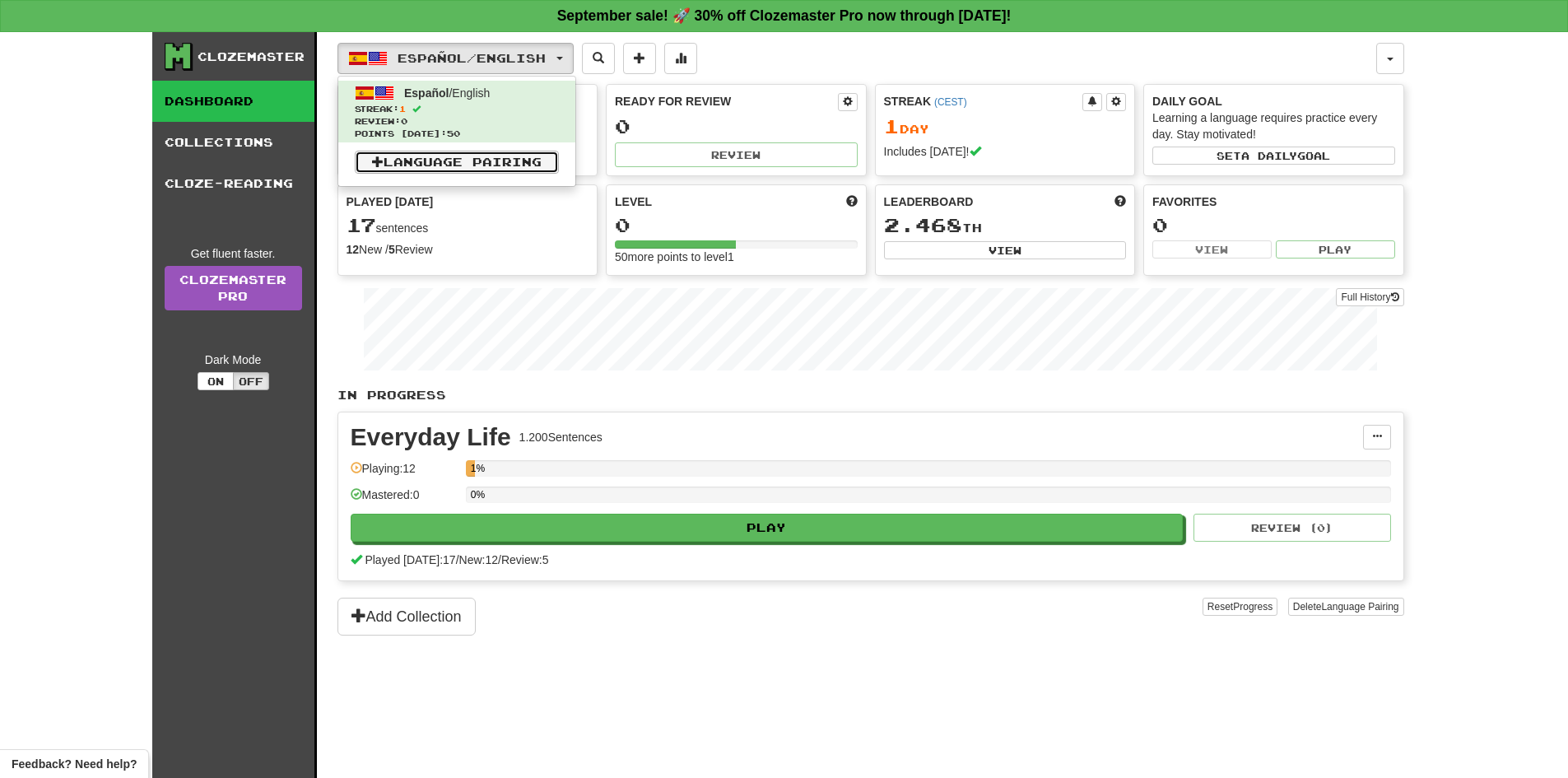
click at [492, 155] on link "Language Pairing" at bounding box center [457, 162] width 204 height 23
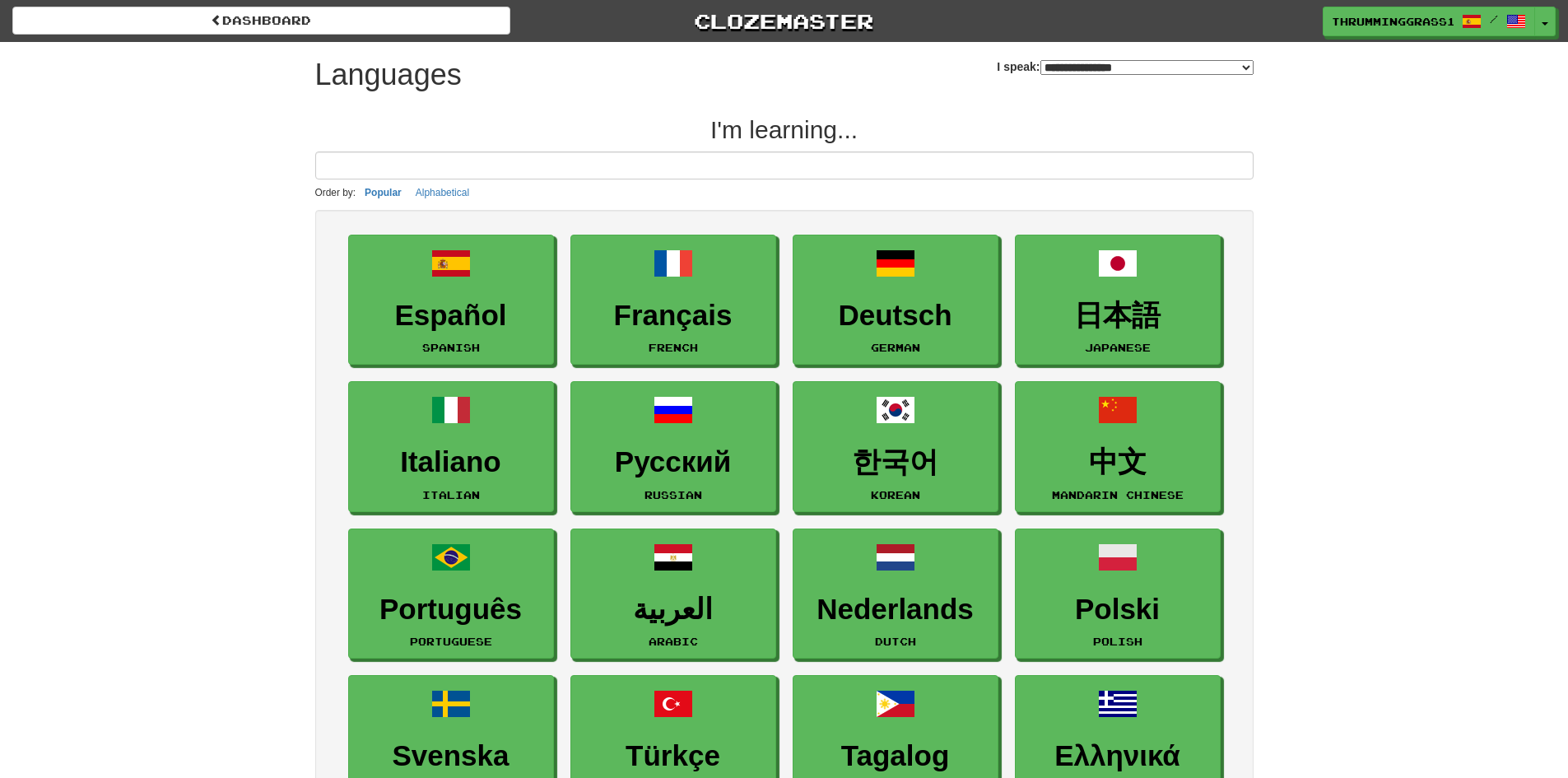
select select "*******"
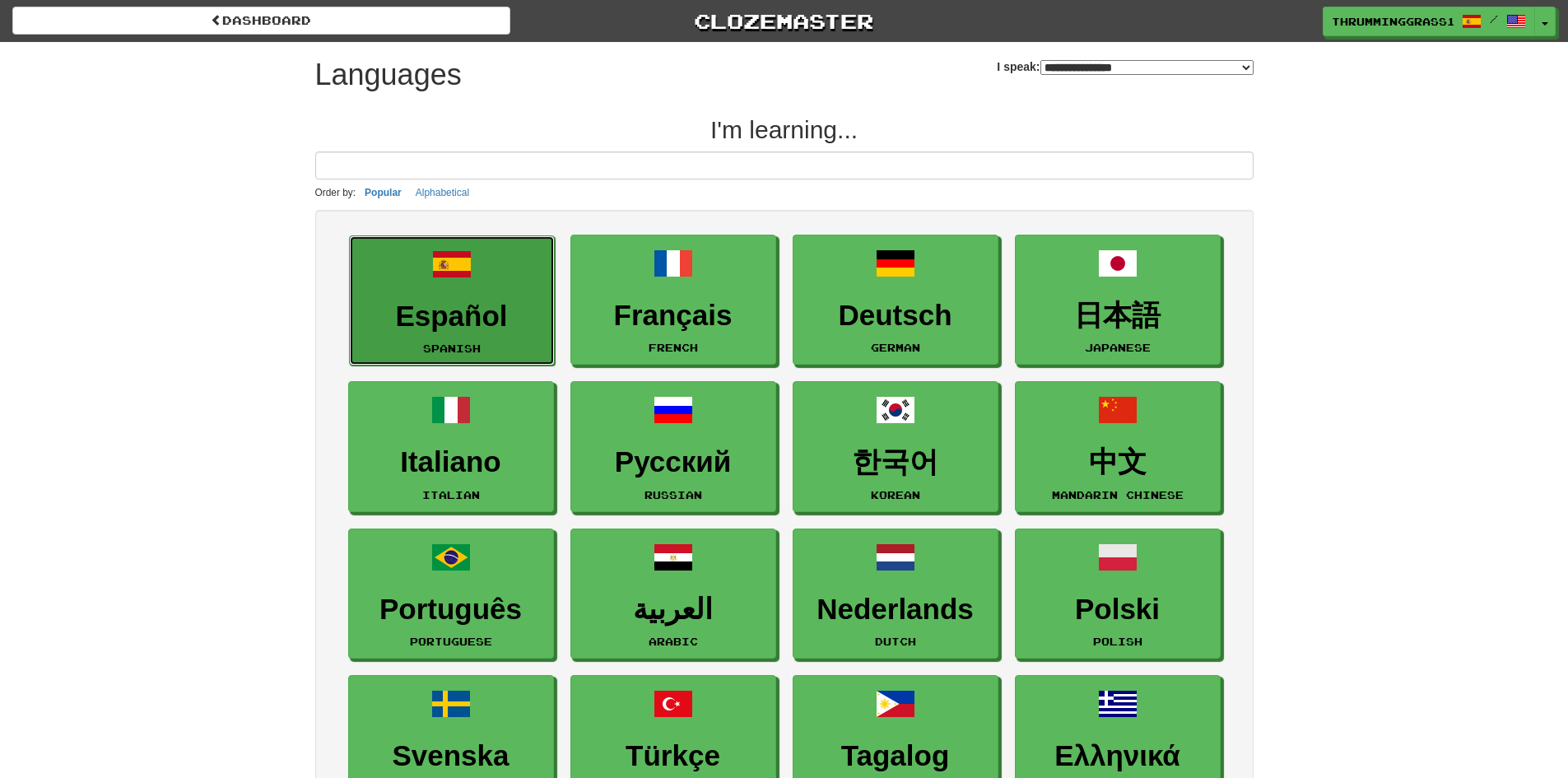
click at [504, 308] on h3 "Español" at bounding box center [451, 316] width 187 height 32
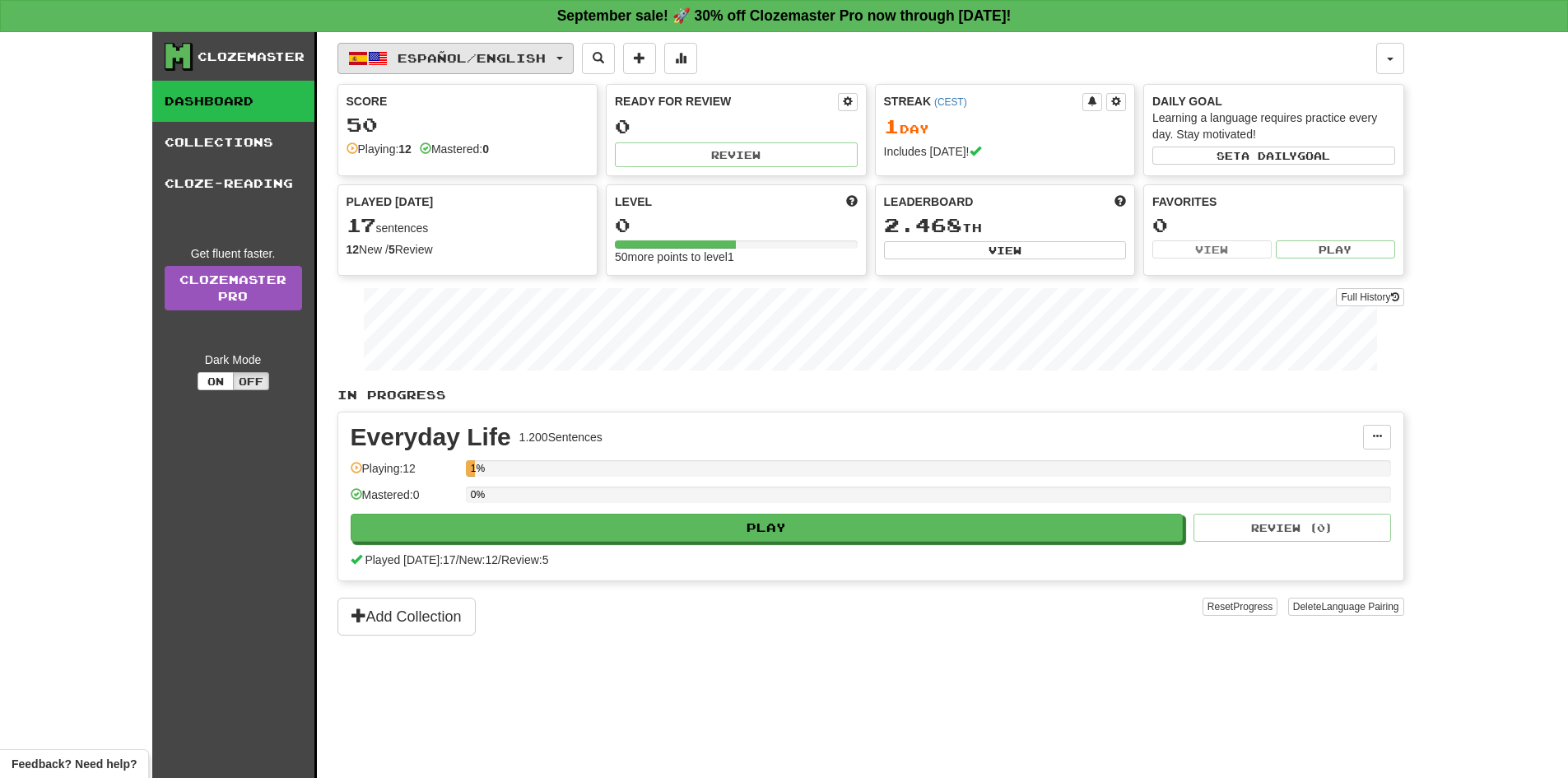
click at [489, 69] on button "Español / English" at bounding box center [455, 58] width 236 height 31
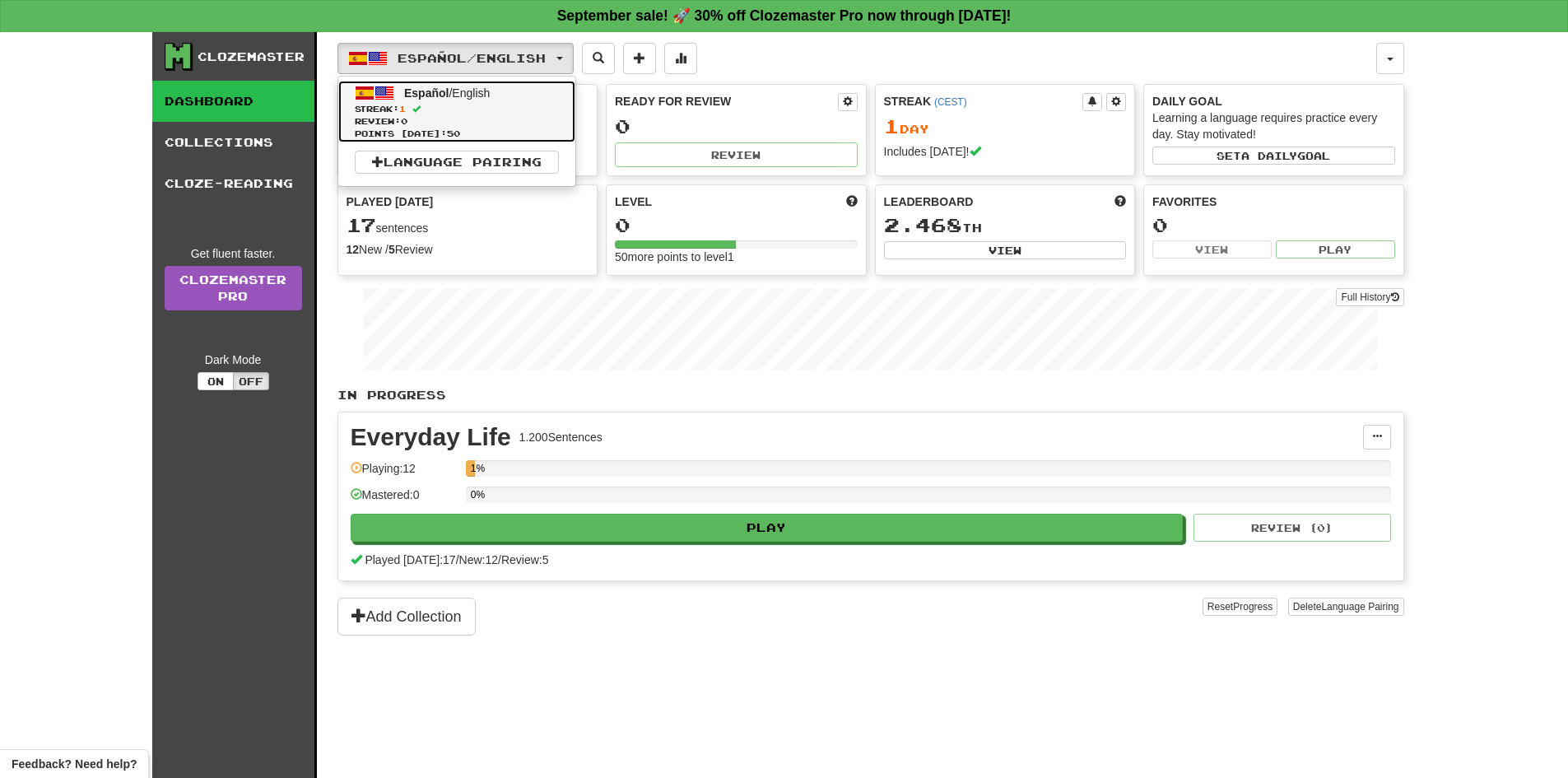
drag, startPoint x: 501, startPoint y: 139, endPoint x: 501, endPoint y: 157, distance: 18.0
click at [501, 139] on link "Español / English Streak: 1 Review: 0 Points today: 50" at bounding box center [456, 111] width 237 height 62
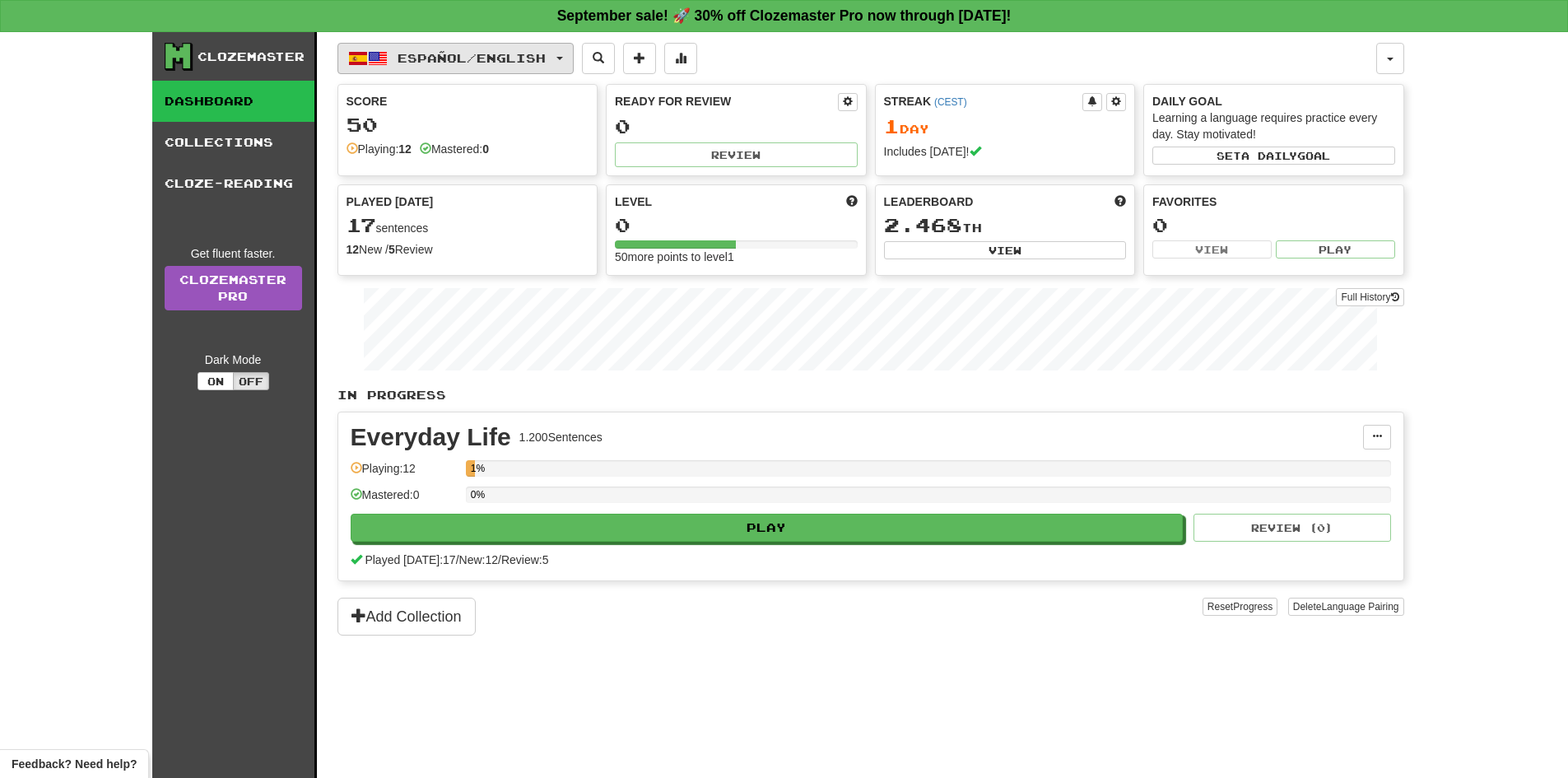
click at [535, 54] on span "Español / English" at bounding box center [472, 58] width 148 height 14
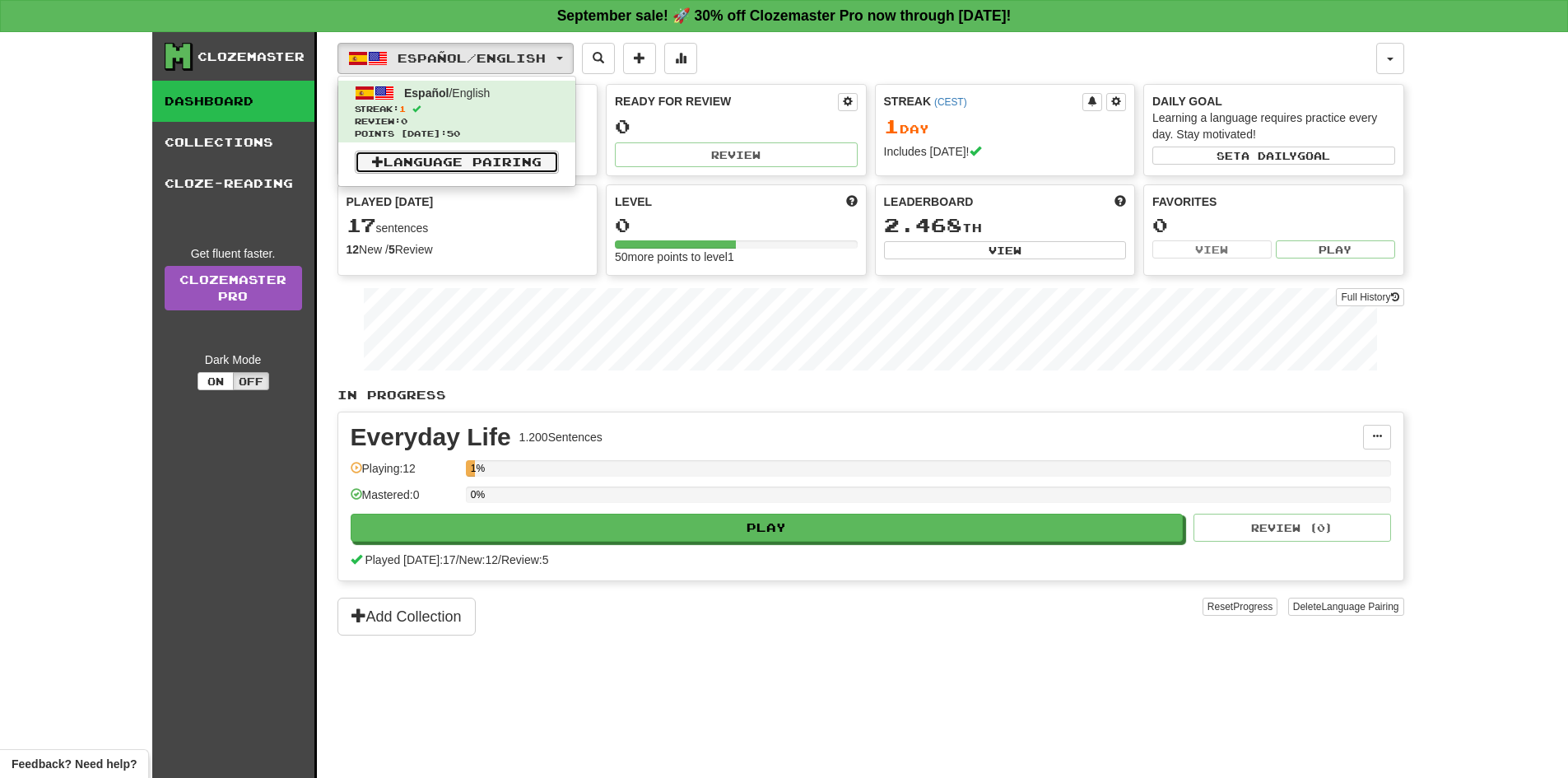
click at [504, 154] on link "Language Pairing" at bounding box center [457, 162] width 204 height 23
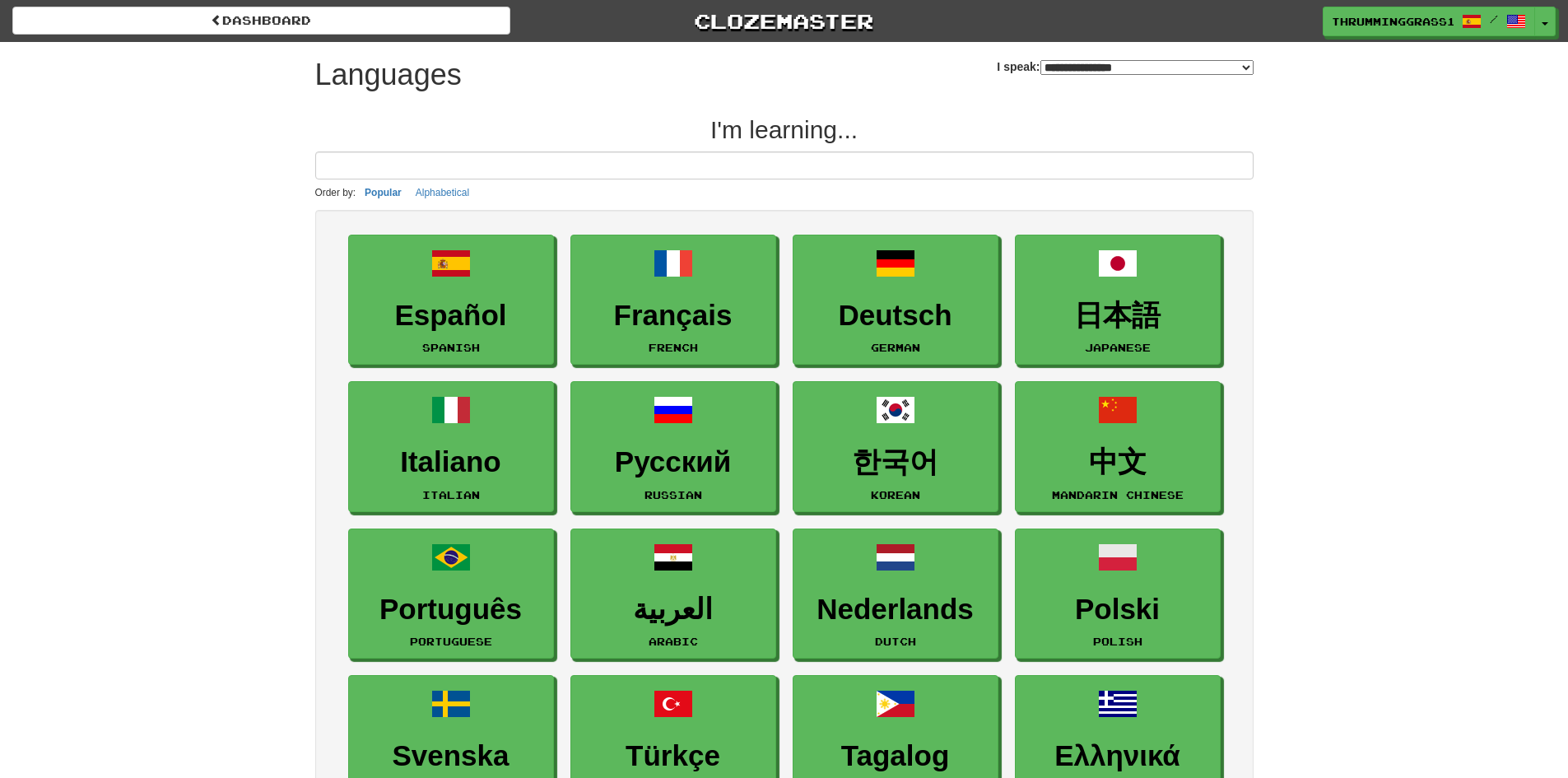
click at [1040, 67] on select "**********" at bounding box center [1147, 67] width 213 height 15
select select "**********"
click at [1040, 60] on select "**********" at bounding box center [1147, 67] width 213 height 15
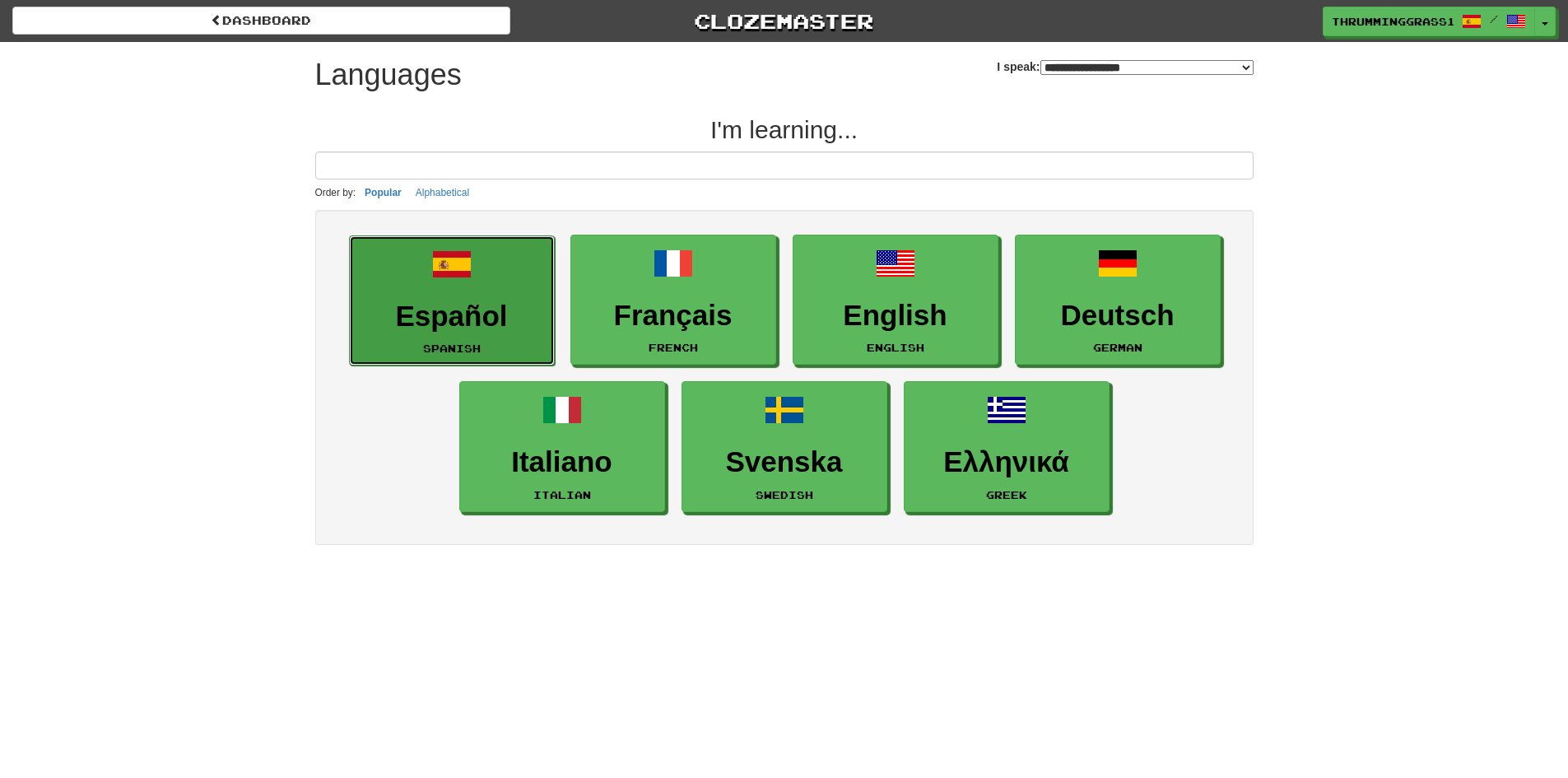
click at [497, 296] on link "Español Spanish" at bounding box center [452, 301] width 206 height 131
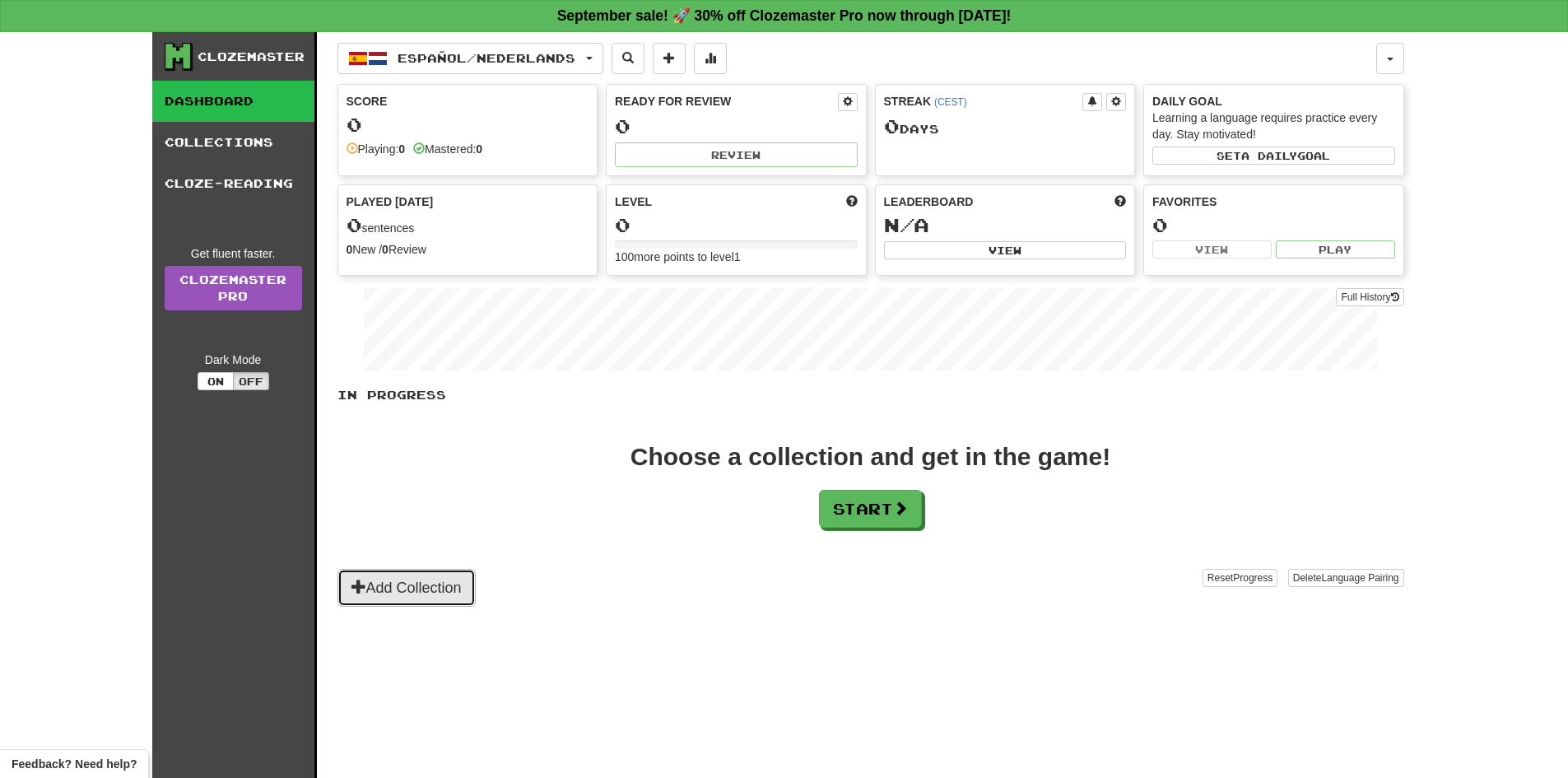
click at [467, 600] on button "Add Collection" at bounding box center [406, 587] width 139 height 37
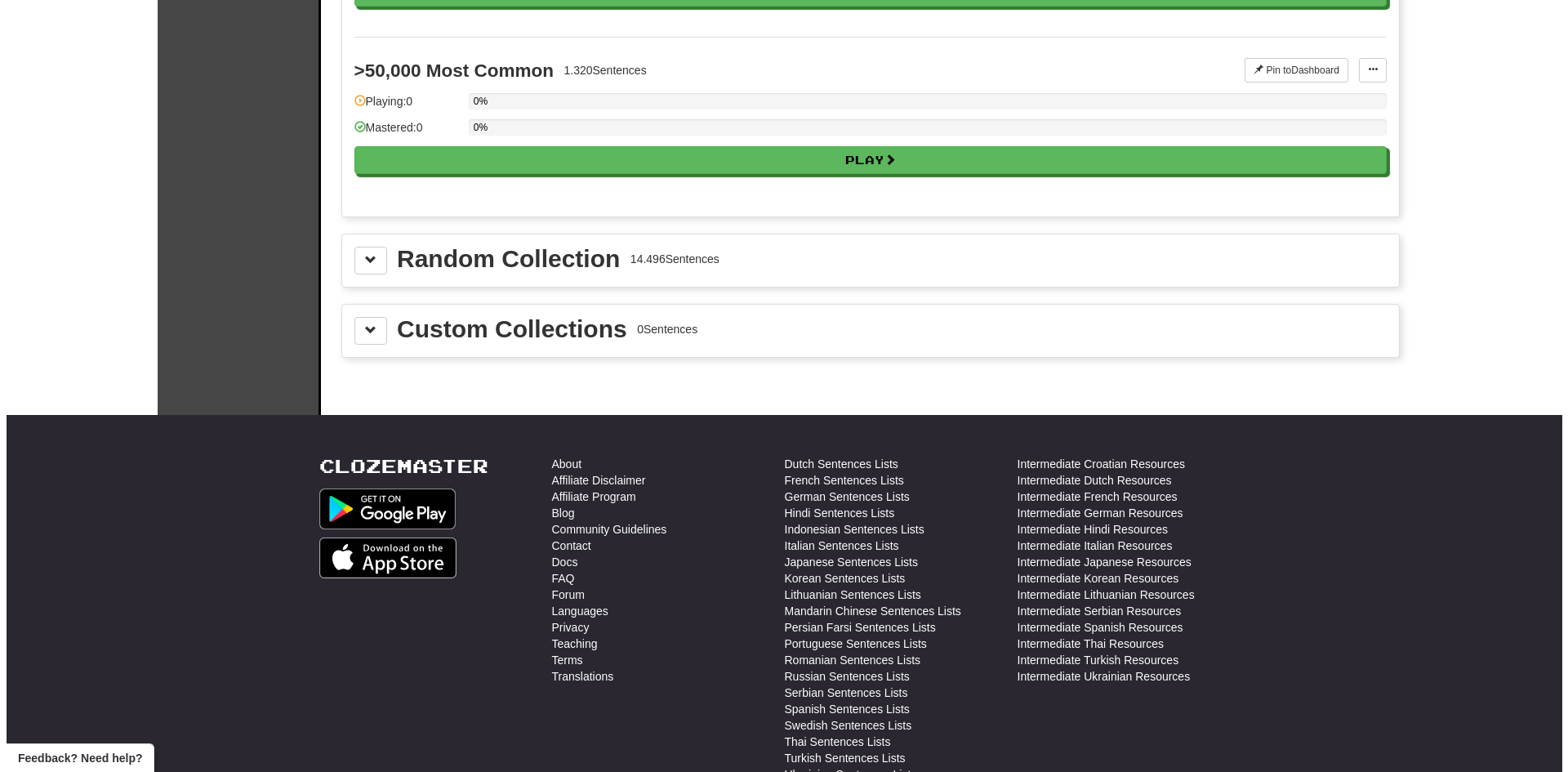
scroll to position [1653, 0]
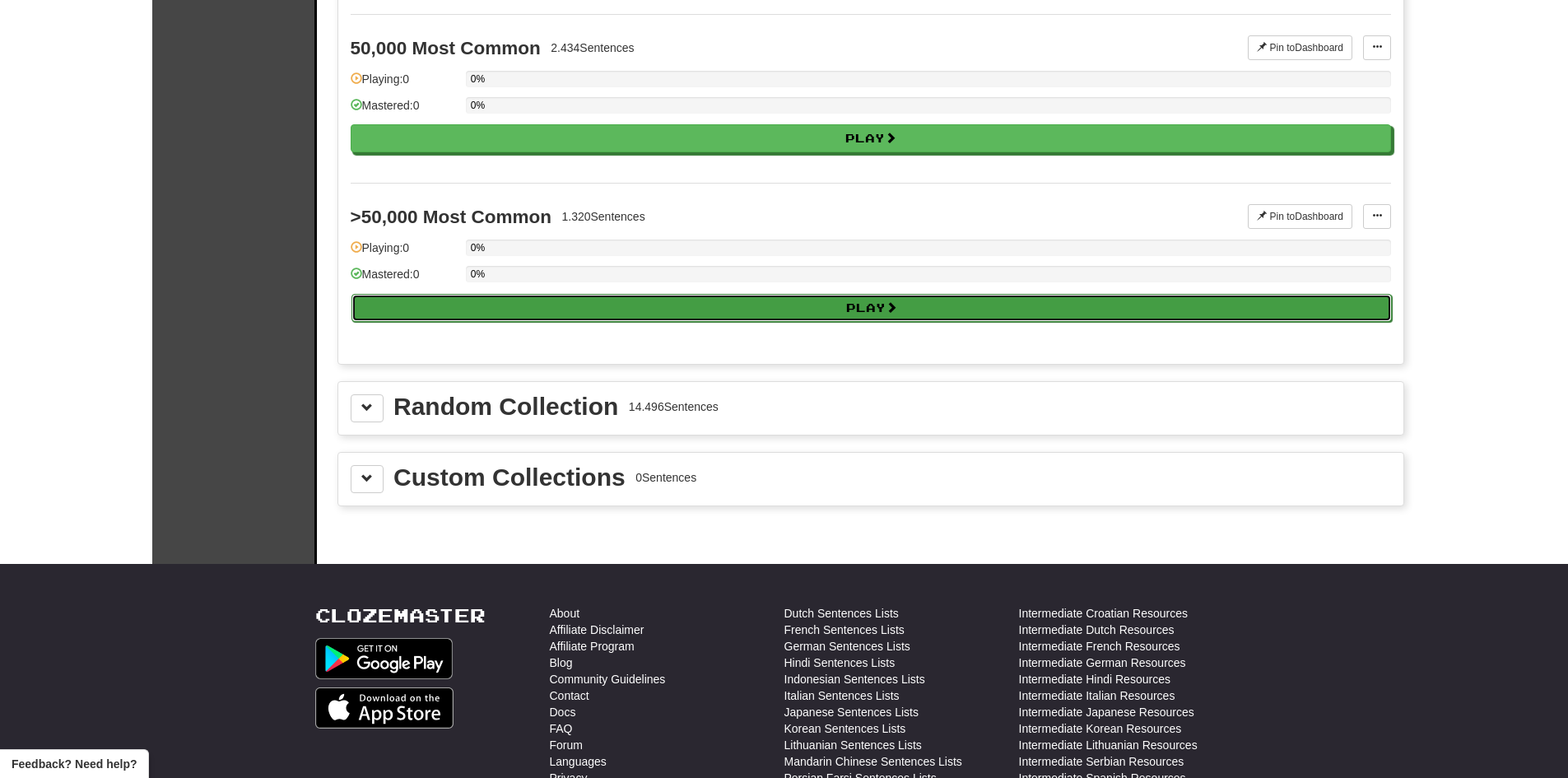
click at [616, 305] on button "Play" at bounding box center [871, 308] width 1040 height 28
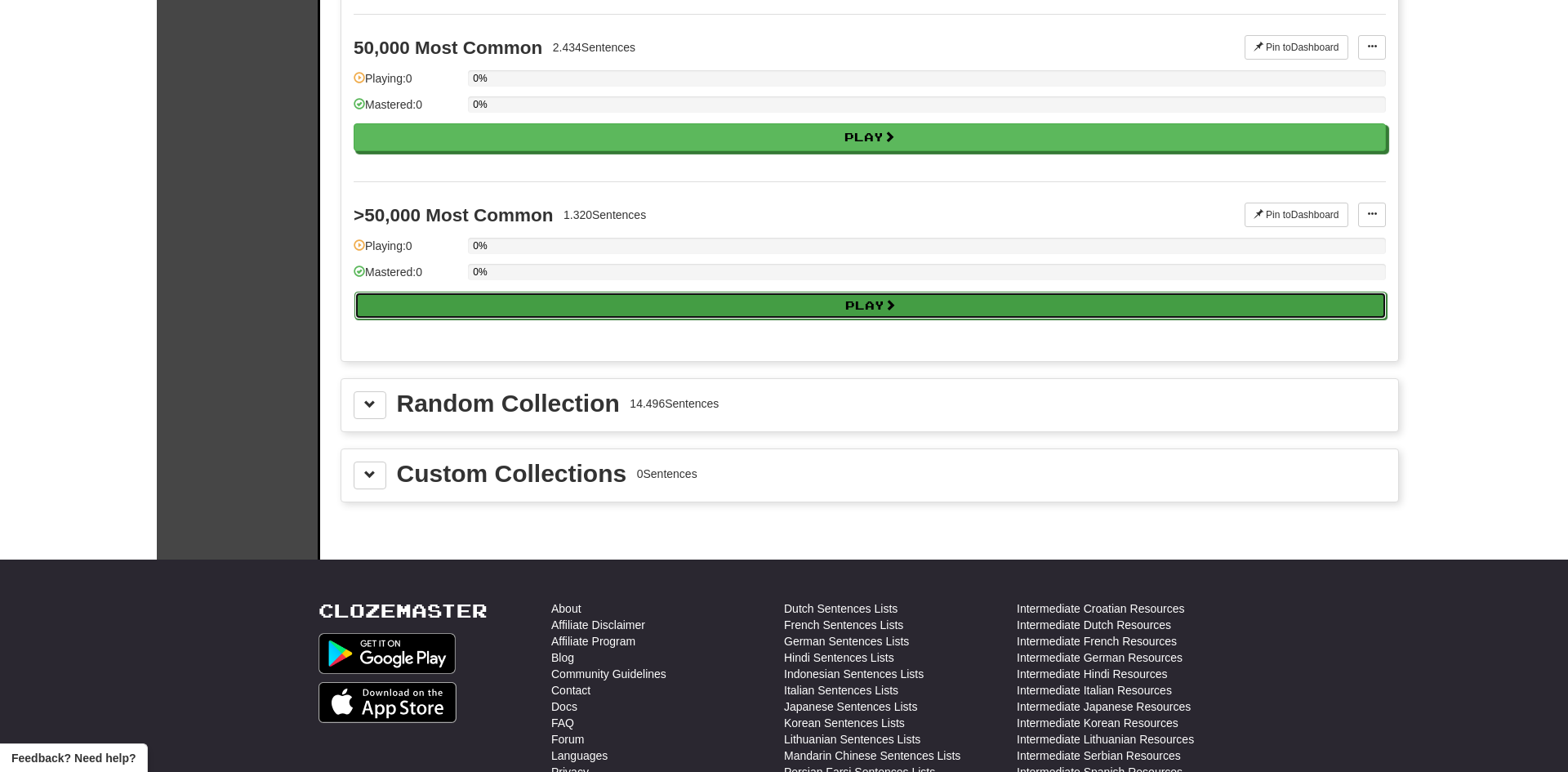
select select "**"
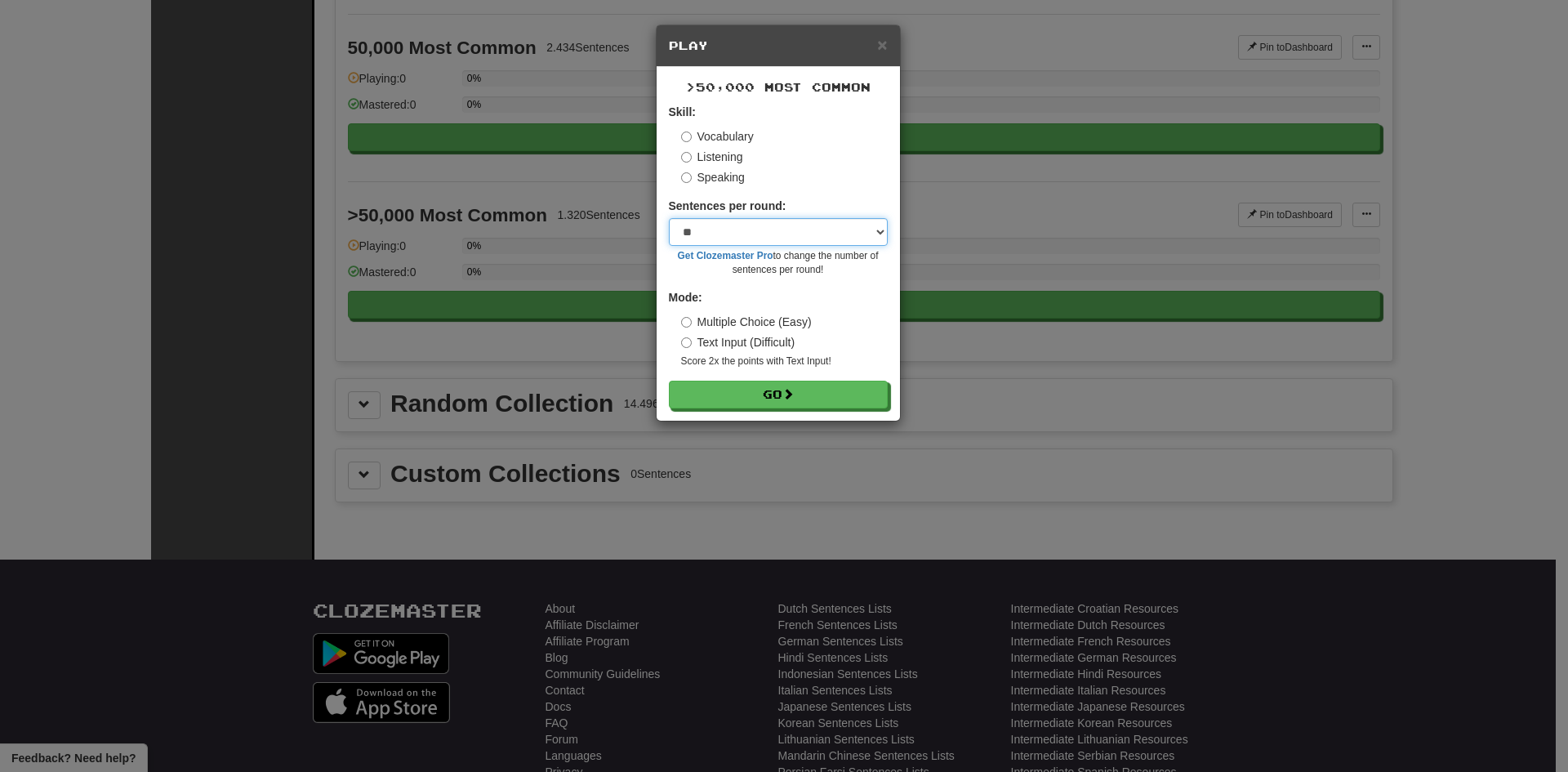
click at [741, 242] on select "* ** ** ** ** ** *** ********" at bounding box center [778, 232] width 219 height 28
click at [741, 242] on select "* ** ** ** ** ** *** ********" at bounding box center [778, 232] width 219 height 28
click at [759, 396] on button "Go" at bounding box center [779, 396] width 219 height 28
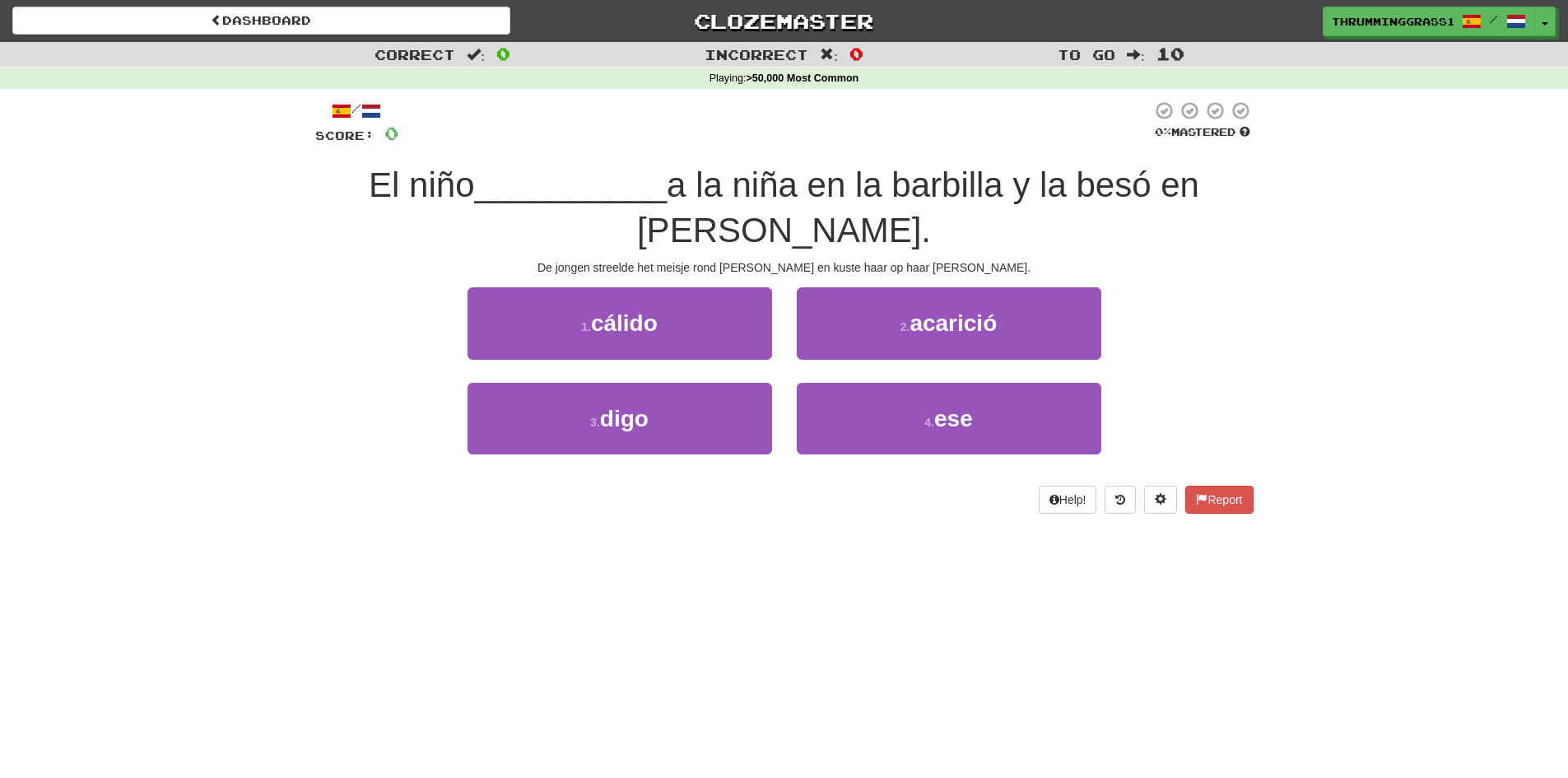
click at [410, 35] on div "Dashboard Clozemaster ThrummingGrass1549 / Toggle Dropdown Dashboard Leaderboar…" at bounding box center [784, 18] width 1568 height 37
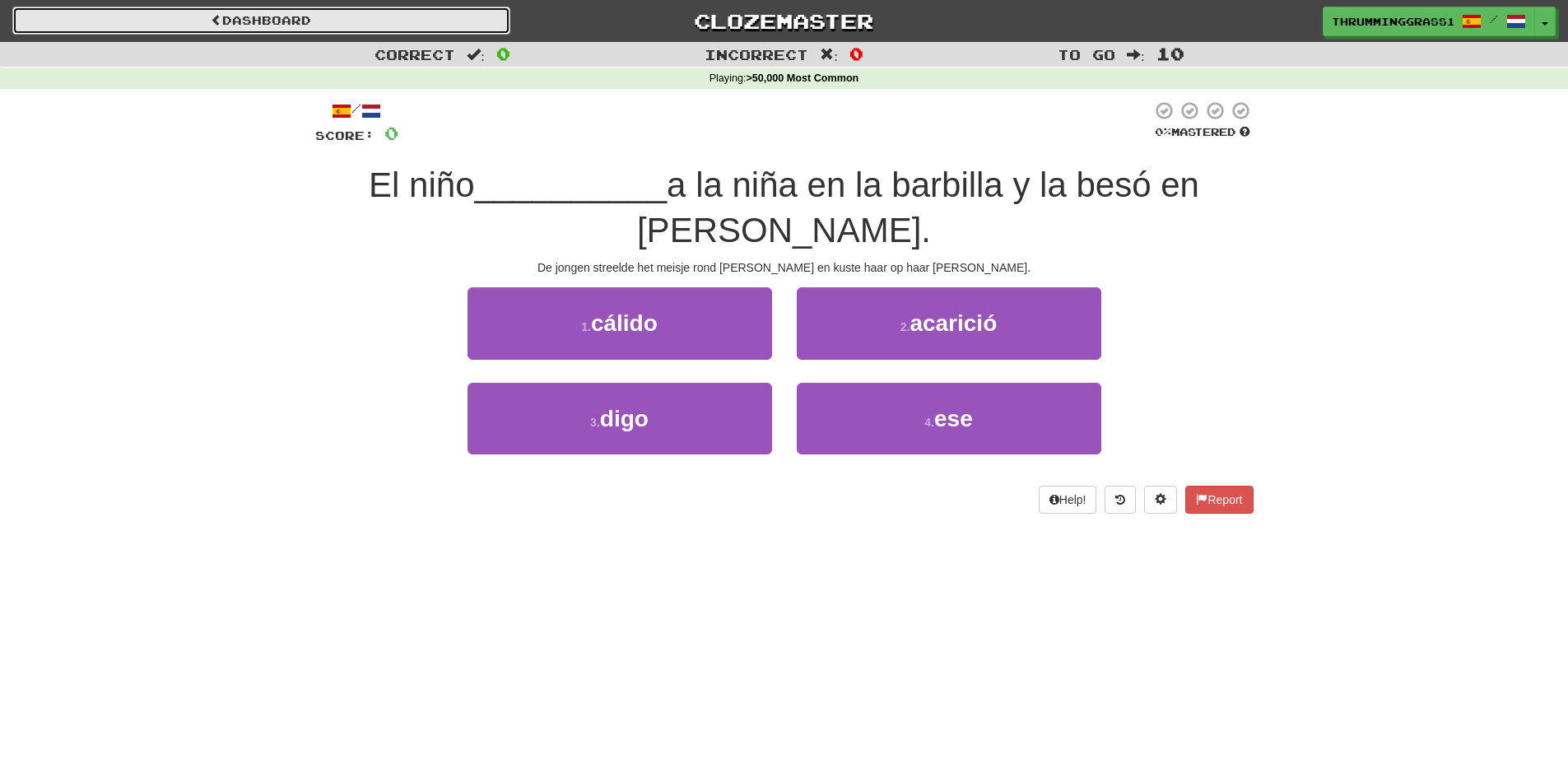
click at [418, 27] on link "Dashboard" at bounding box center [261, 21] width 498 height 28
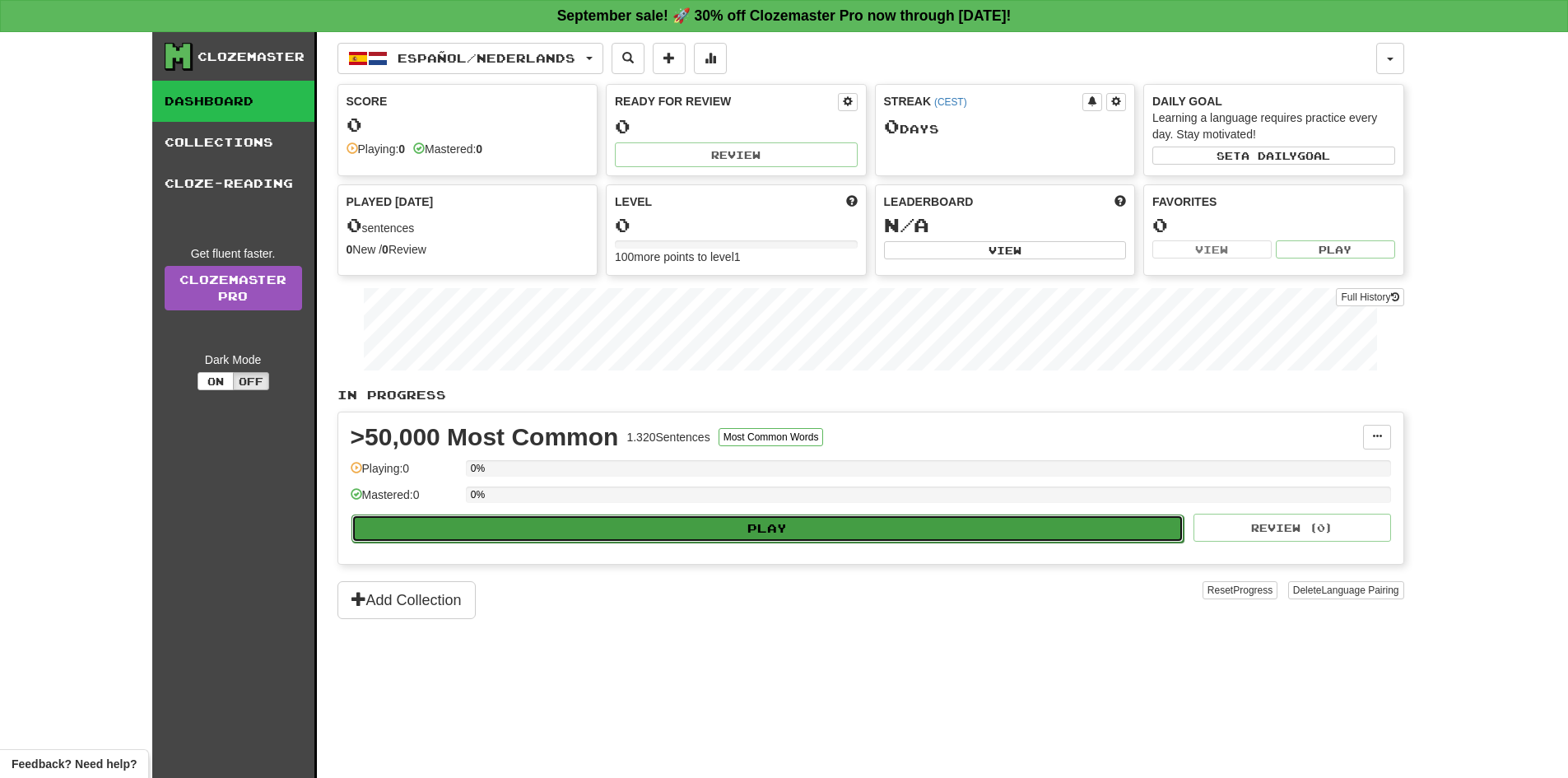
click at [562, 539] on button "Play" at bounding box center [768, 528] width 833 height 28
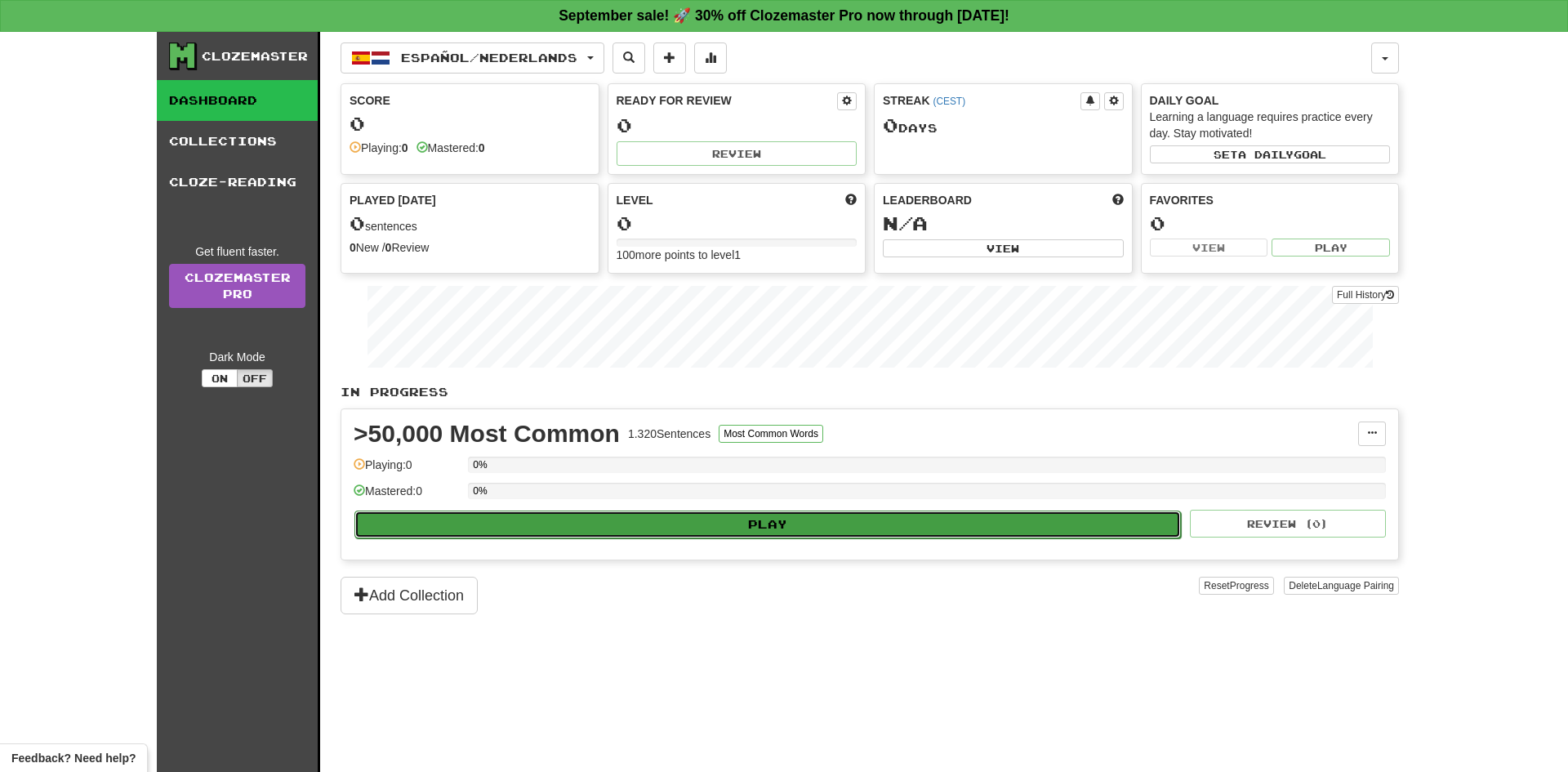
select select "**"
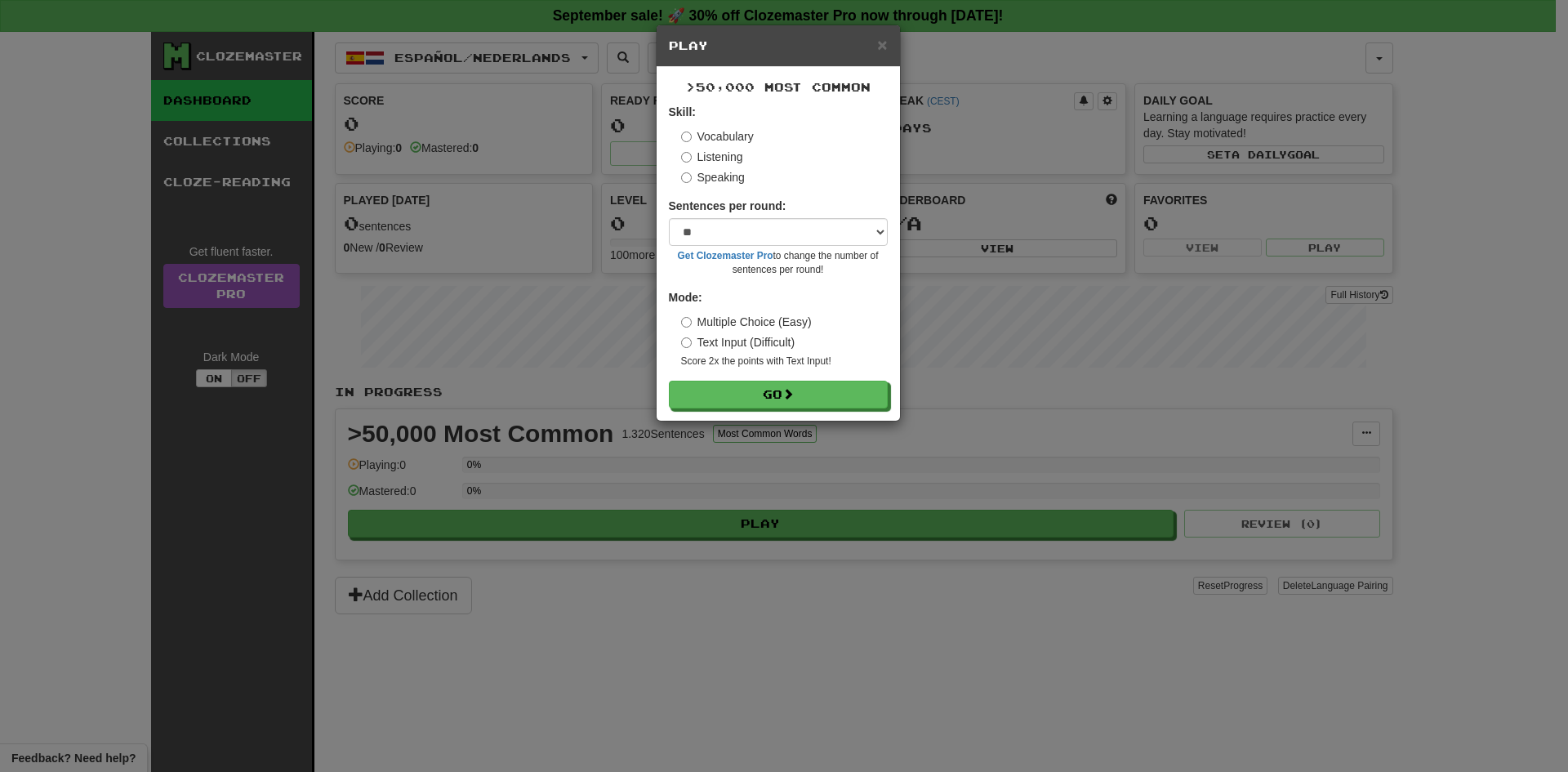
click at [823, 376] on form "Skill: Vocabulary Listening Speaking Sentences per round: * ** ** ** ** ** *** …" at bounding box center [778, 256] width 219 height 305
click at [824, 388] on button "Go" at bounding box center [779, 396] width 219 height 28
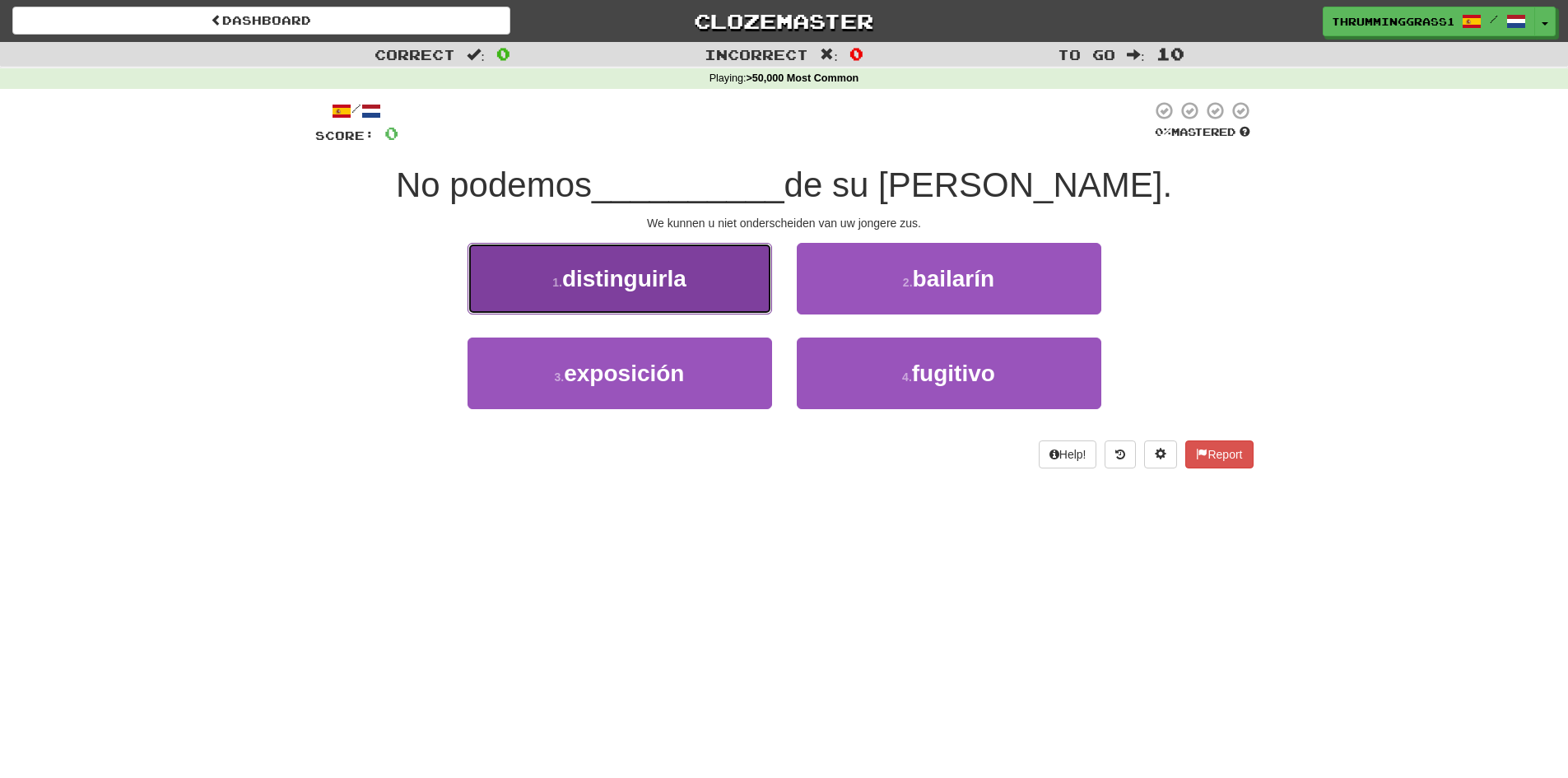
click at [541, 284] on button "1 . distinguirla" at bounding box center [619, 278] width 304 height 71
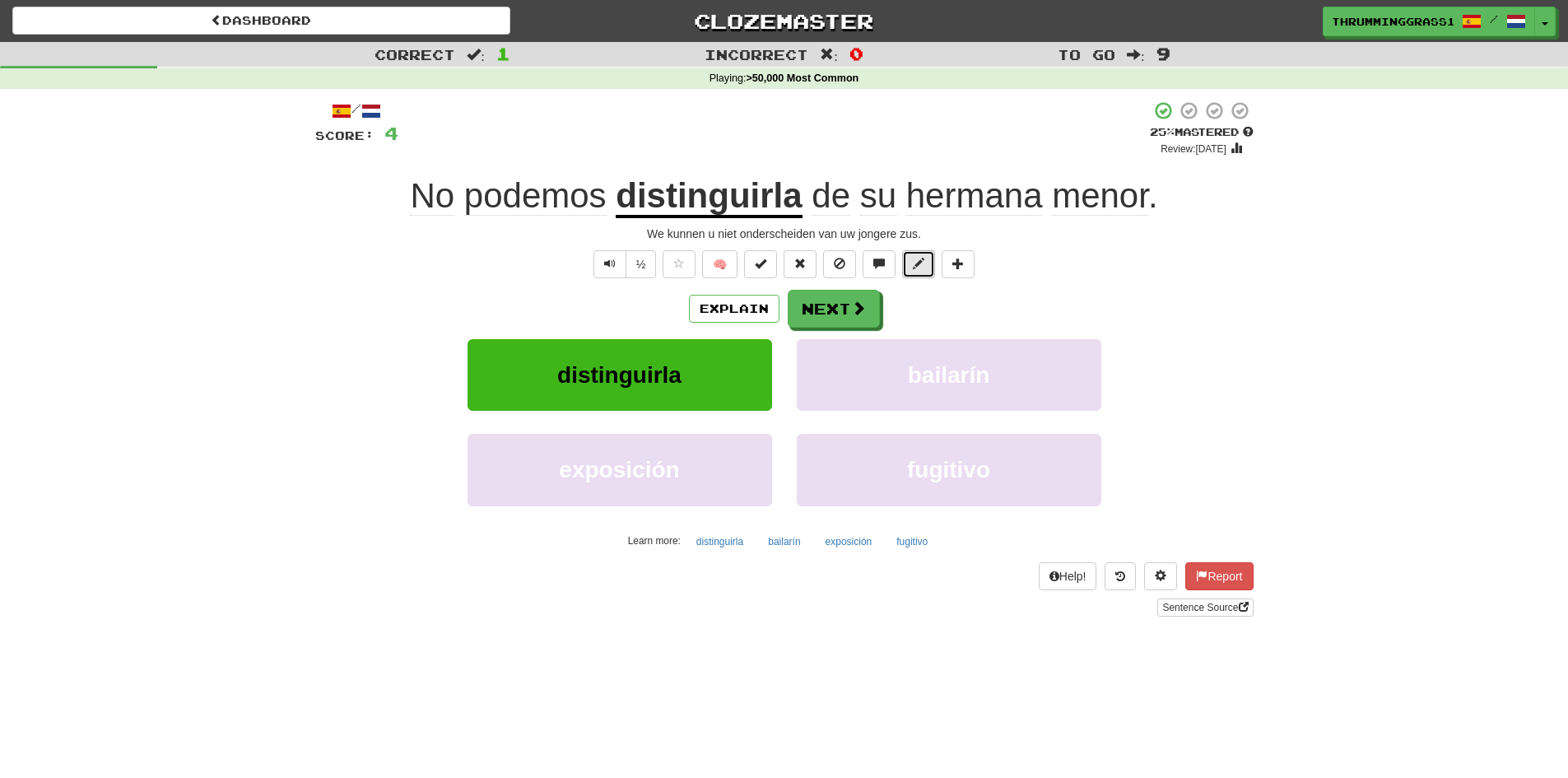
click at [915, 270] on button at bounding box center [918, 264] width 33 height 28
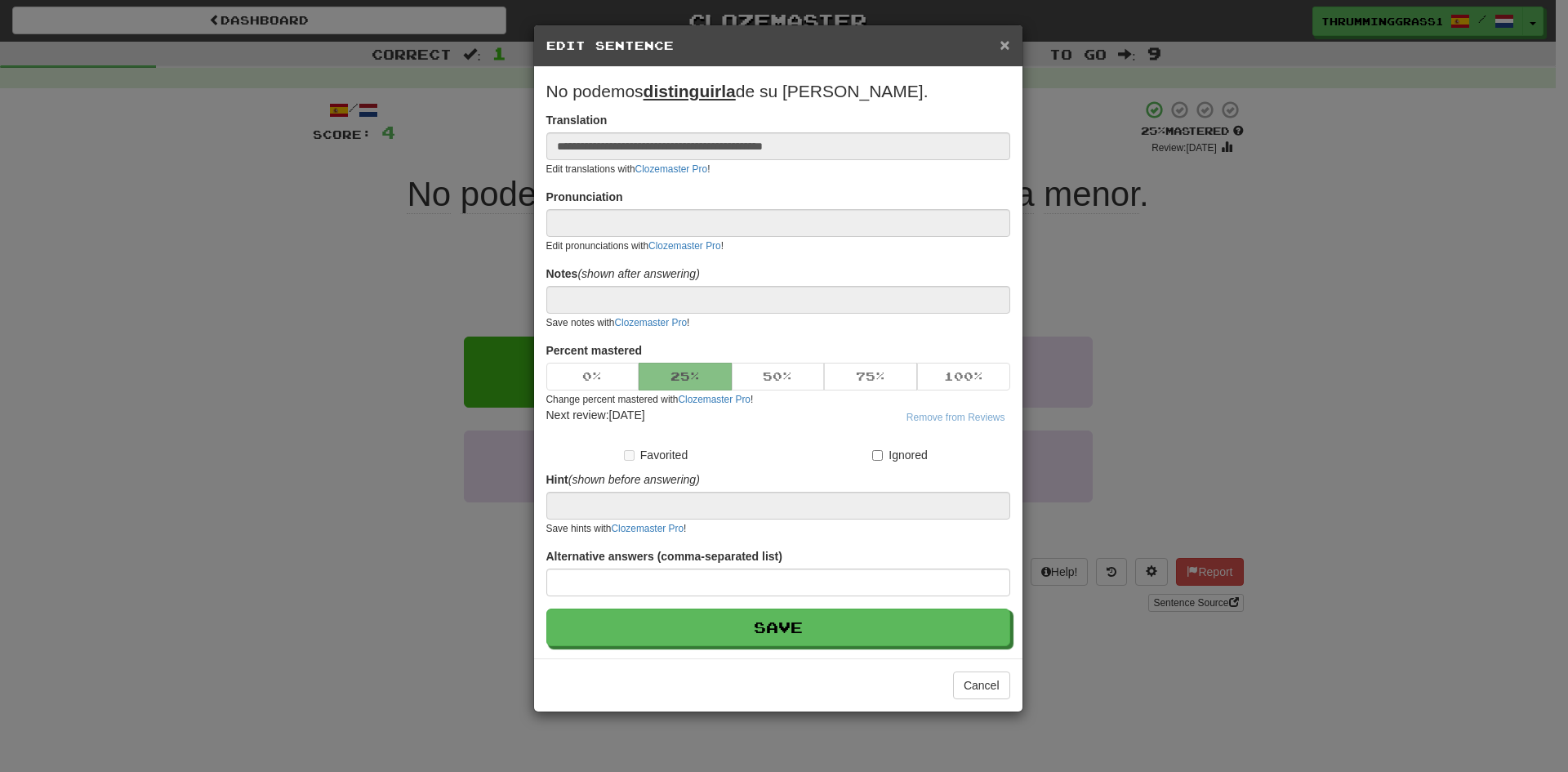
click at [1007, 46] on span "×" at bounding box center [1004, 45] width 10 height 19
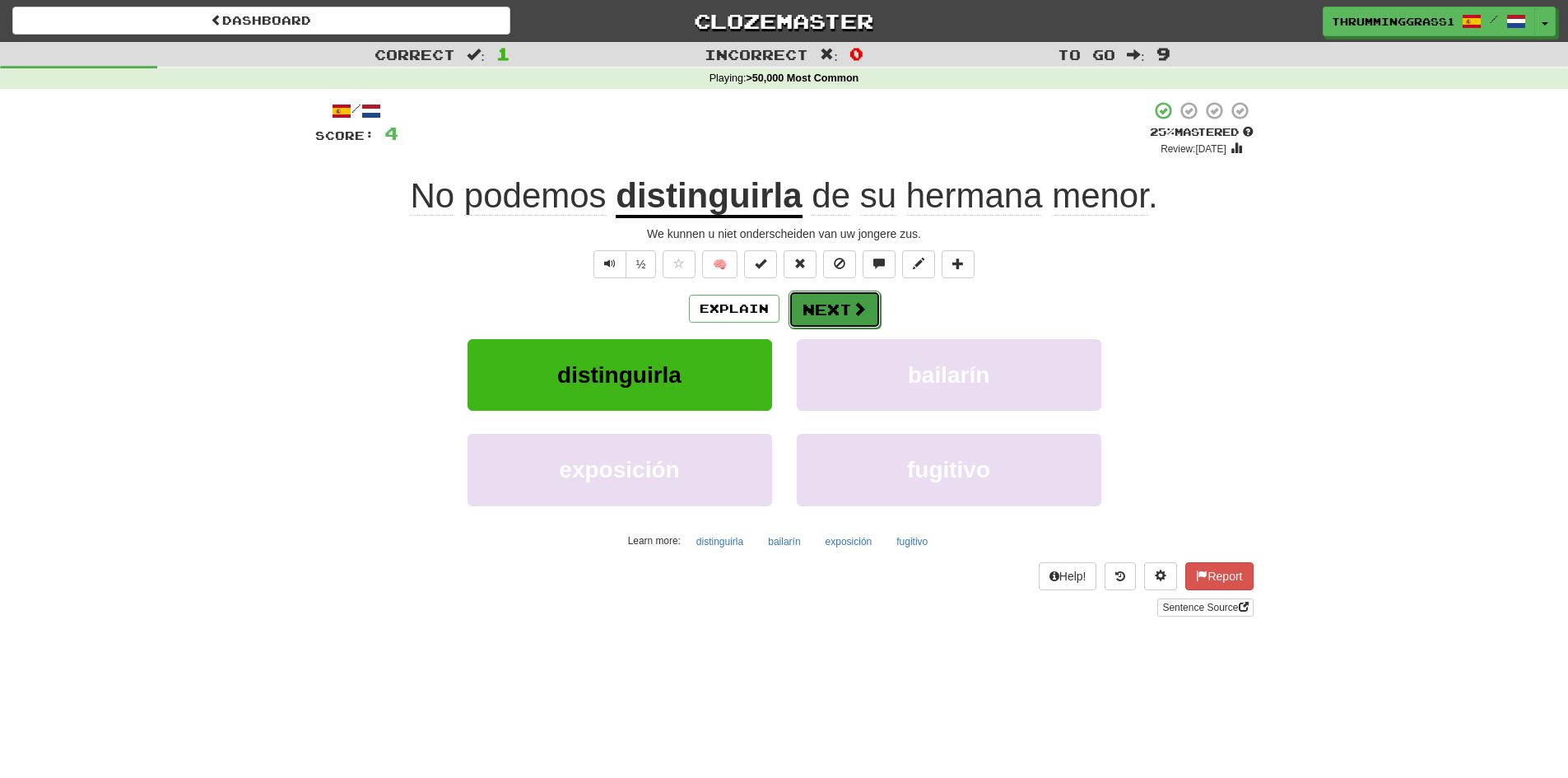
click at [836, 305] on button "Next" at bounding box center [834, 309] width 92 height 37
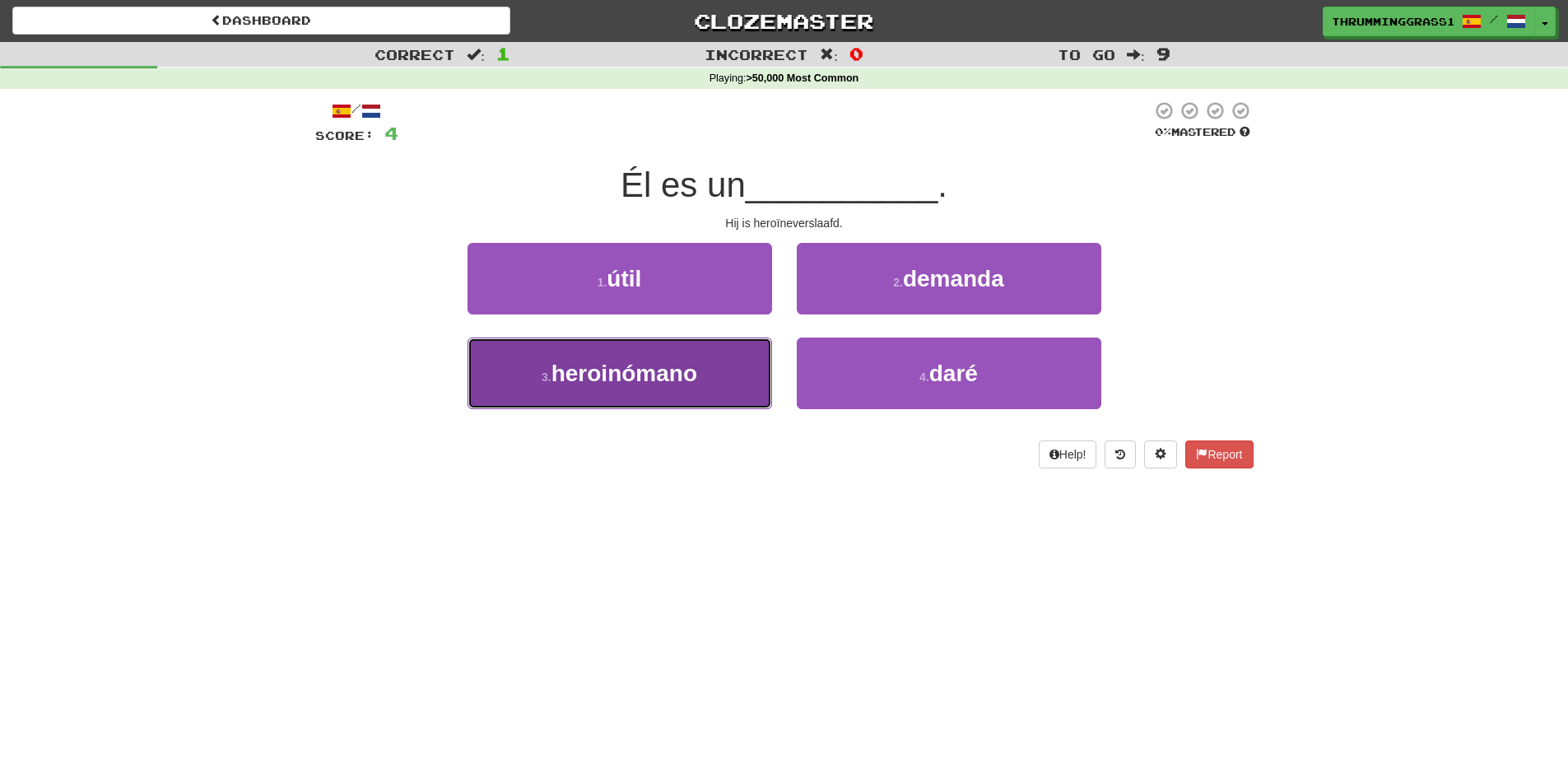
click at [716, 397] on button "3 . heroinómano" at bounding box center [619, 373] width 304 height 71
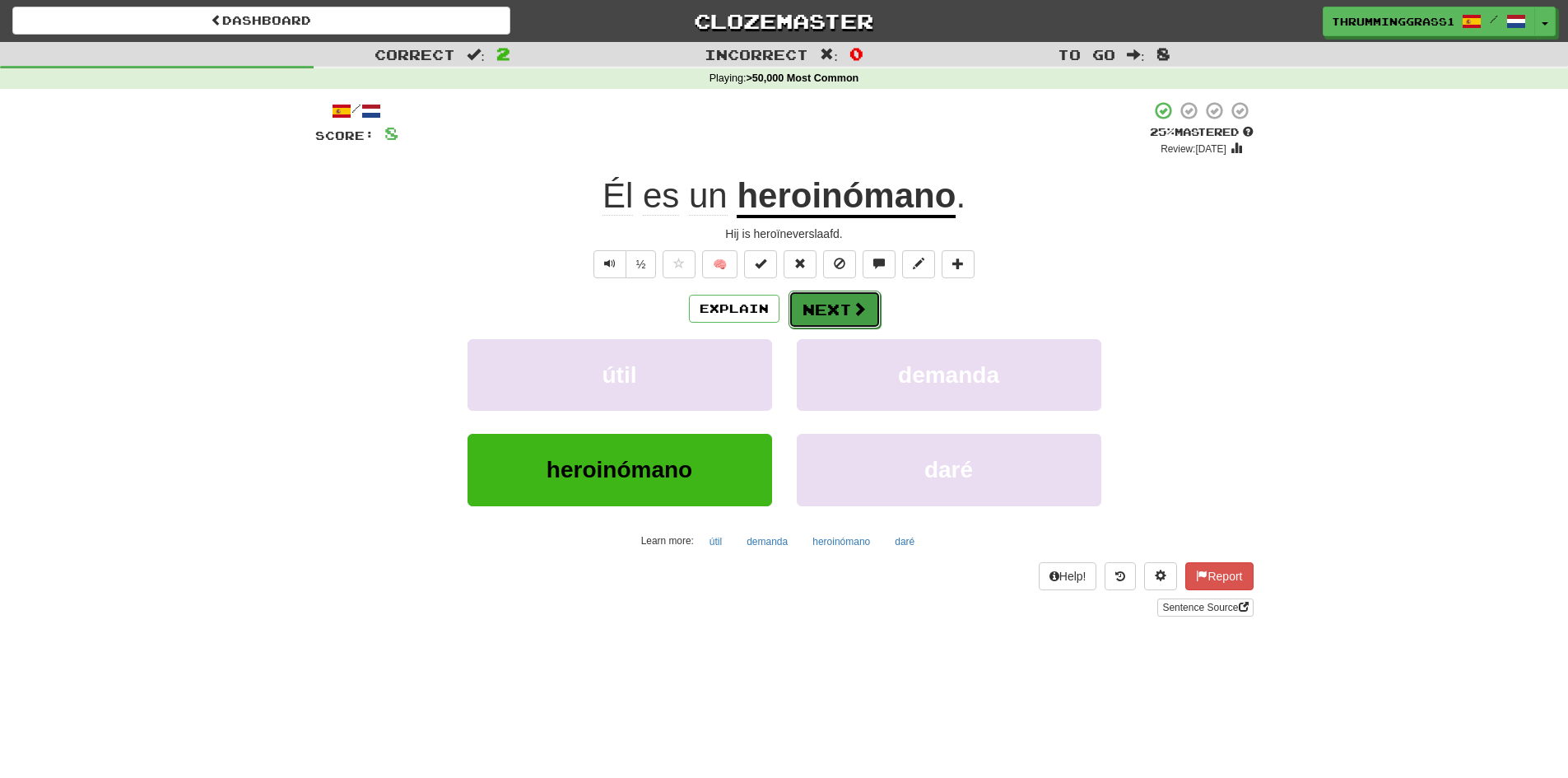
click at [834, 315] on button "Next" at bounding box center [834, 309] width 92 height 37
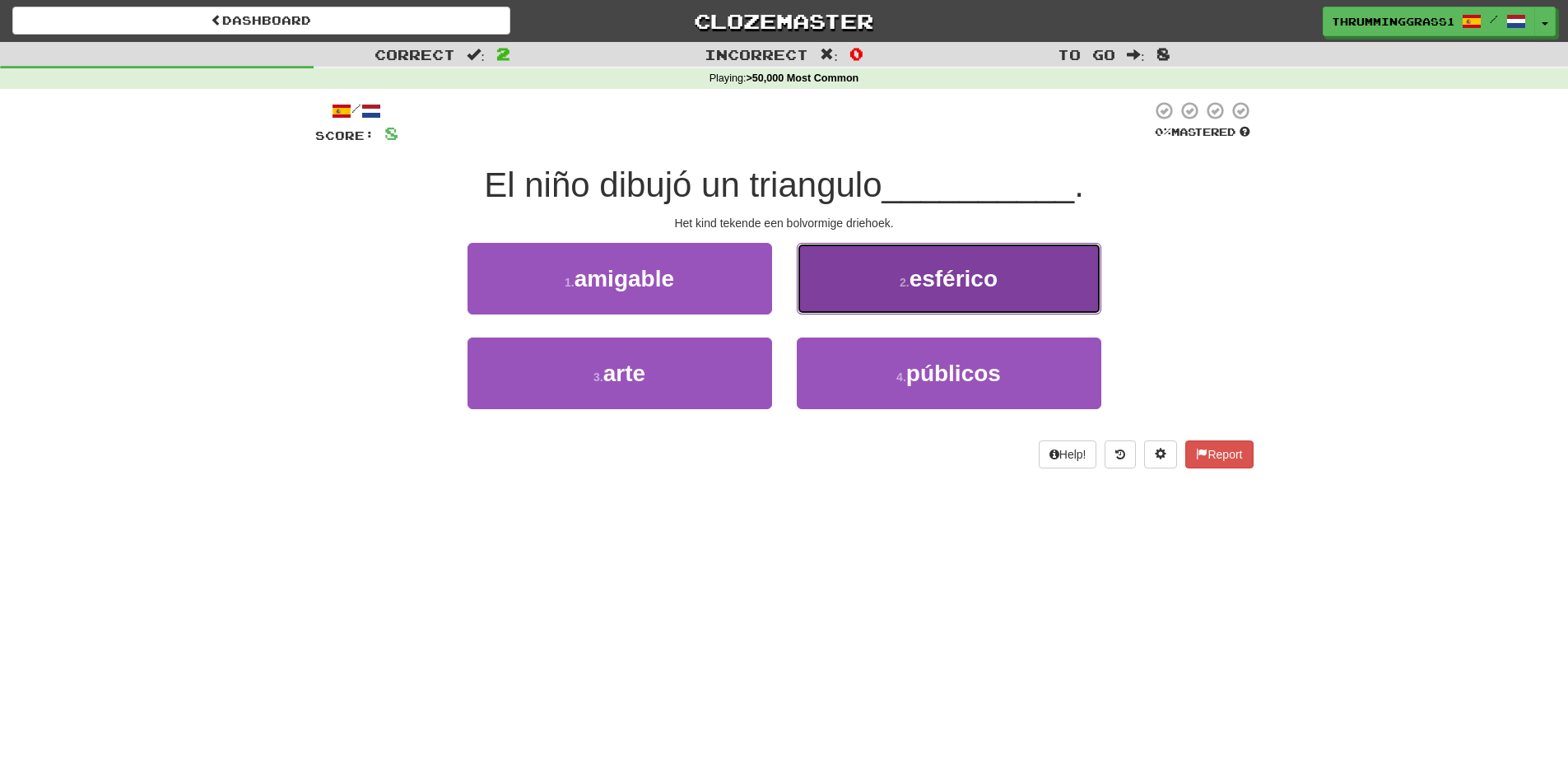
click at [813, 306] on button "2 . esférico" at bounding box center [948, 278] width 304 height 71
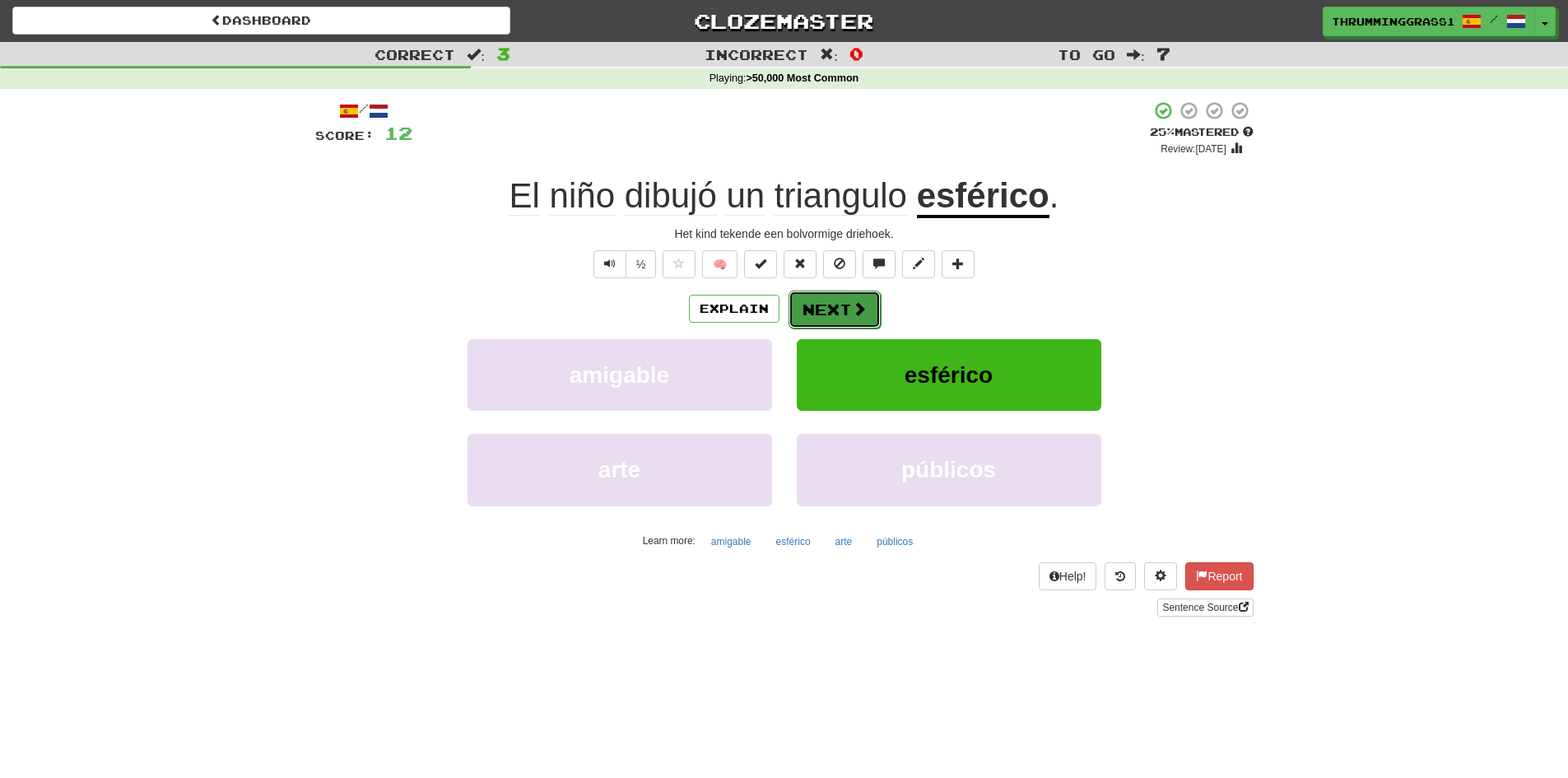
click at [825, 311] on button "Next" at bounding box center [834, 309] width 92 height 37
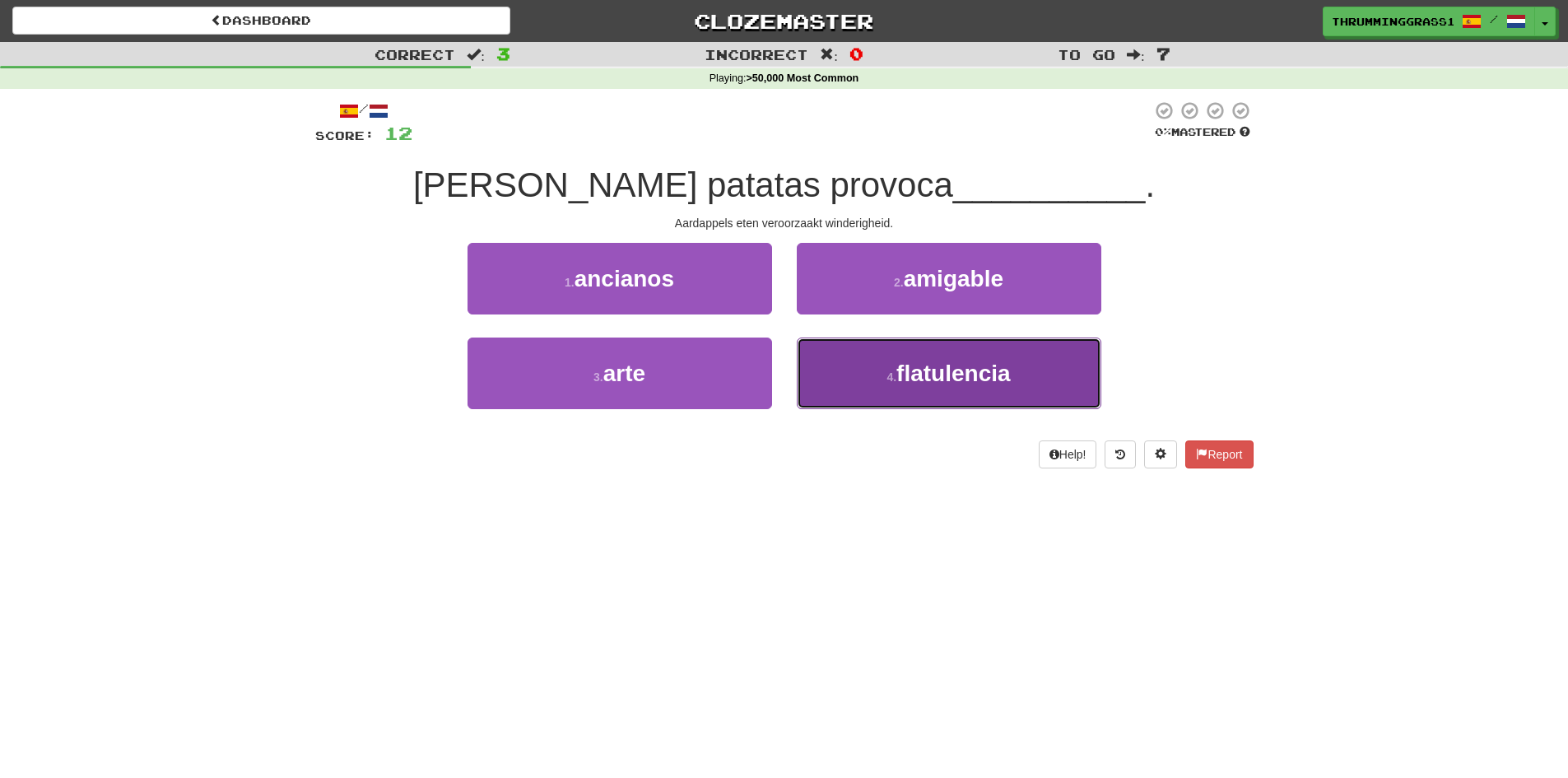
click at [825, 355] on button "4 . flatulencia" at bounding box center [948, 373] width 304 height 71
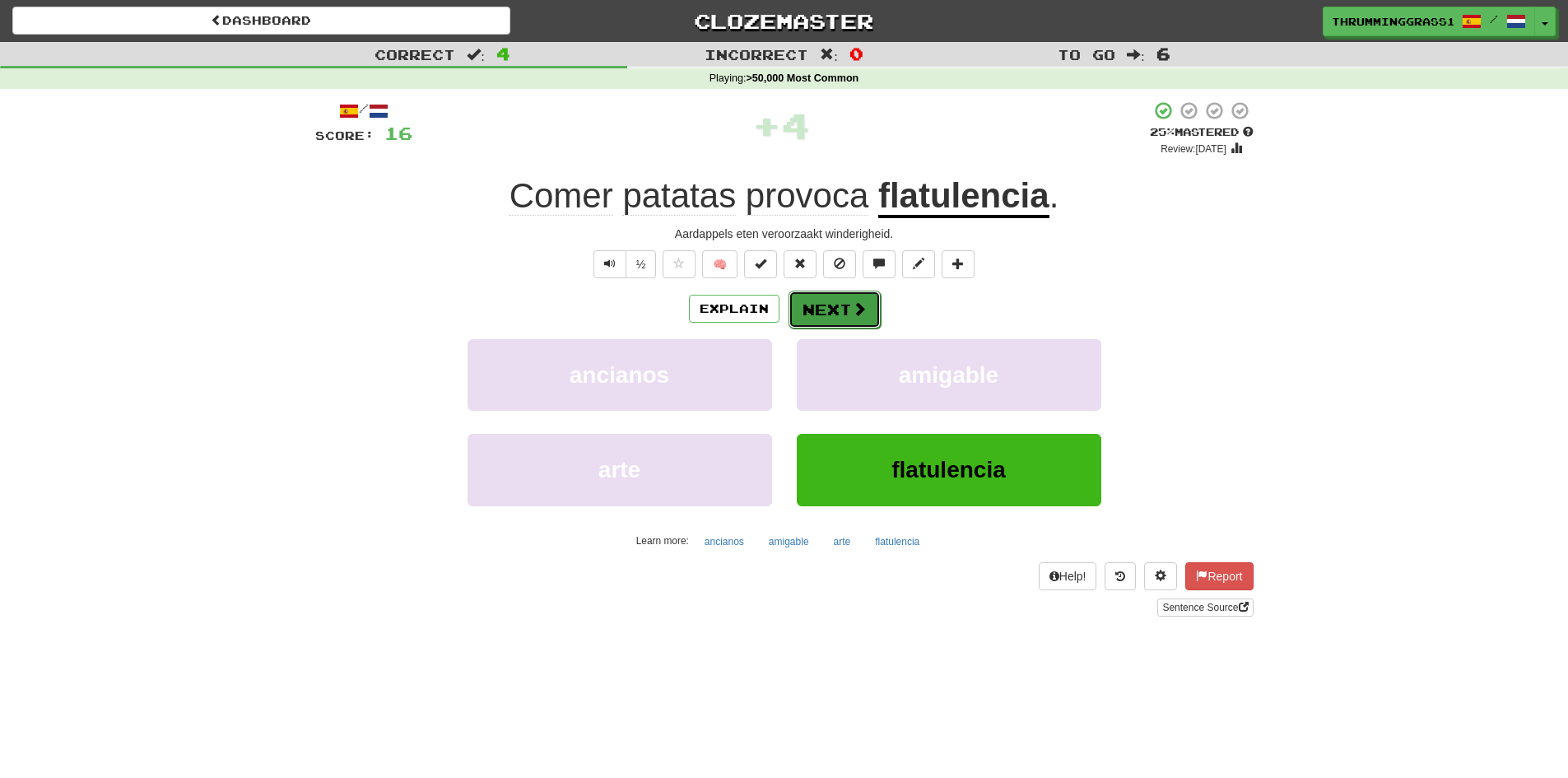
click at [846, 318] on button "Next" at bounding box center [834, 309] width 92 height 37
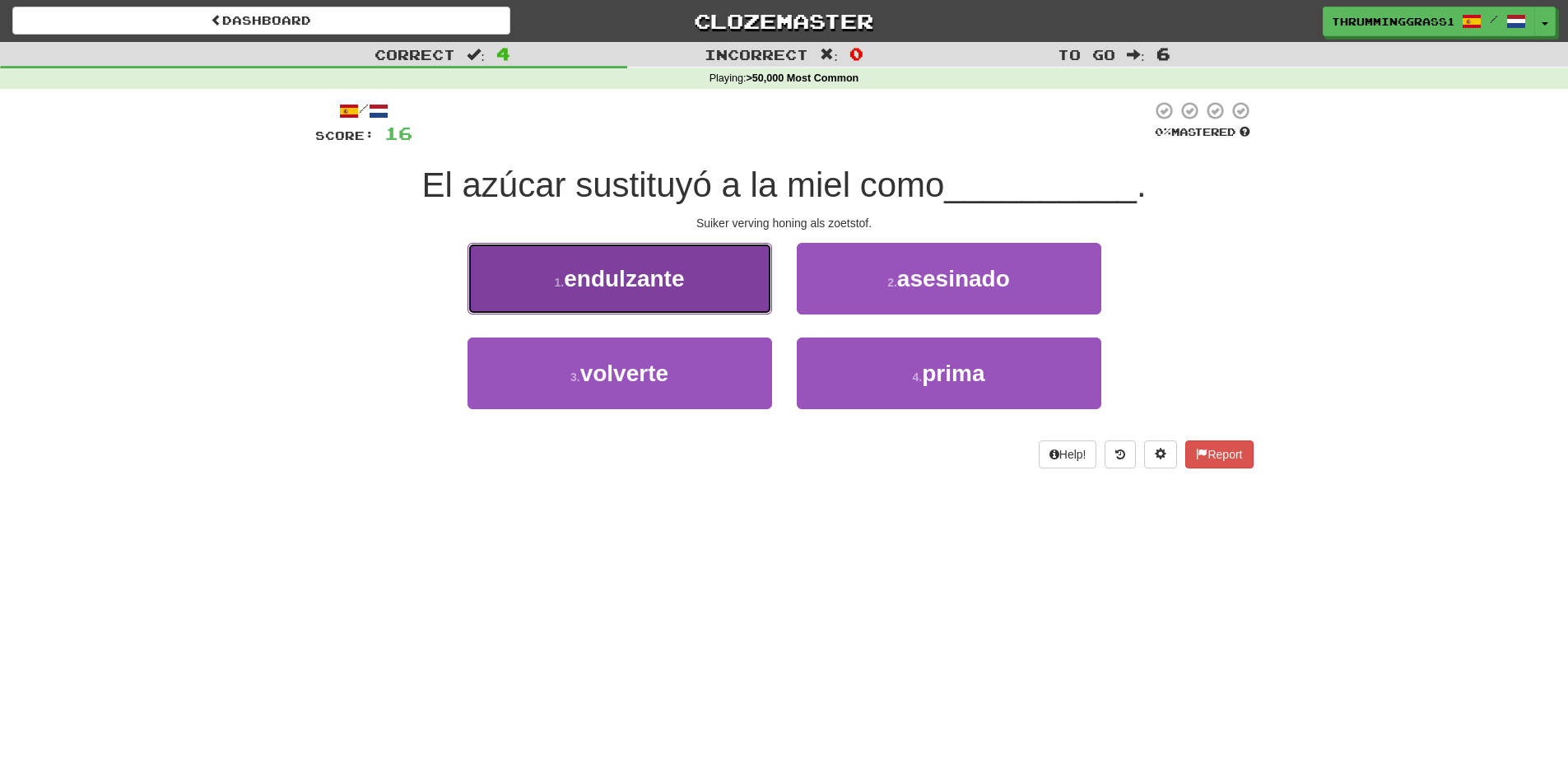
click at [554, 290] on button "1 . endulzante" at bounding box center [619, 278] width 304 height 71
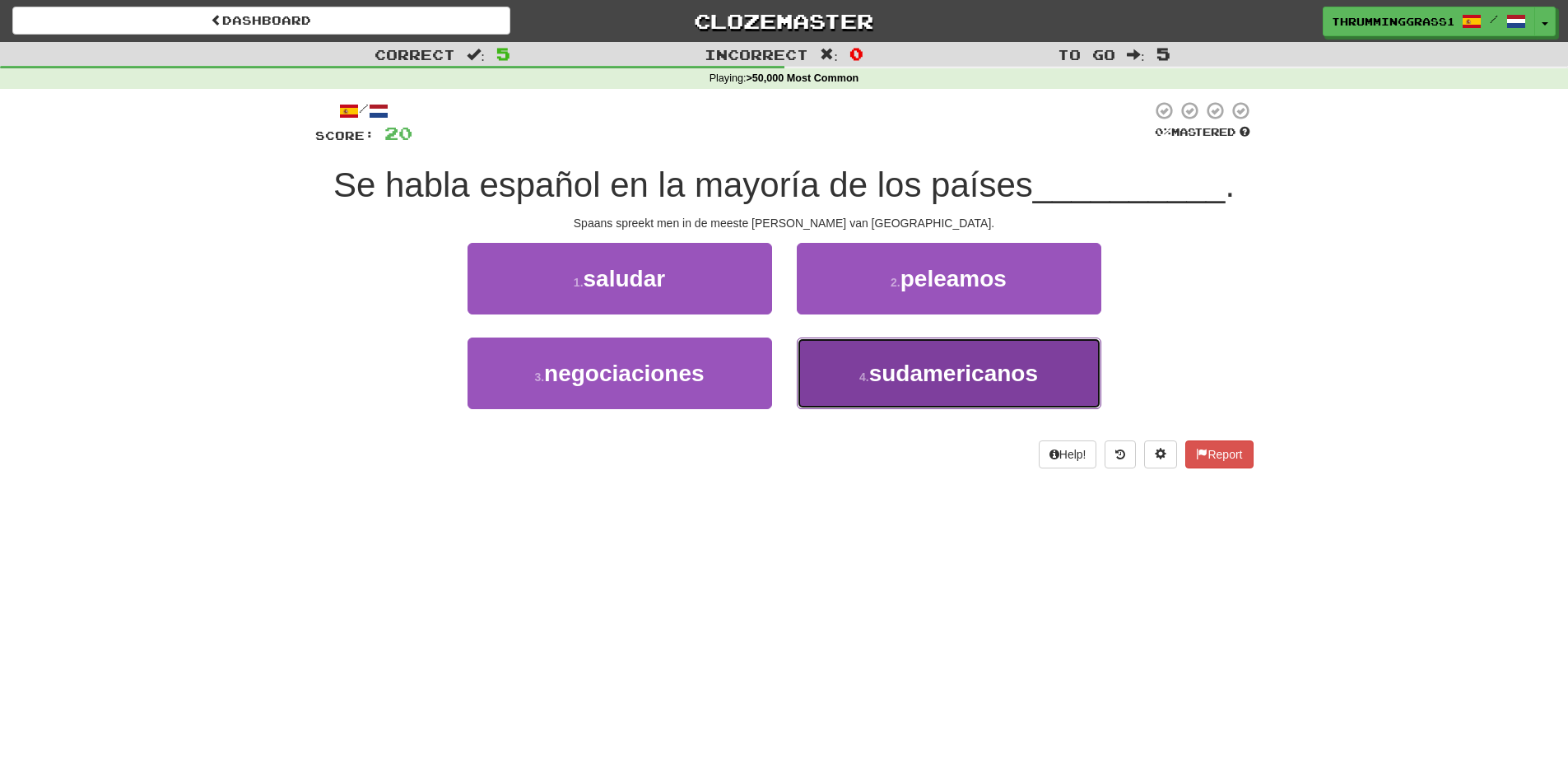
click at [821, 374] on button "4 . sudamericanos" at bounding box center [948, 373] width 304 height 71
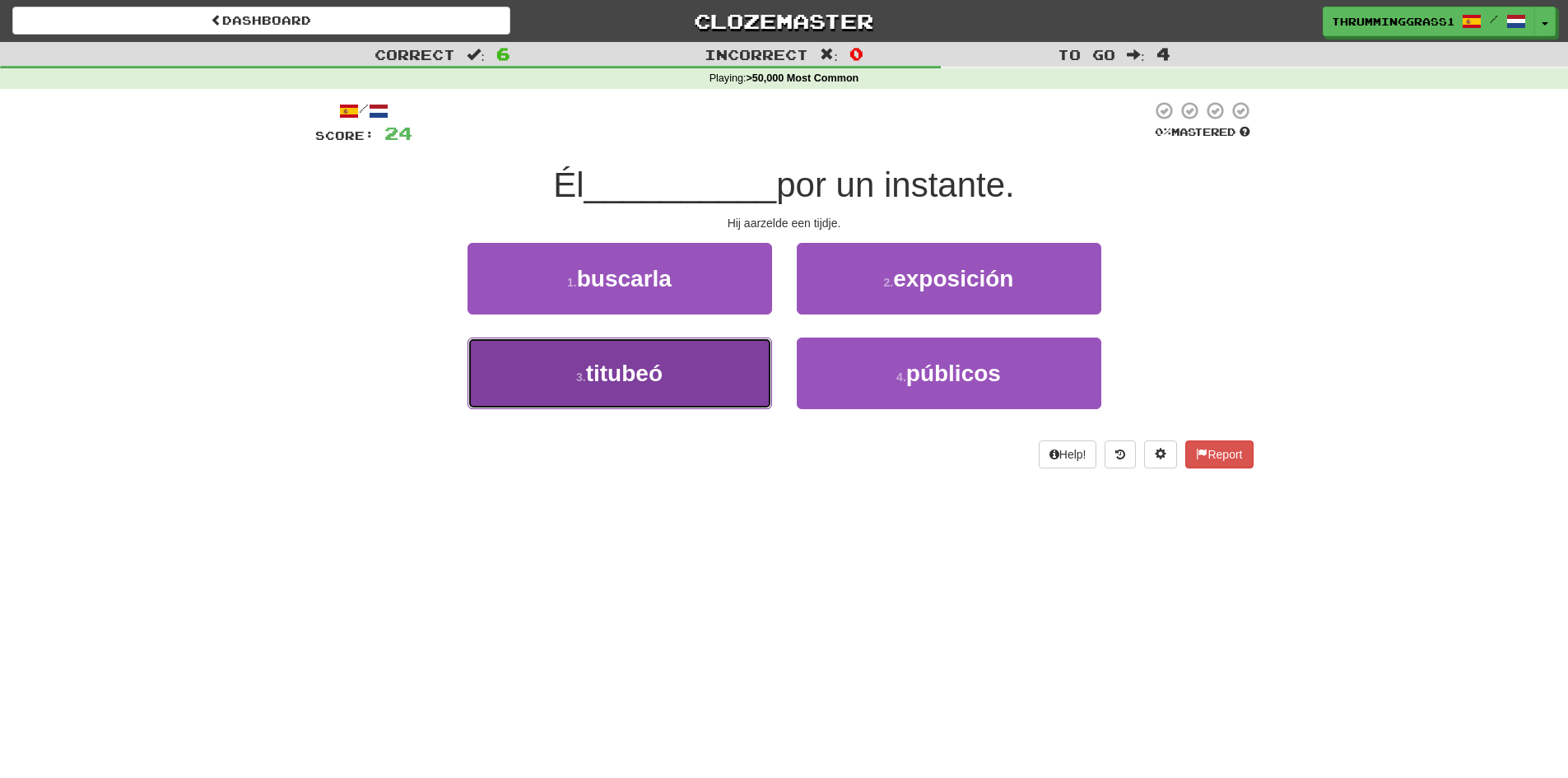
click at [681, 372] on button "3 . titubeó" at bounding box center [619, 373] width 304 height 71
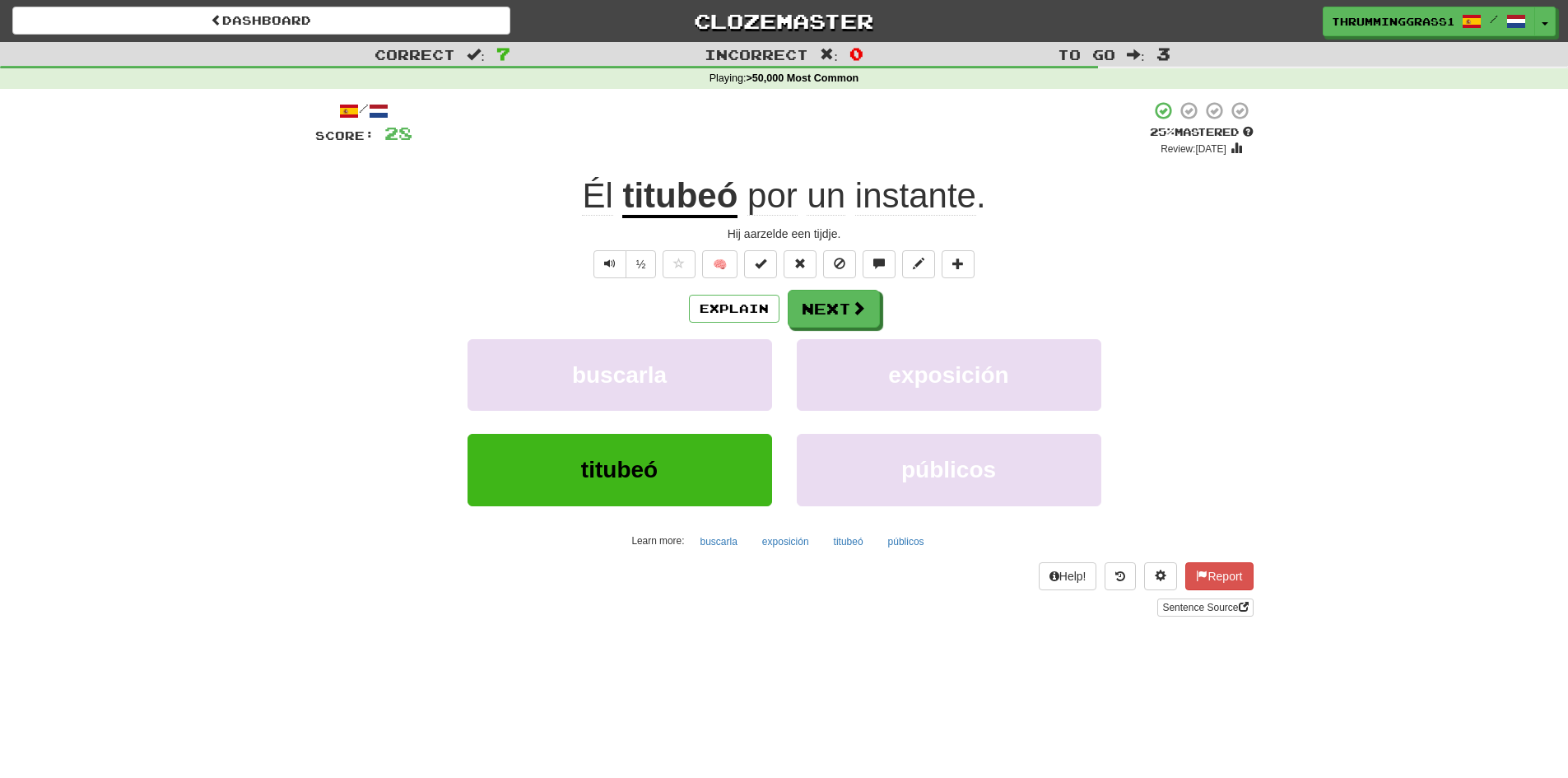
click at [873, 198] on span "instante" at bounding box center [915, 196] width 121 height 39
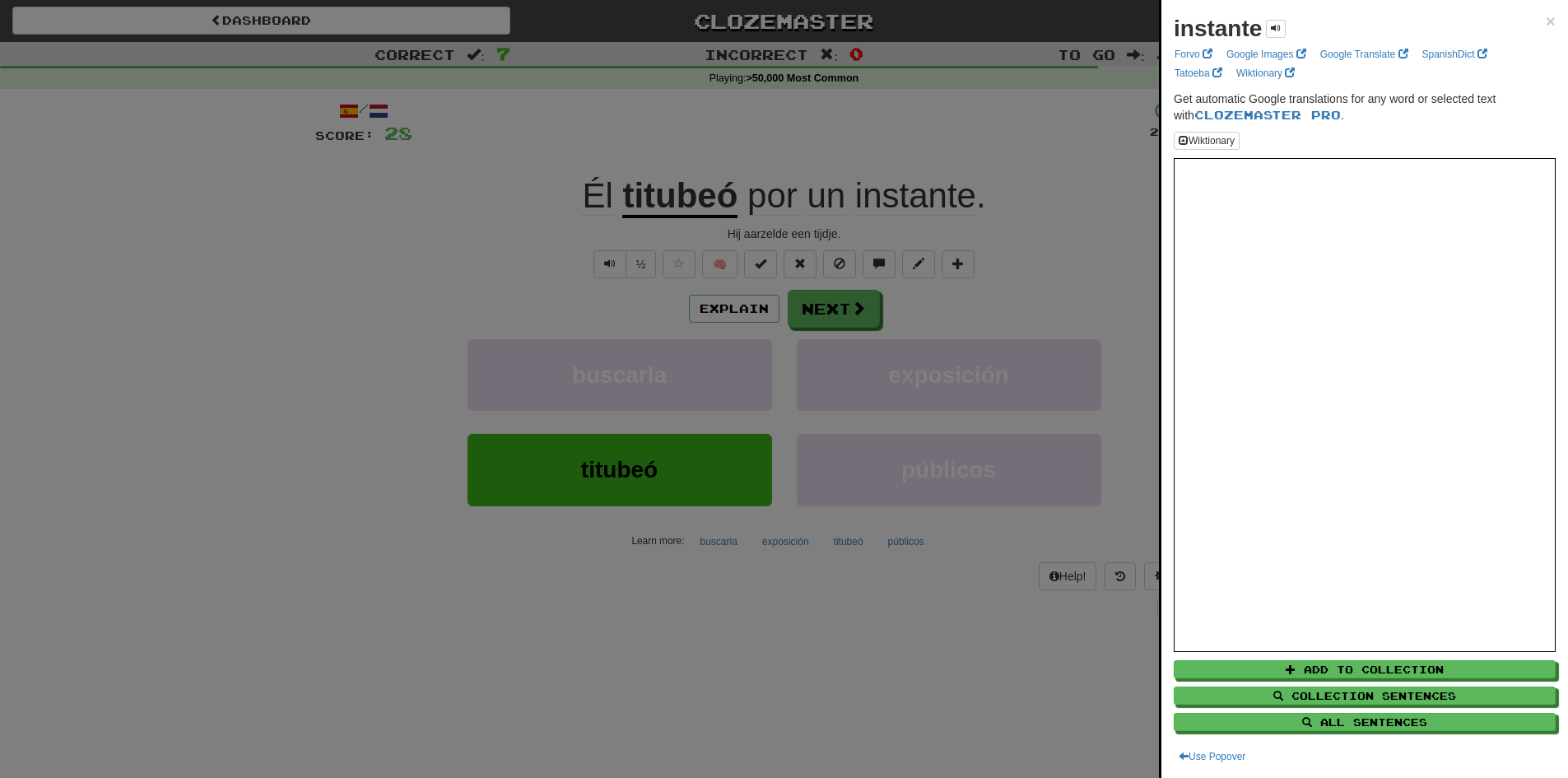
click at [1092, 218] on div at bounding box center [784, 389] width 1568 height 778
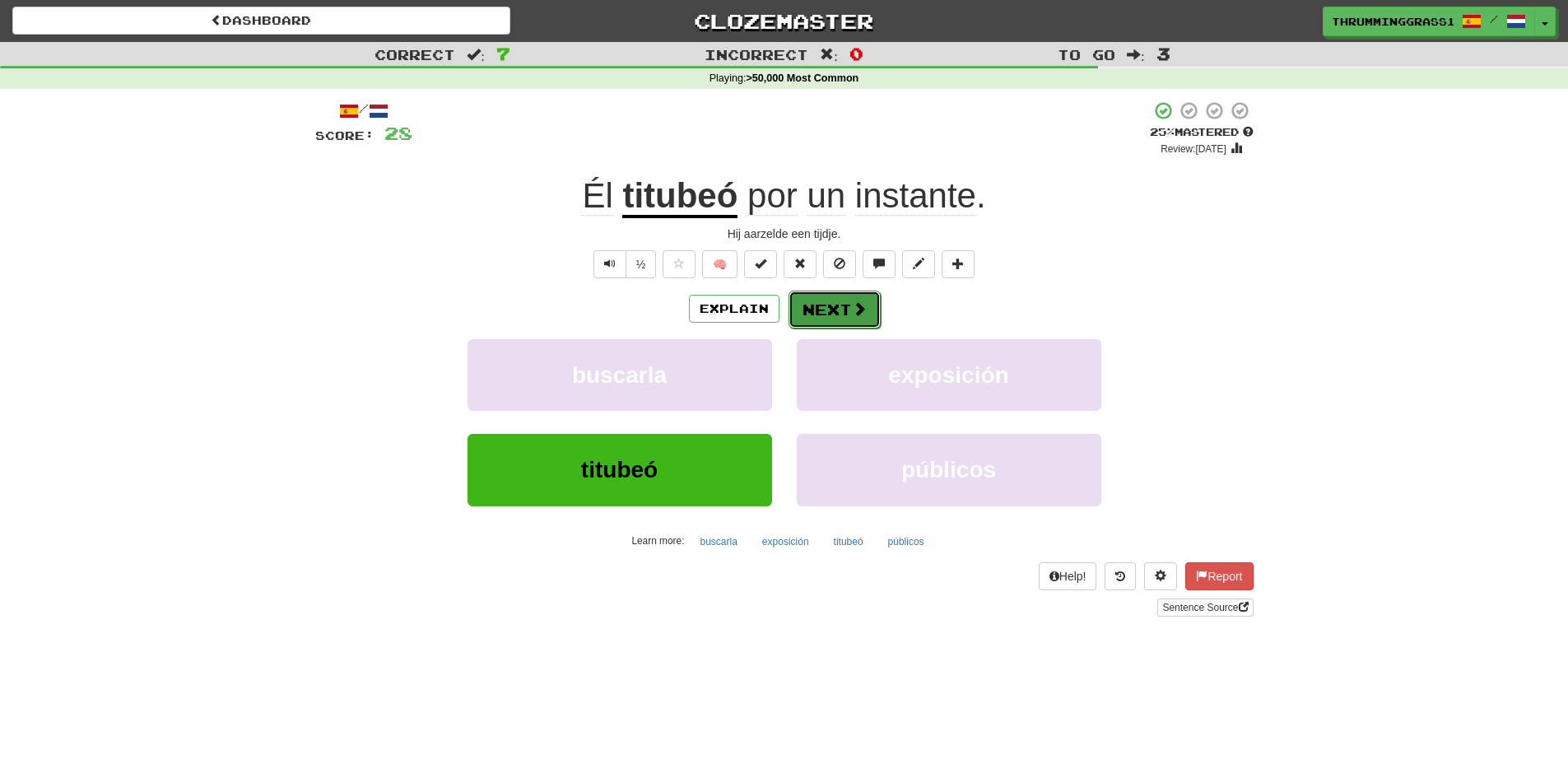
click at [828, 316] on button "Next" at bounding box center [834, 309] width 92 height 37
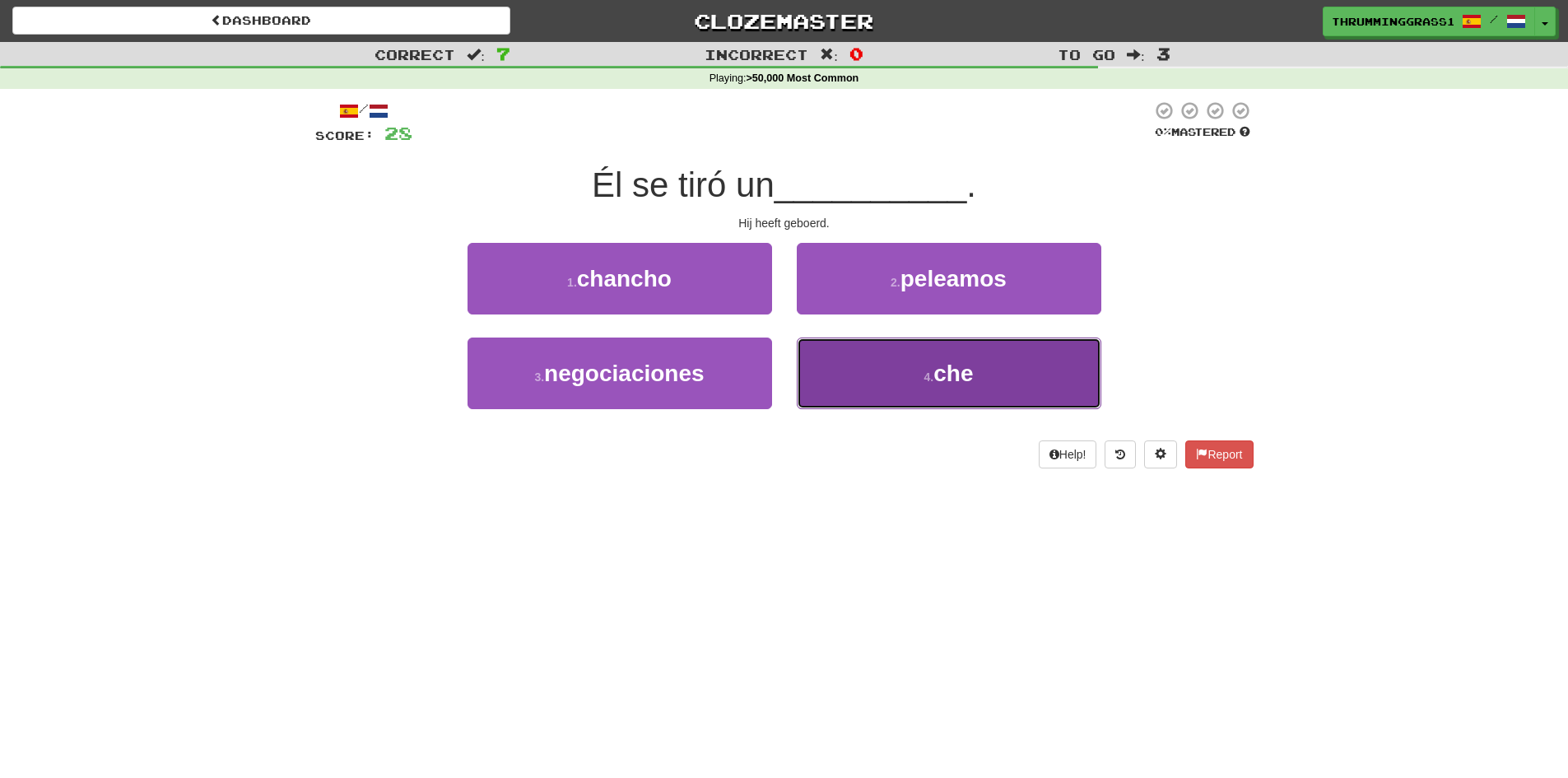
click at [848, 388] on button "4 . che" at bounding box center [948, 373] width 304 height 71
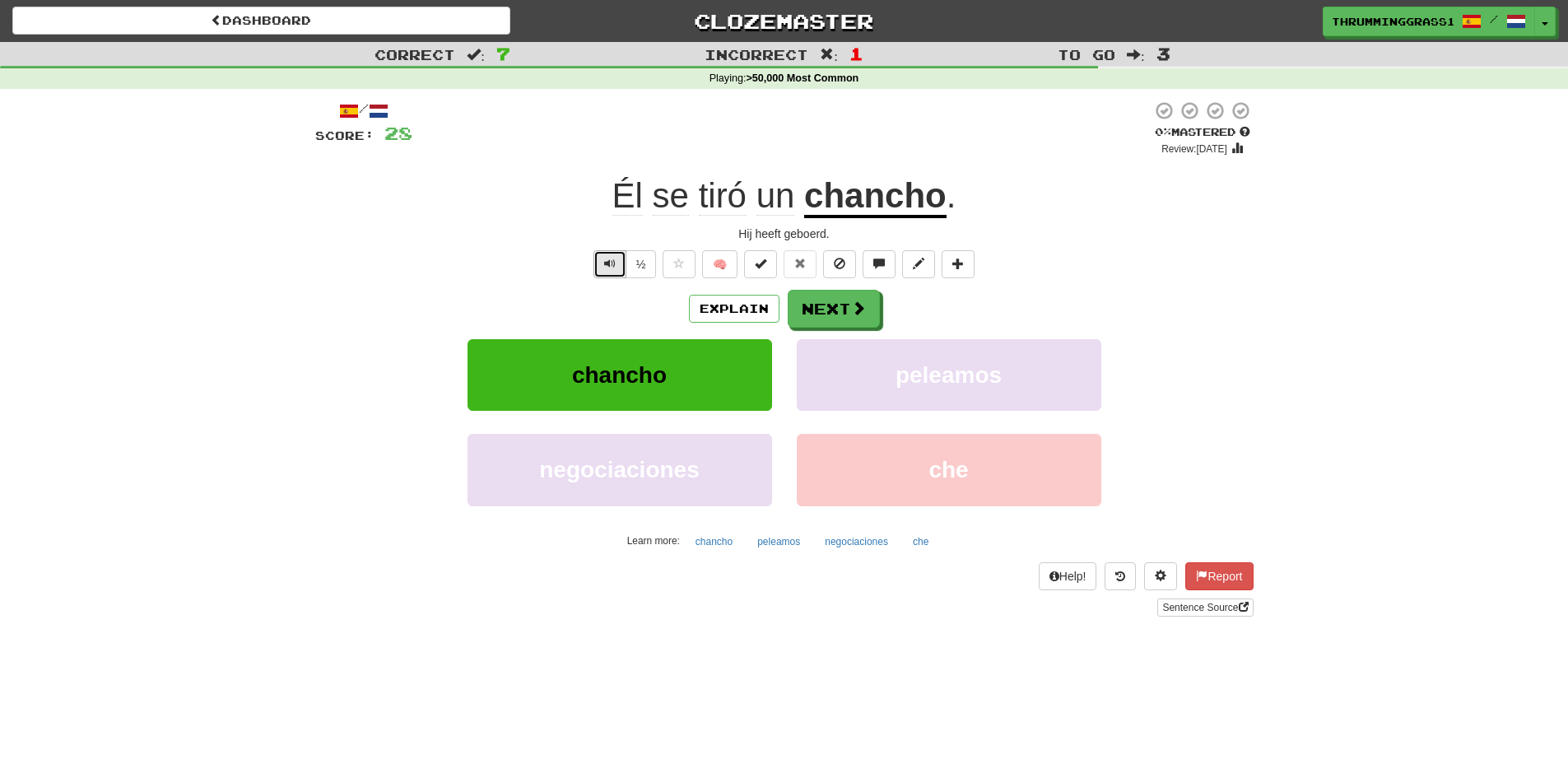
click at [601, 263] on button "Text-to-speech controls" at bounding box center [609, 264] width 33 height 28
click at [809, 316] on button "Next" at bounding box center [834, 309] width 92 height 37
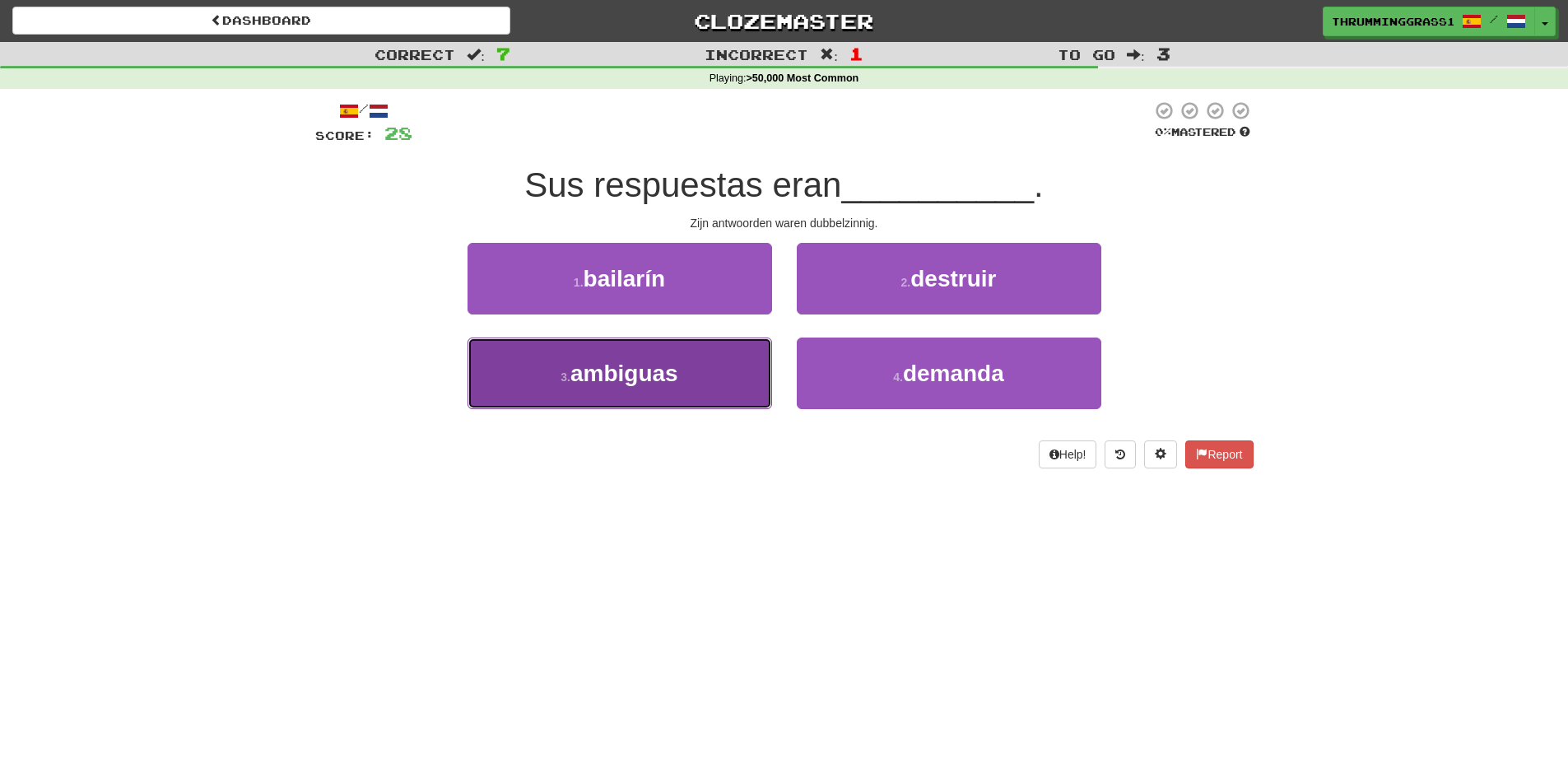
click at [716, 374] on button "3 . ambiguas" at bounding box center [619, 373] width 304 height 71
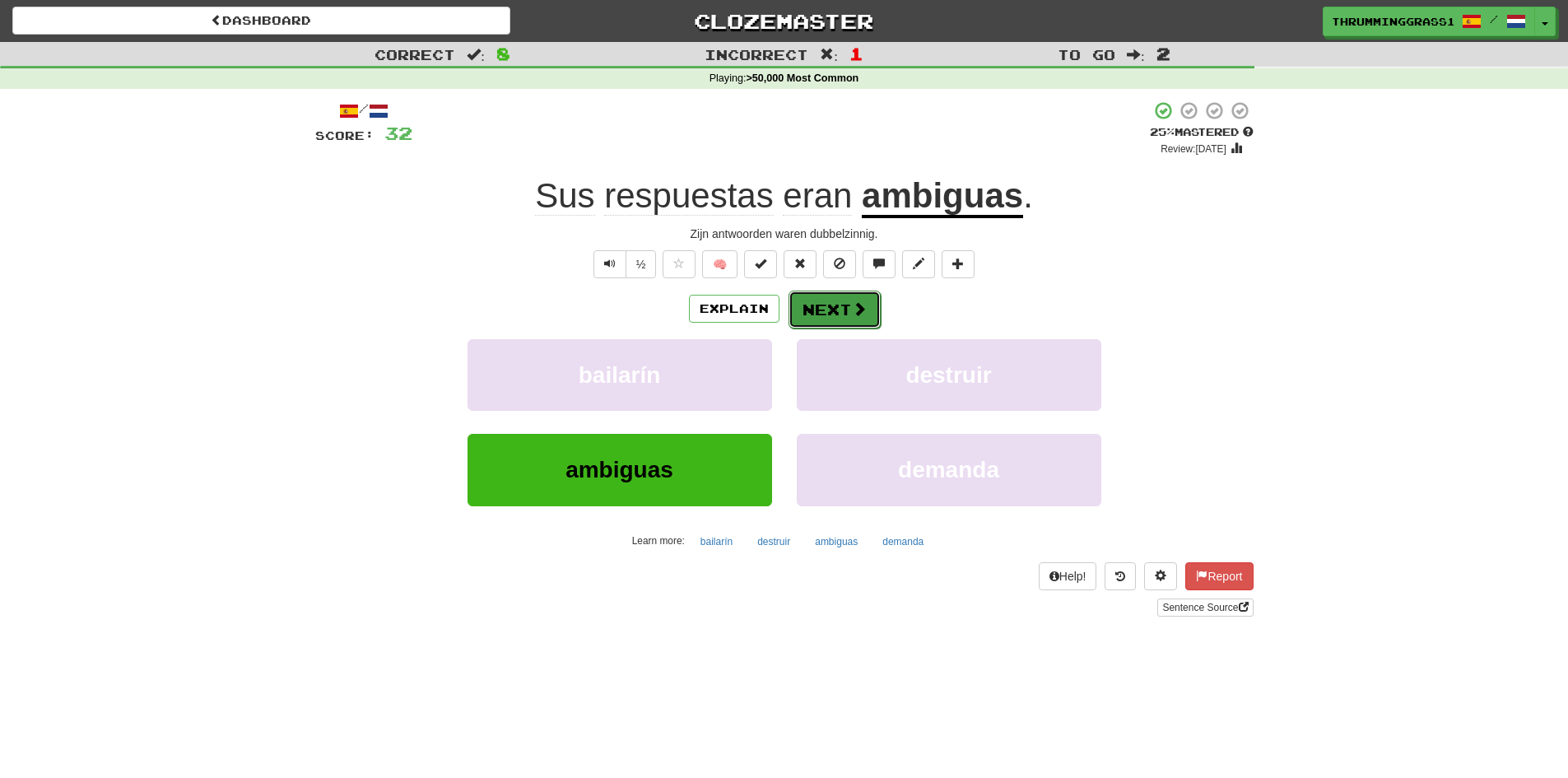
click at [841, 310] on button "Next" at bounding box center [834, 309] width 92 height 37
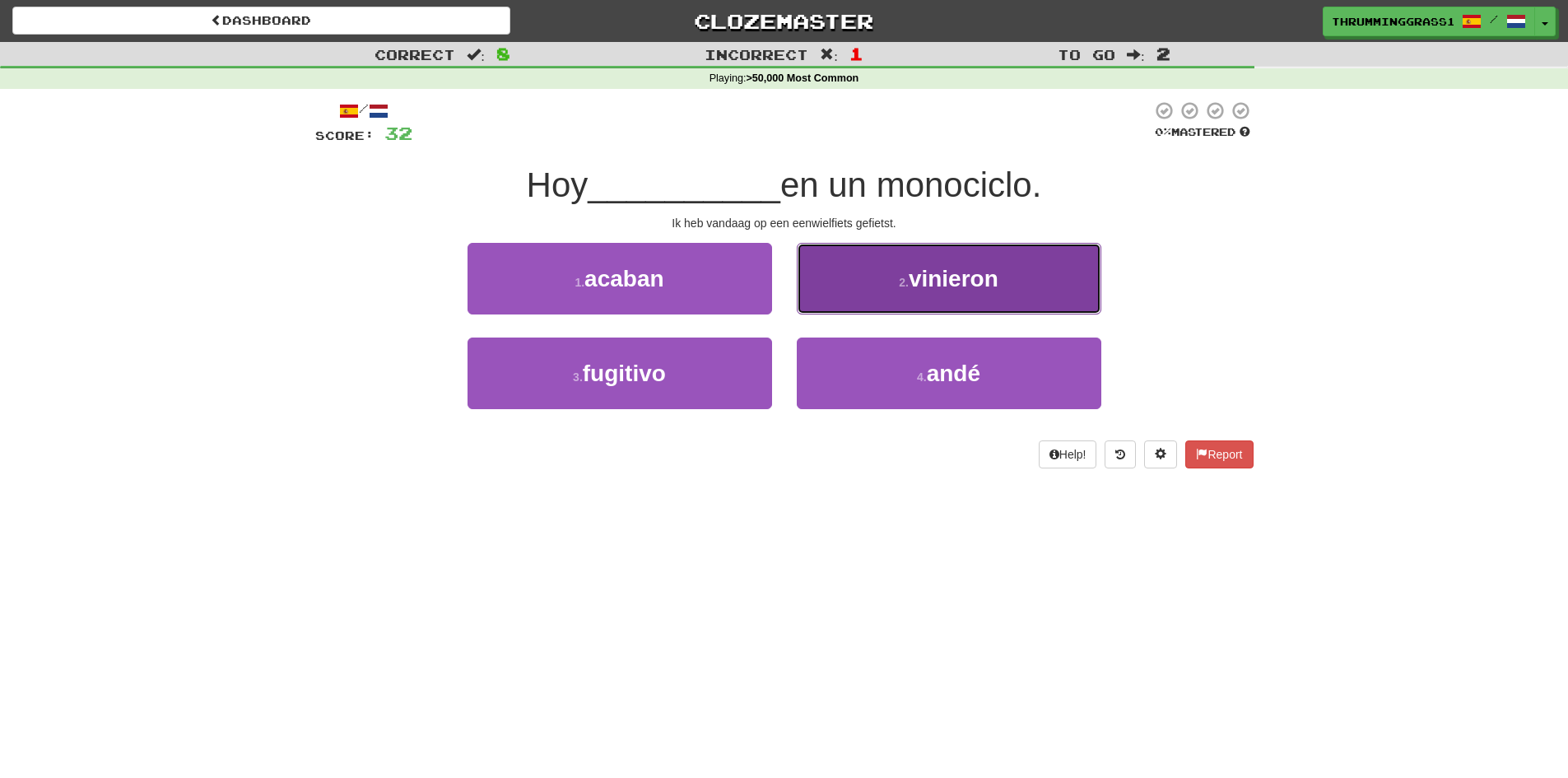
click at [821, 289] on button "2 . vinieron" at bounding box center [948, 278] width 304 height 71
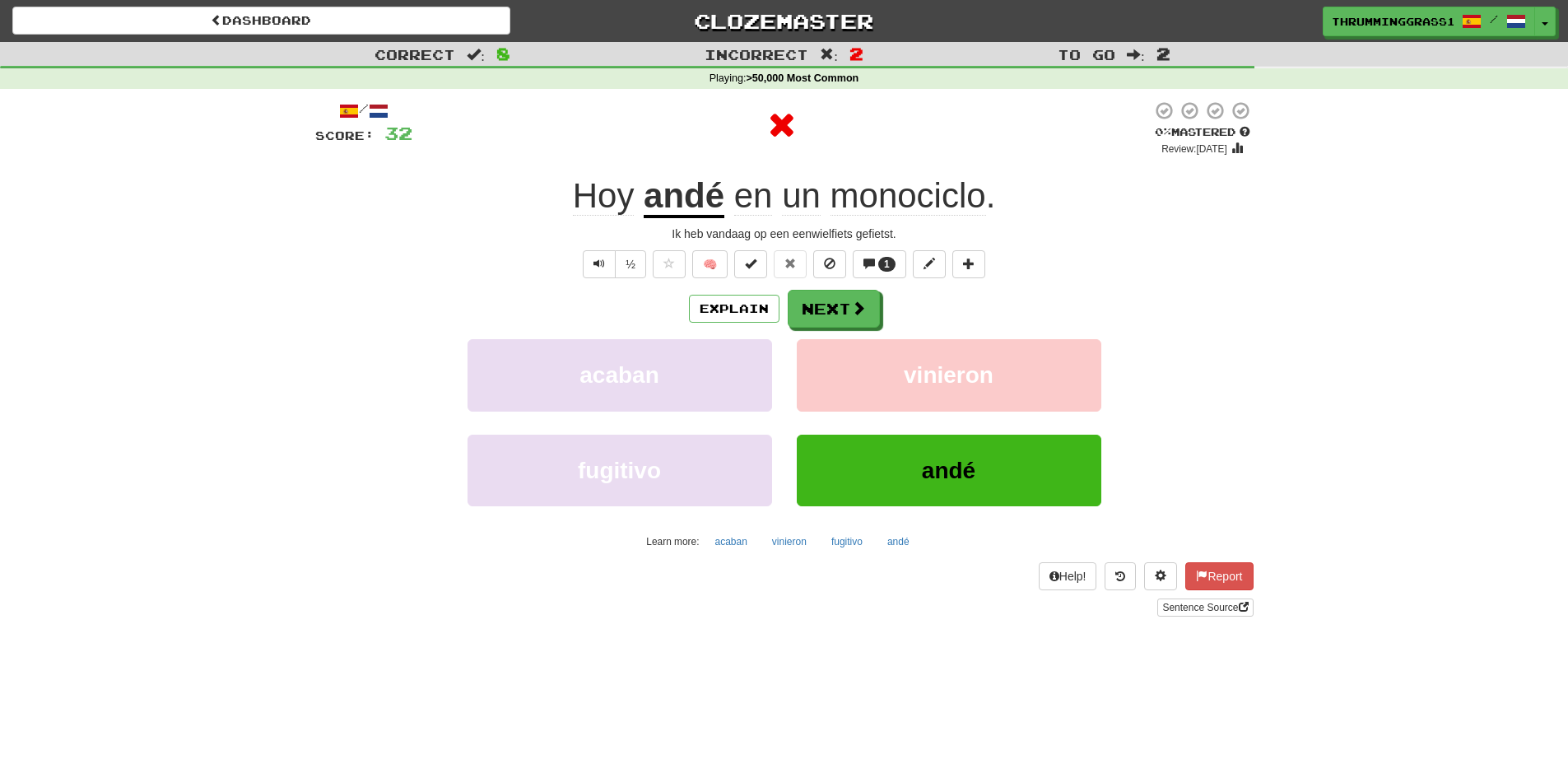
click at [689, 184] on u "andé" at bounding box center [683, 197] width 81 height 42
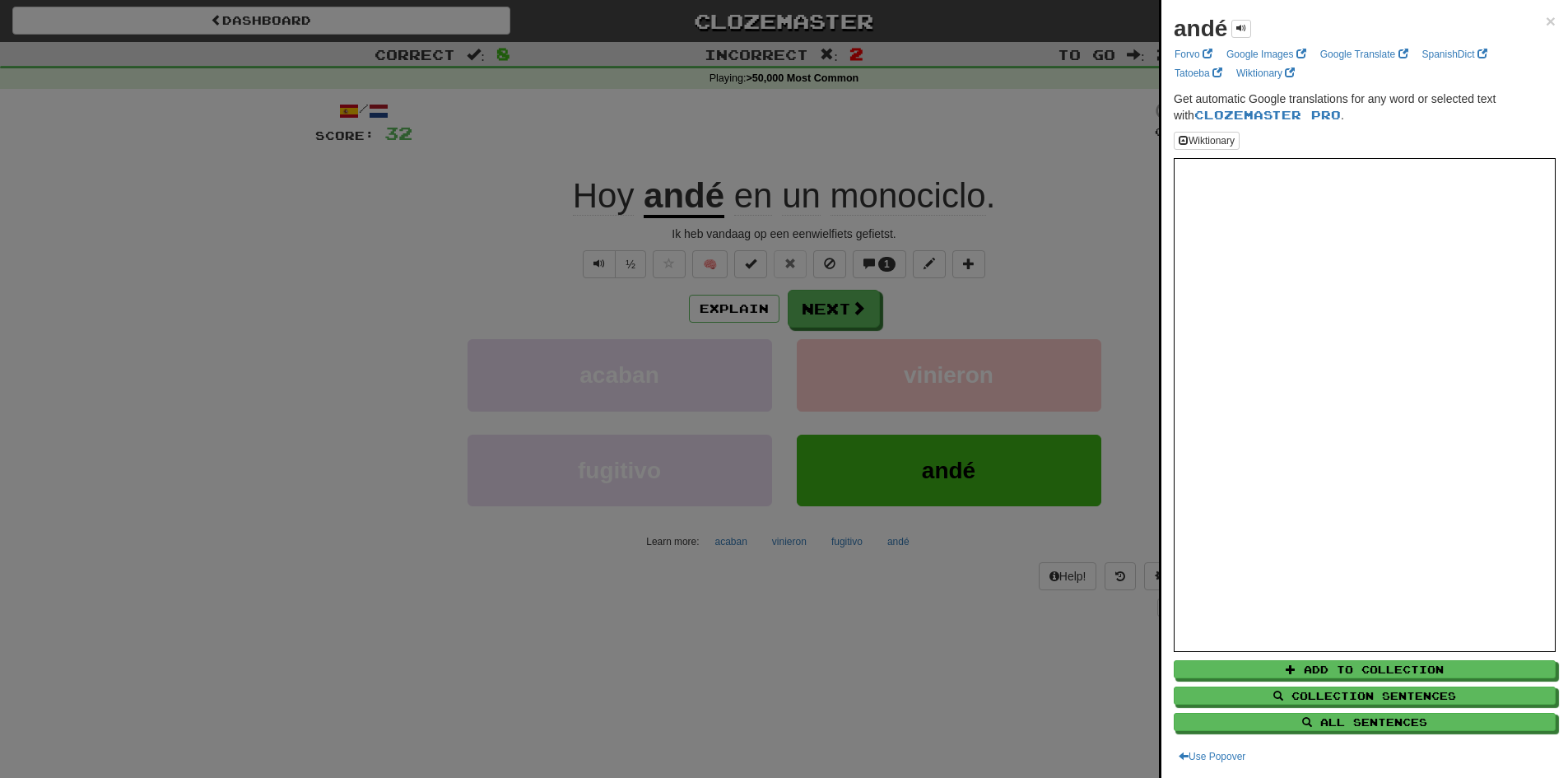
click at [1105, 238] on div at bounding box center [784, 389] width 1568 height 778
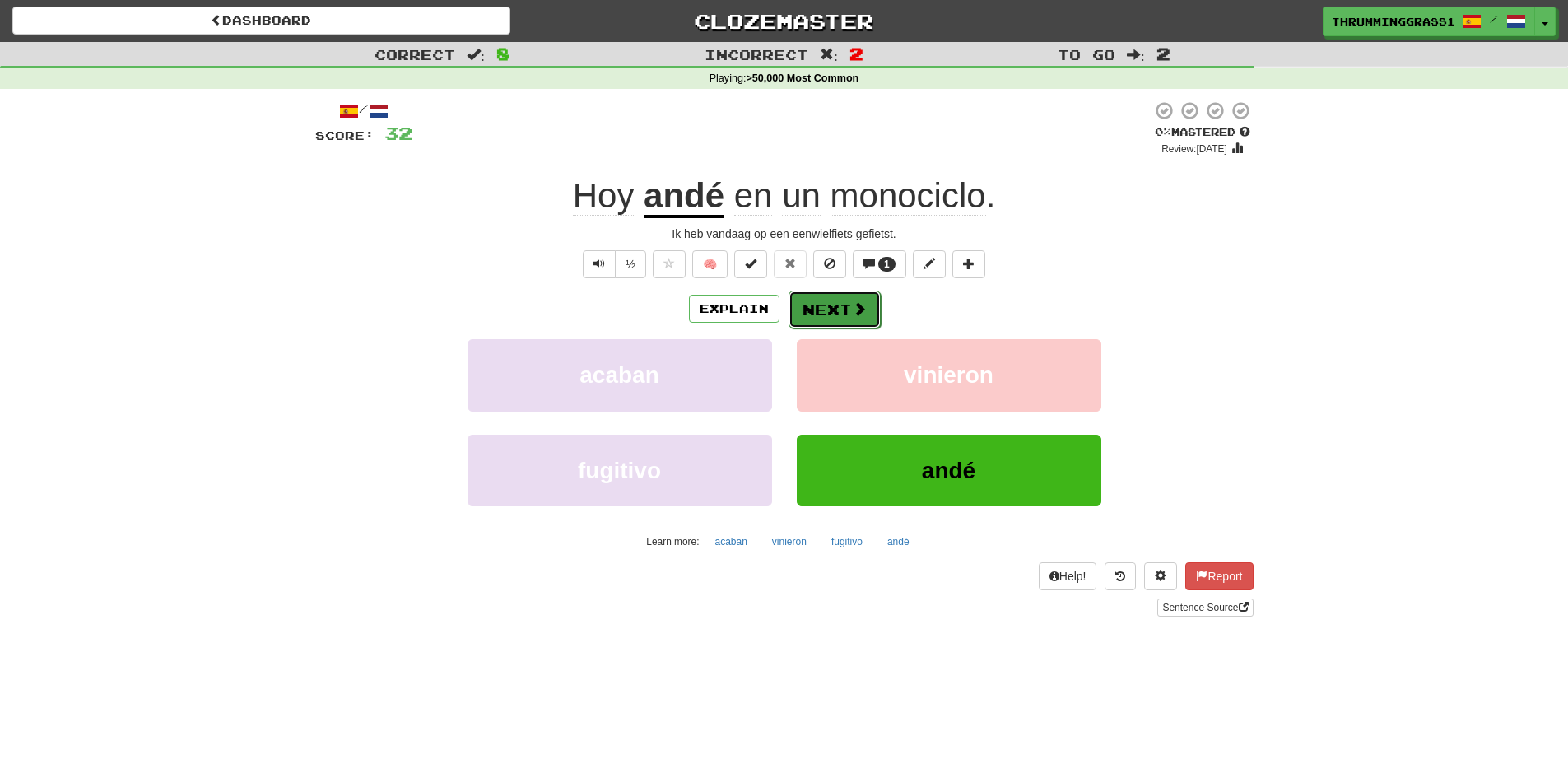
click at [836, 294] on button "Next" at bounding box center [834, 309] width 92 height 37
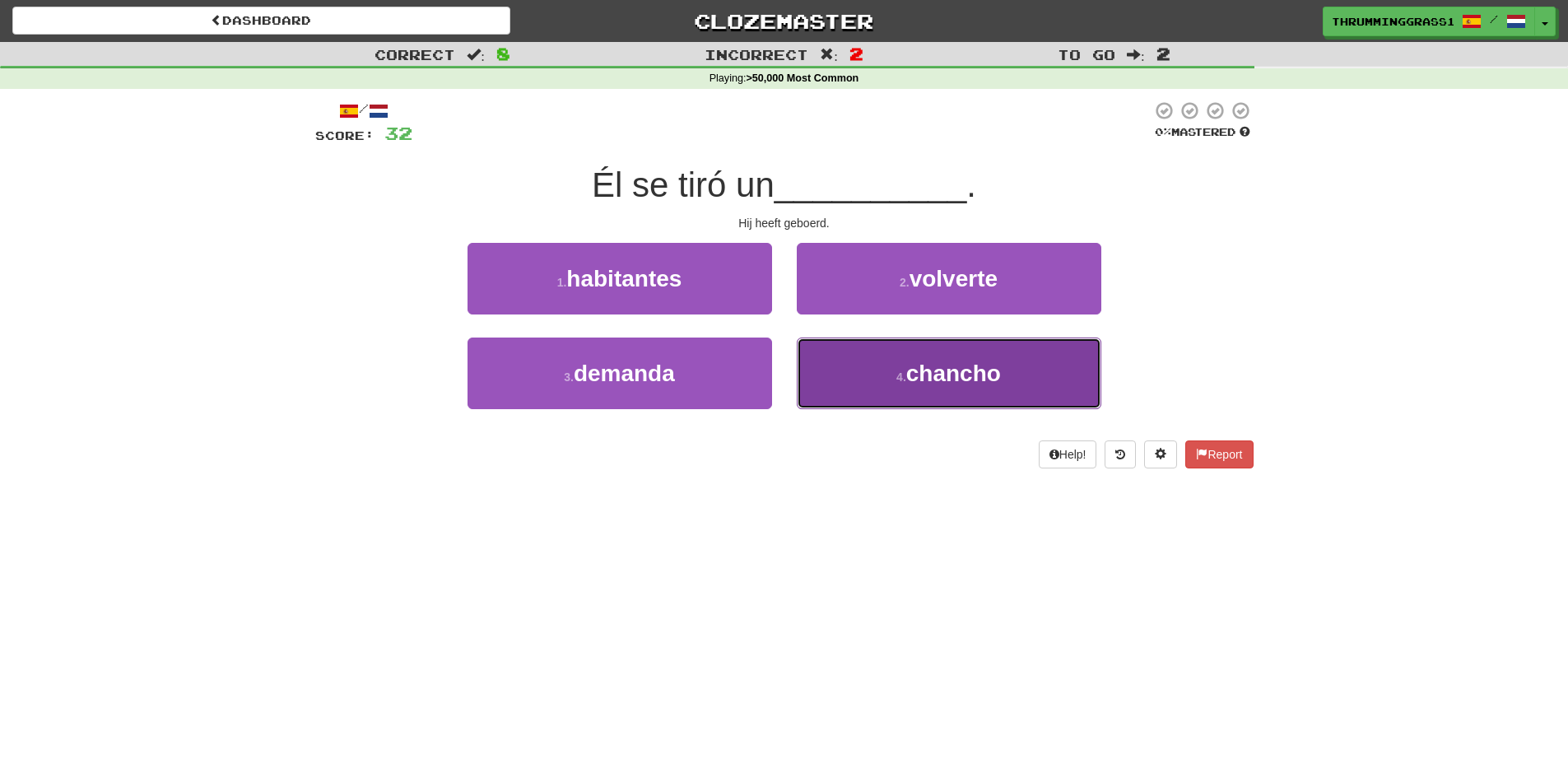
click at [828, 387] on button "4 . chancho" at bounding box center [948, 373] width 304 height 71
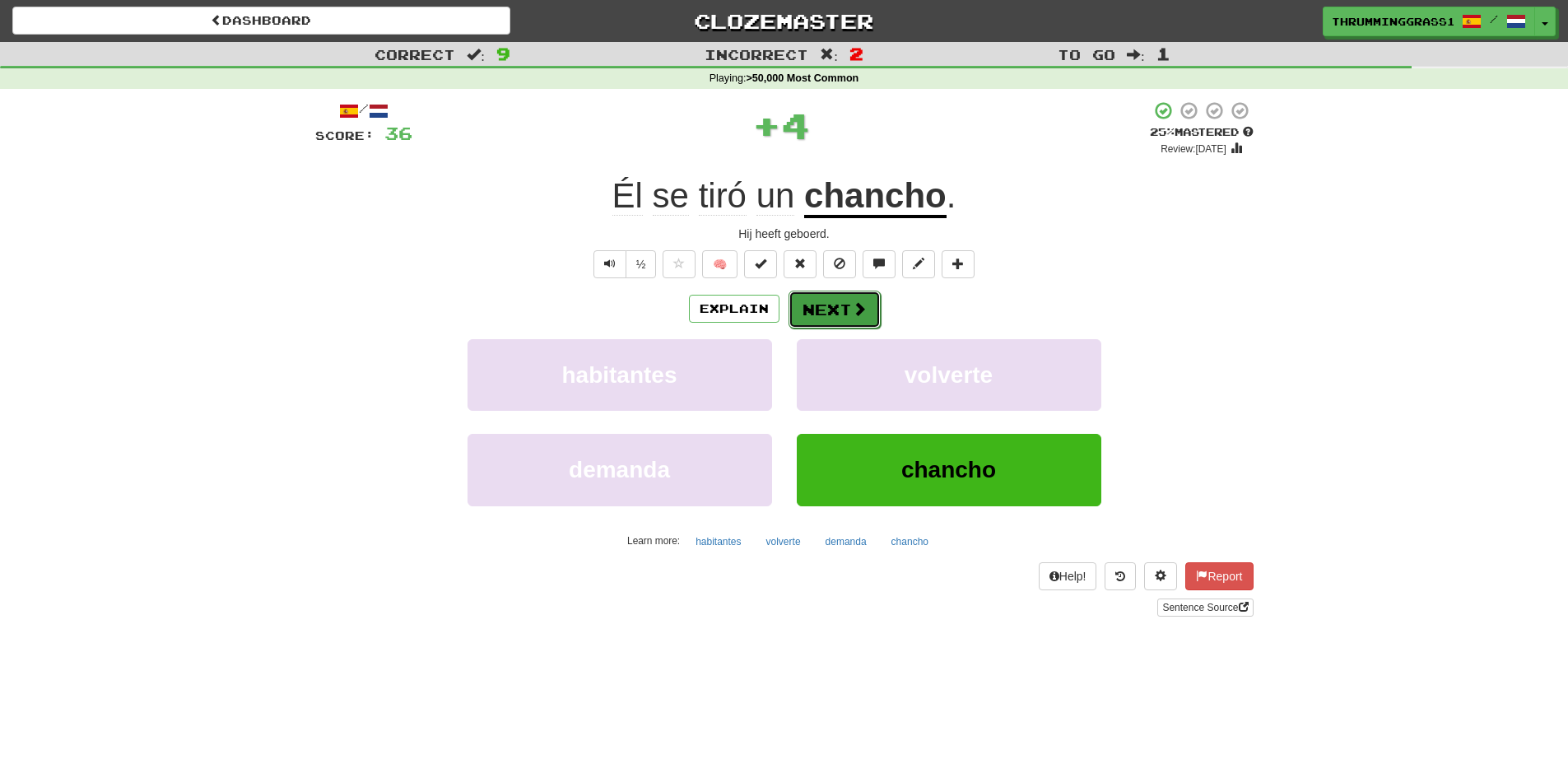
click at [844, 301] on button "Next" at bounding box center [834, 309] width 92 height 37
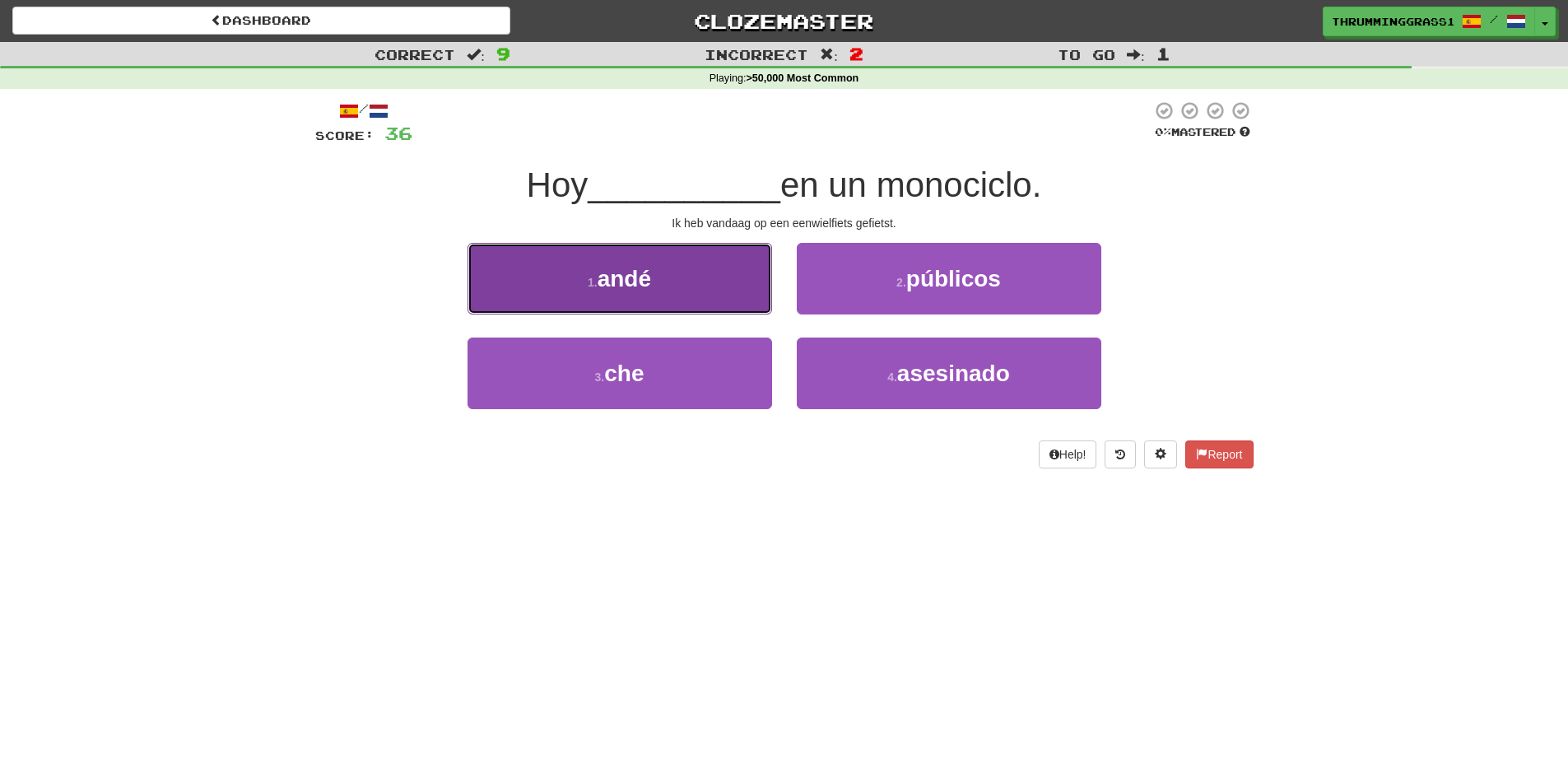
click at [740, 283] on button "1 . andé" at bounding box center [619, 278] width 304 height 71
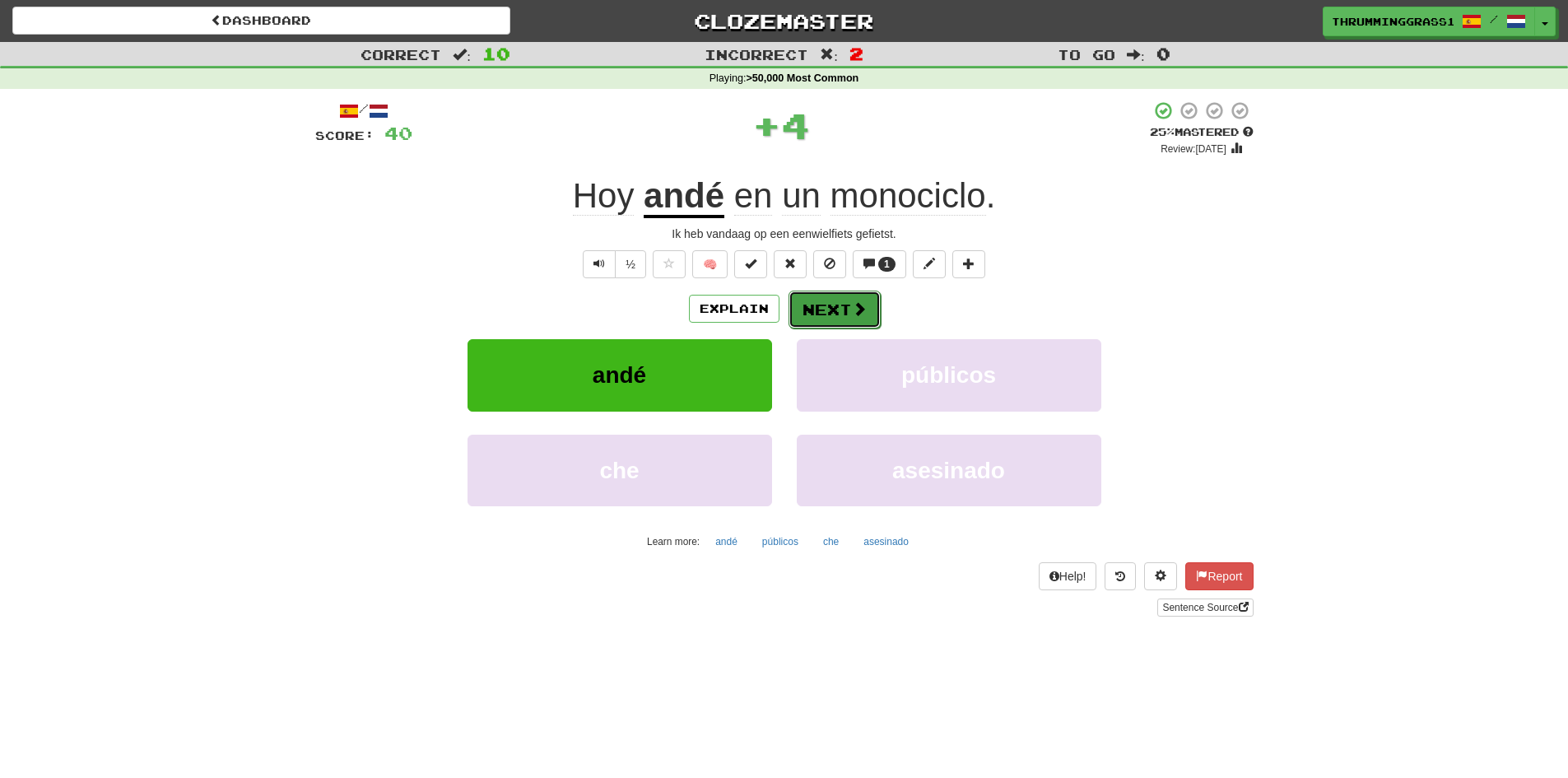
click at [811, 310] on button "Next" at bounding box center [834, 309] width 92 height 37
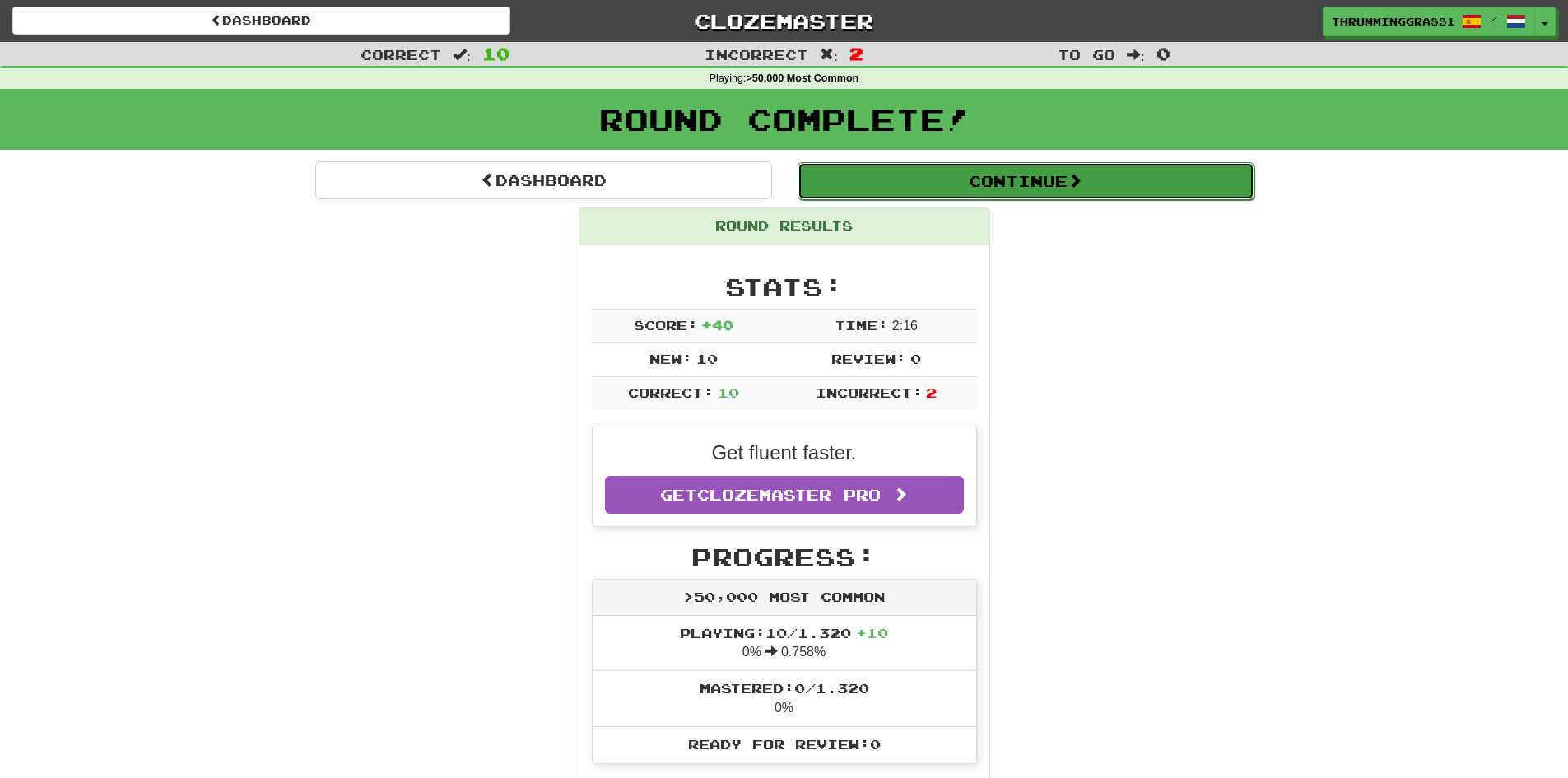
click at [923, 190] on button "Continue" at bounding box center [1026, 181] width 457 height 37
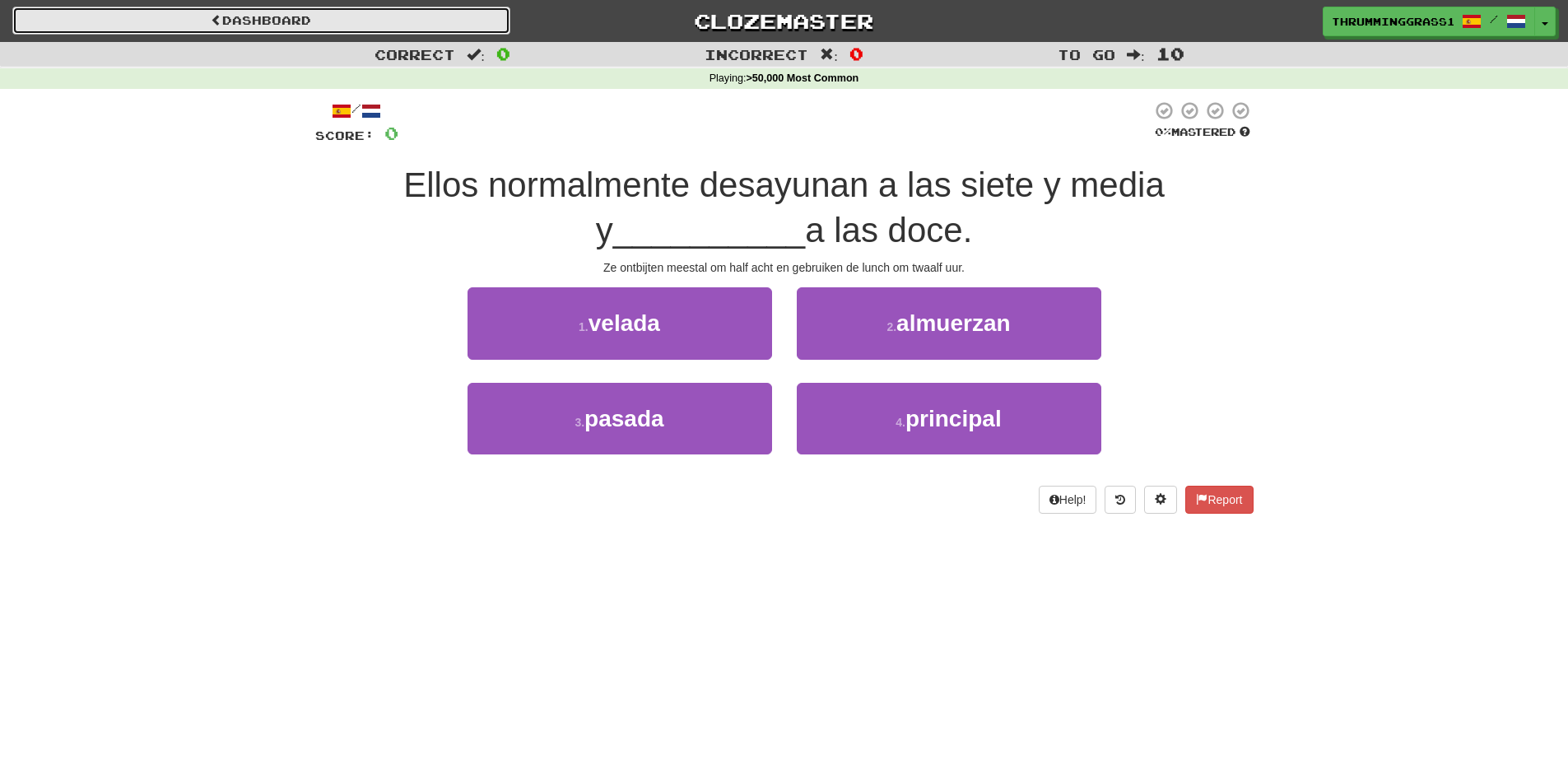
click at [412, 19] on link "Dashboard" at bounding box center [261, 21] width 498 height 28
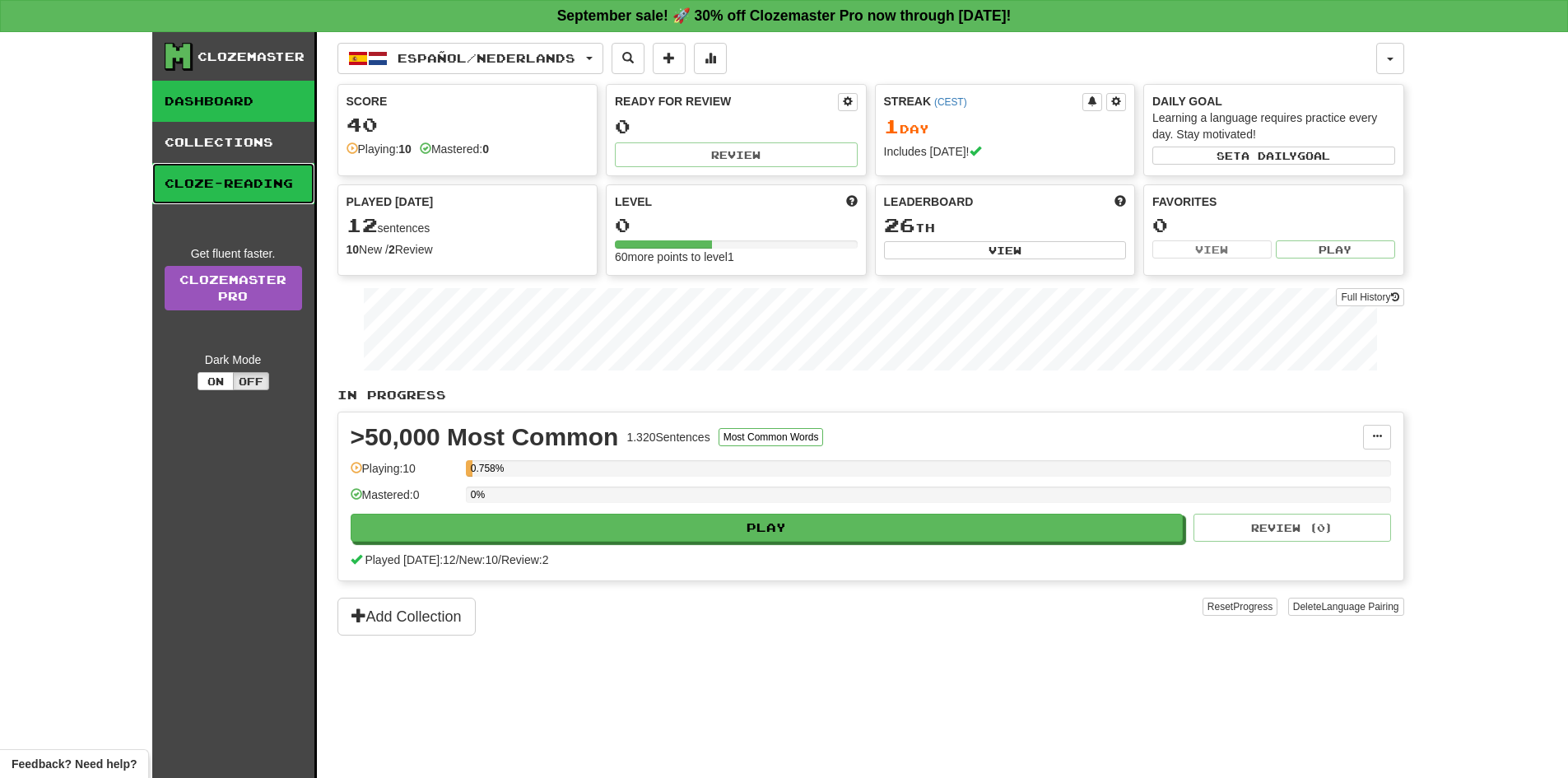
click at [256, 198] on link "Cloze-Reading" at bounding box center [233, 183] width 162 height 41
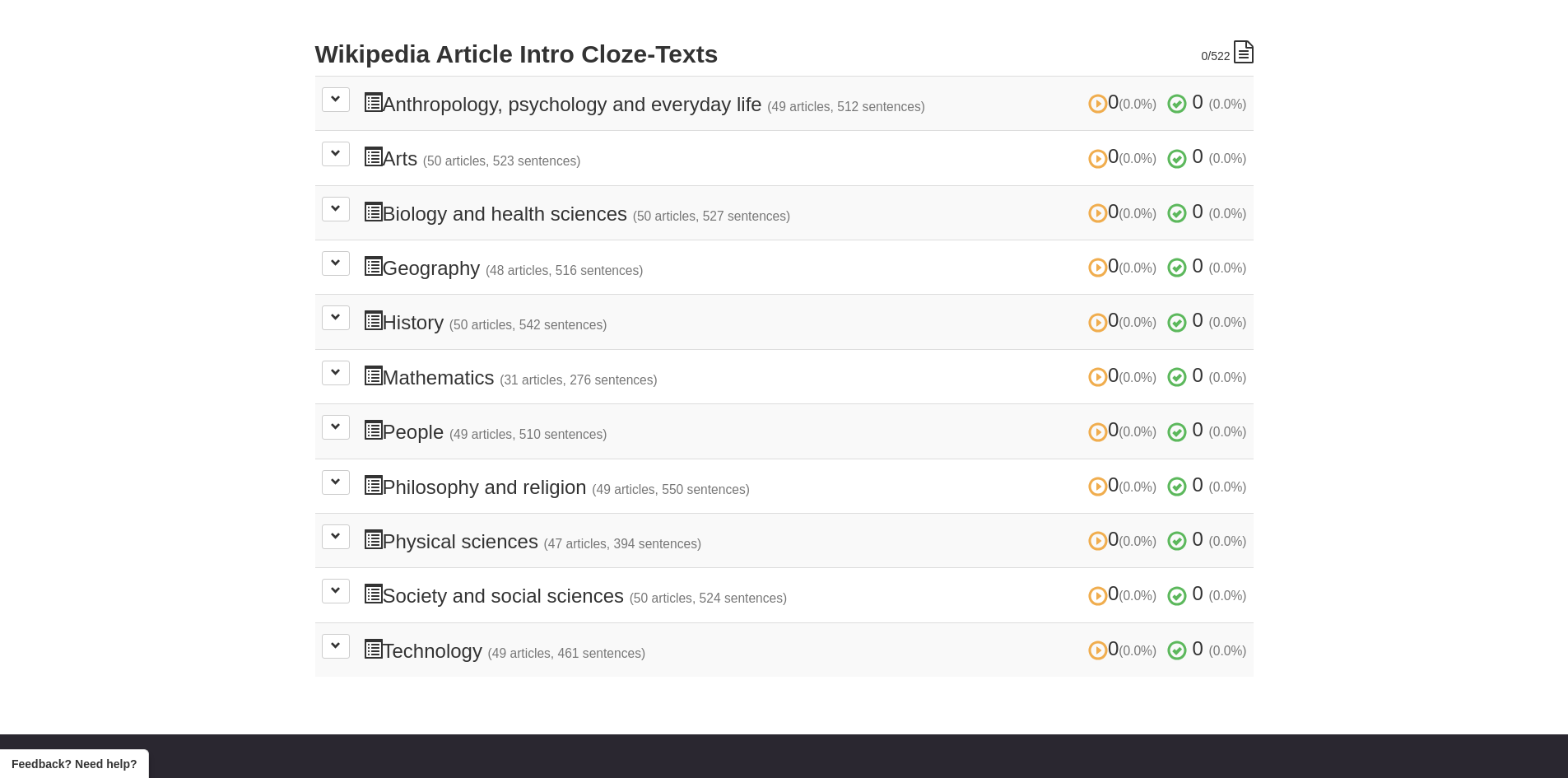
scroll to position [330, 0]
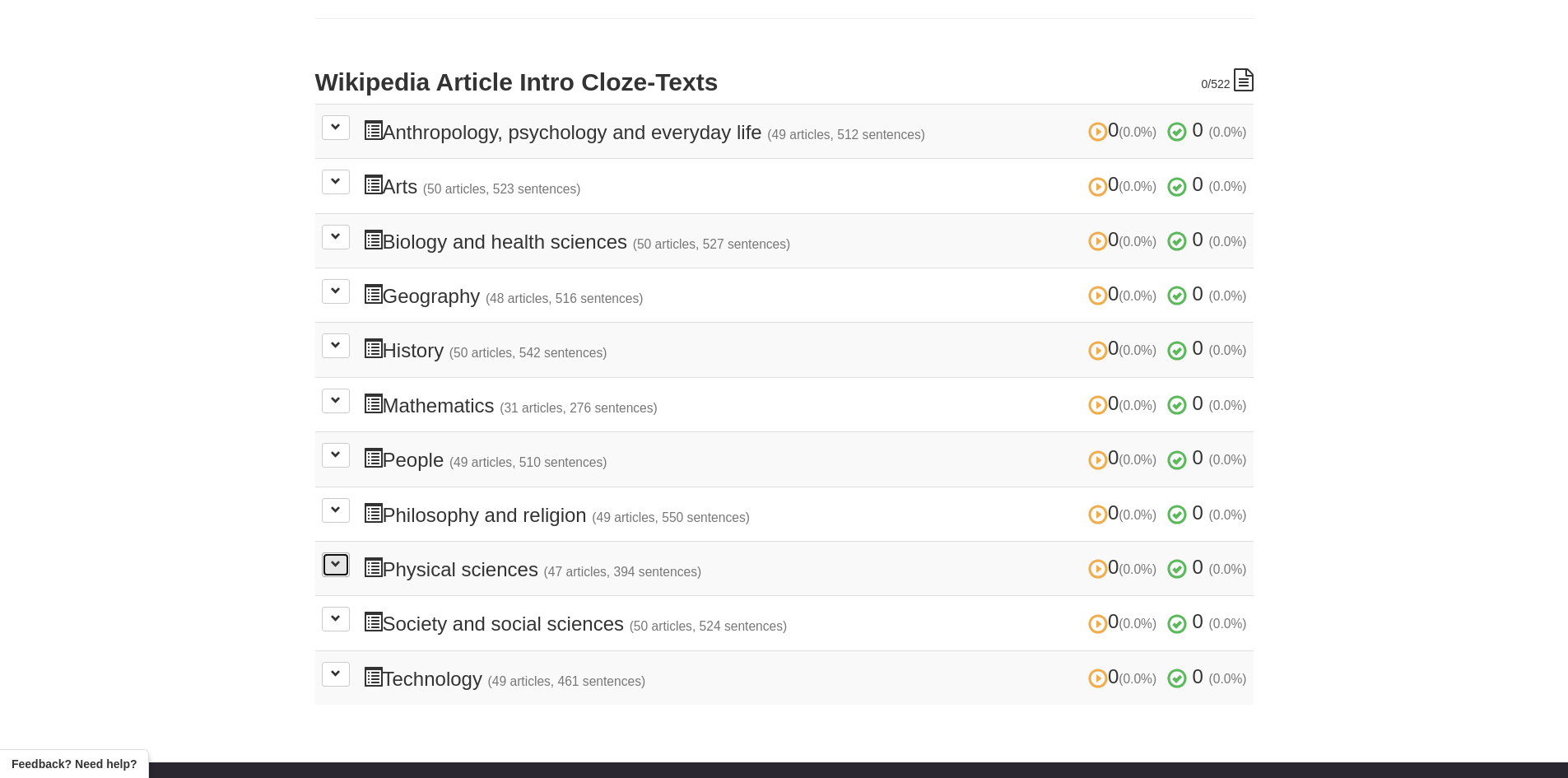
click at [331, 566] on span at bounding box center [335, 564] width 10 height 10
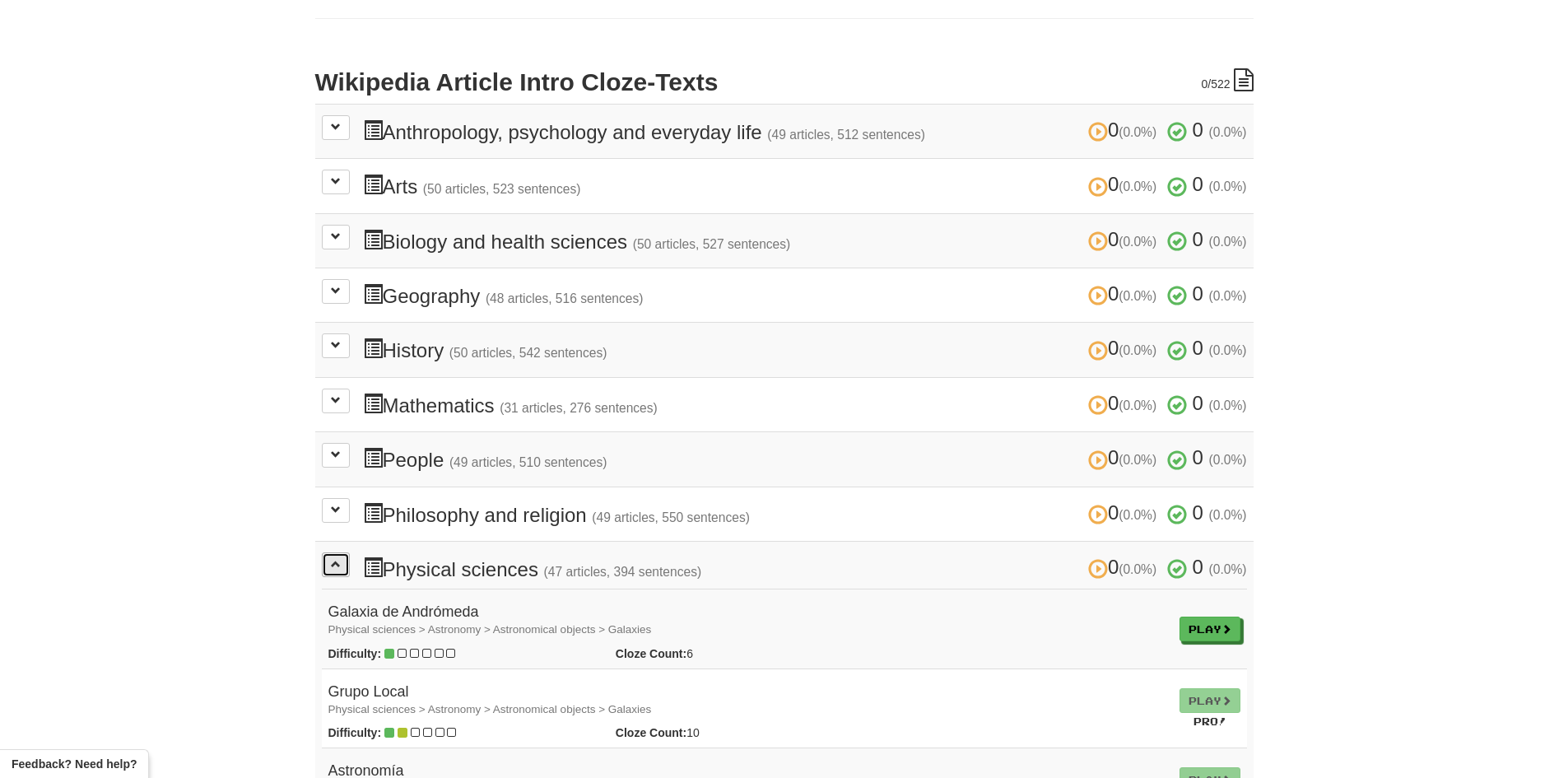
click at [331, 566] on span at bounding box center [335, 564] width 10 height 10
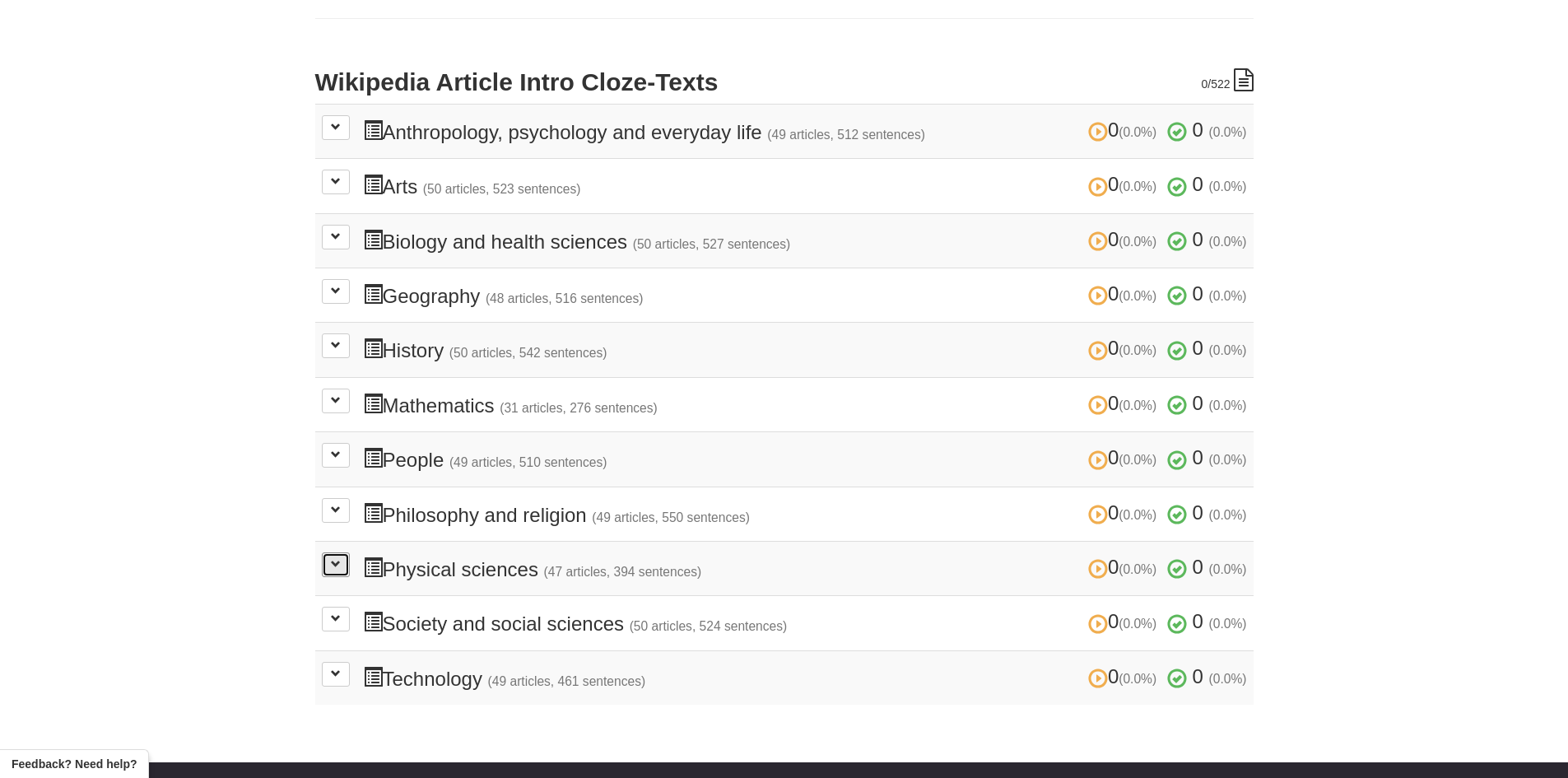
scroll to position [0, 0]
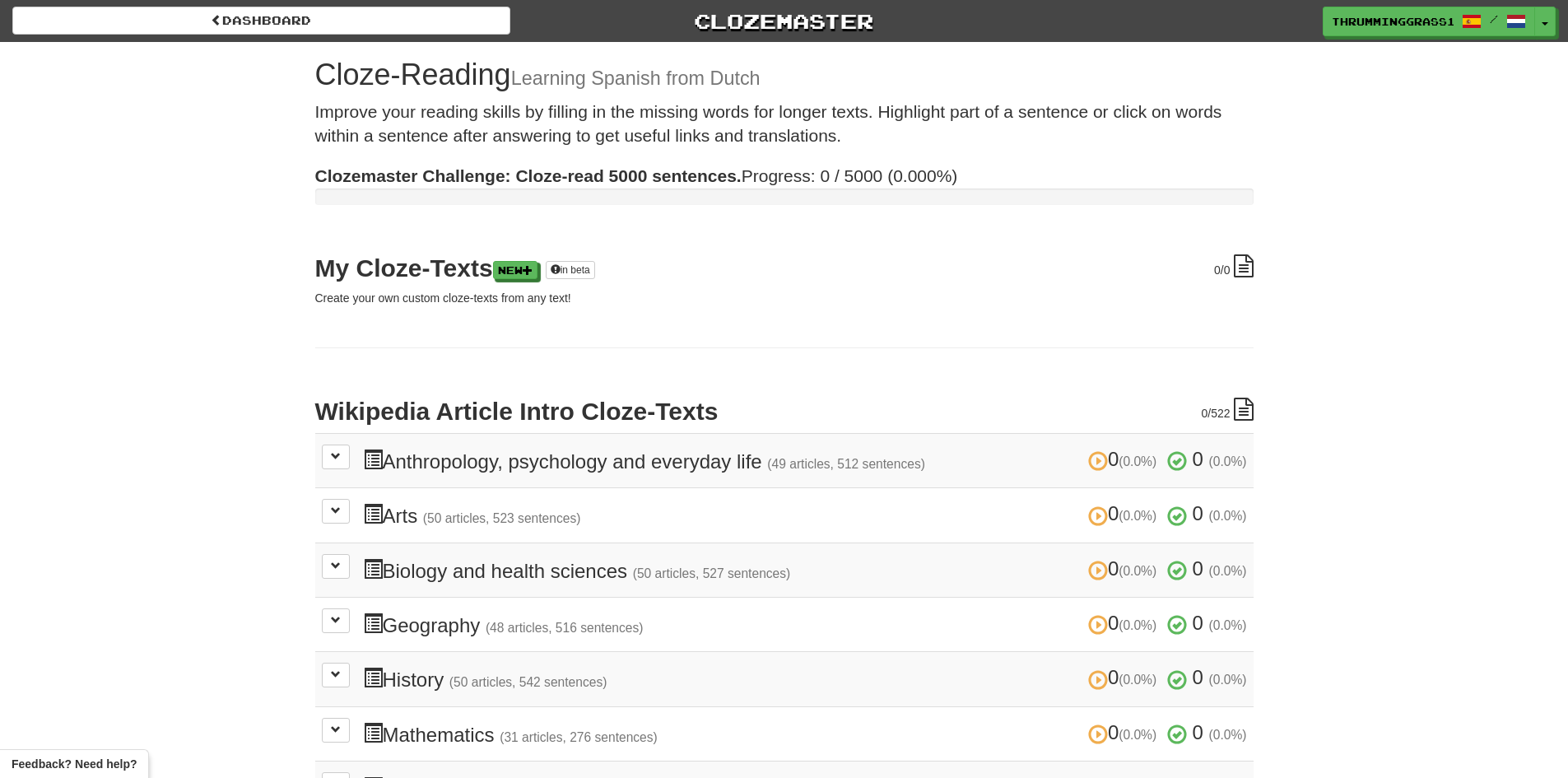
click at [377, 39] on div "Dashboard Clozemaster ThrummingGrass1549 / Toggle Dropdown Dashboard Leaderboar…" at bounding box center [784, 21] width 1543 height 42
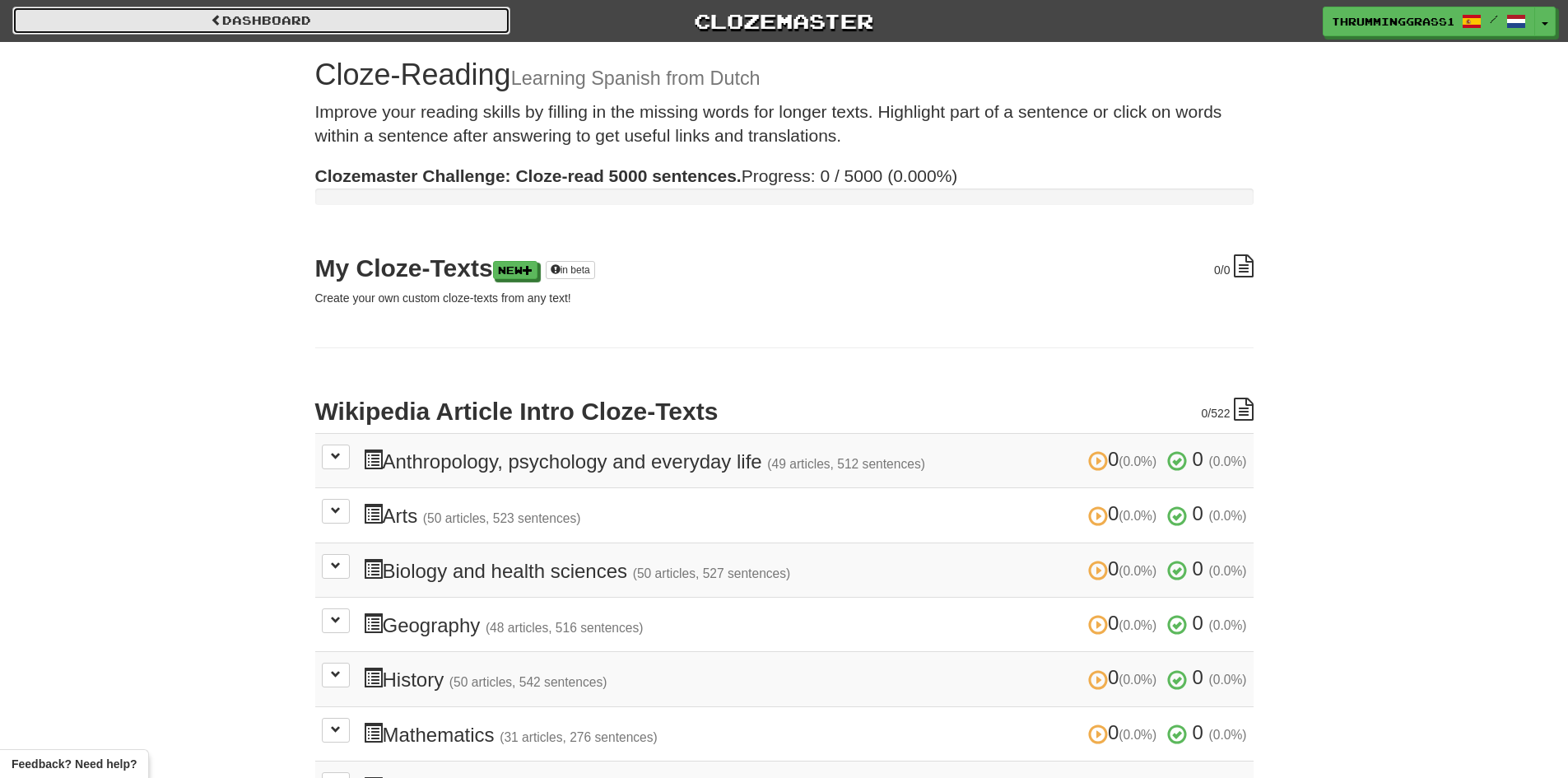
click at [389, 22] on link "Dashboard" at bounding box center [261, 21] width 498 height 28
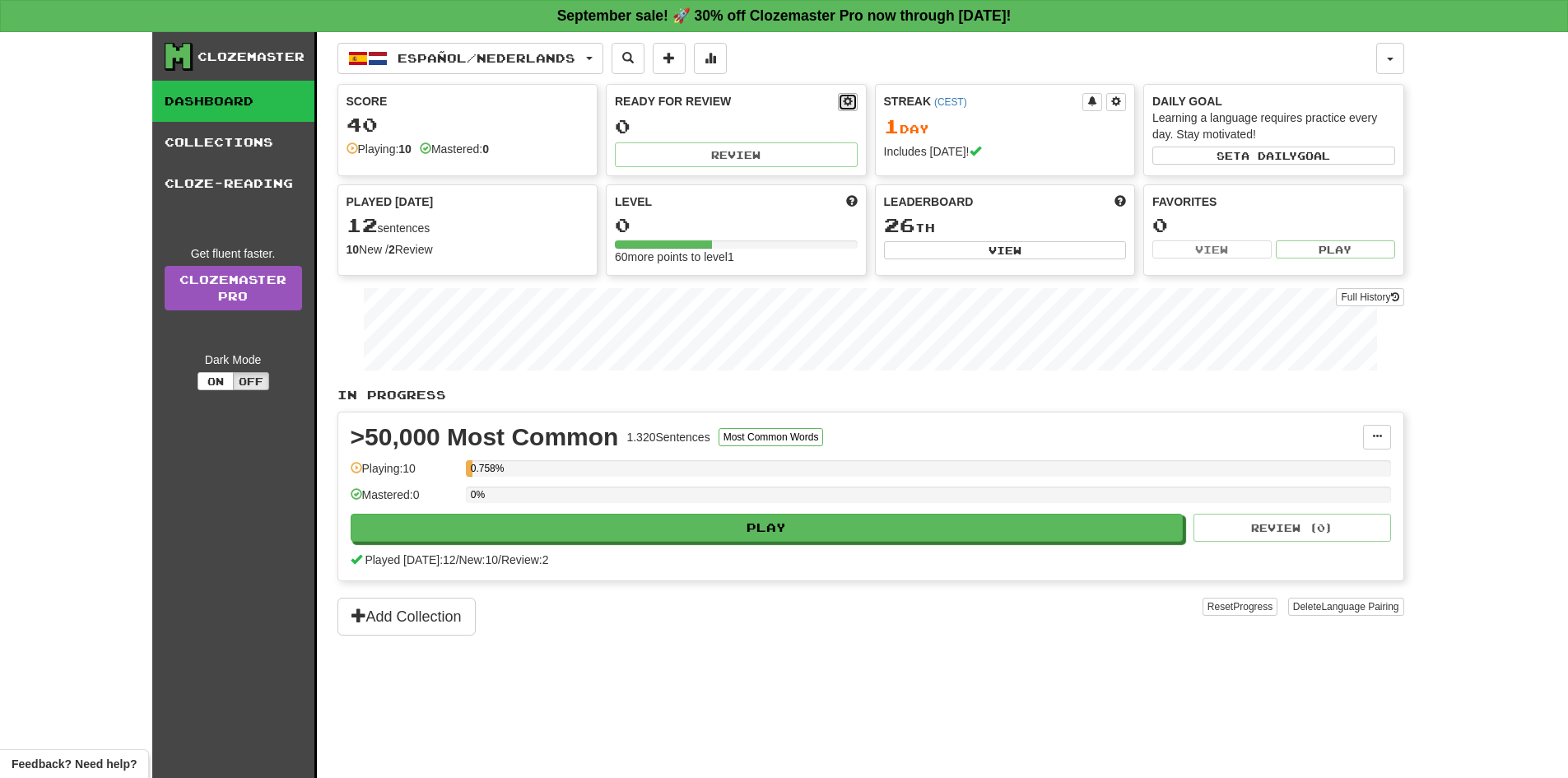
click at [838, 106] on button at bounding box center [847, 101] width 20 height 18
select select "*"
select select "**"
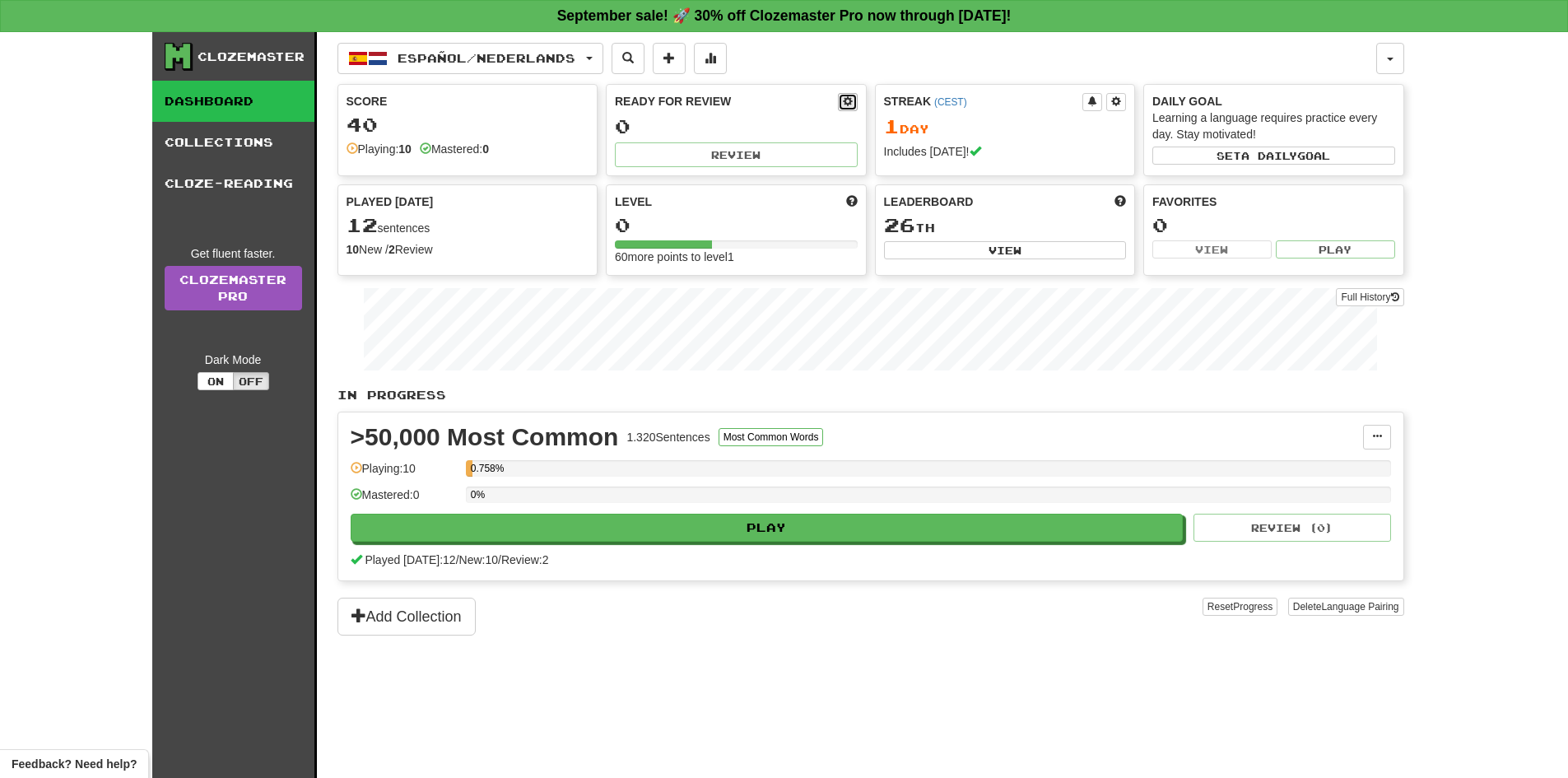
select select "***"
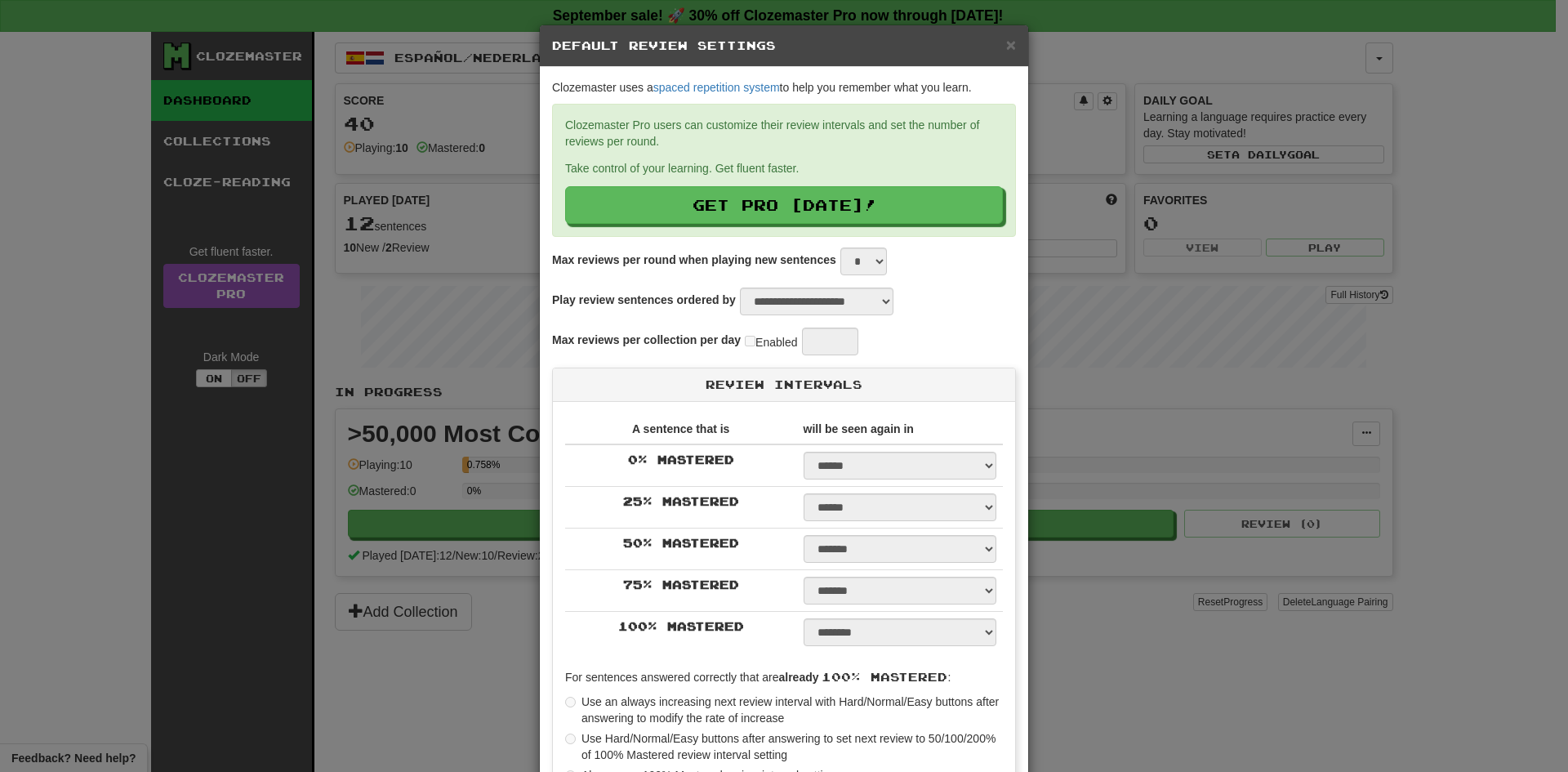
click at [1062, 216] on div "**********" at bounding box center [784, 386] width 1568 height 772
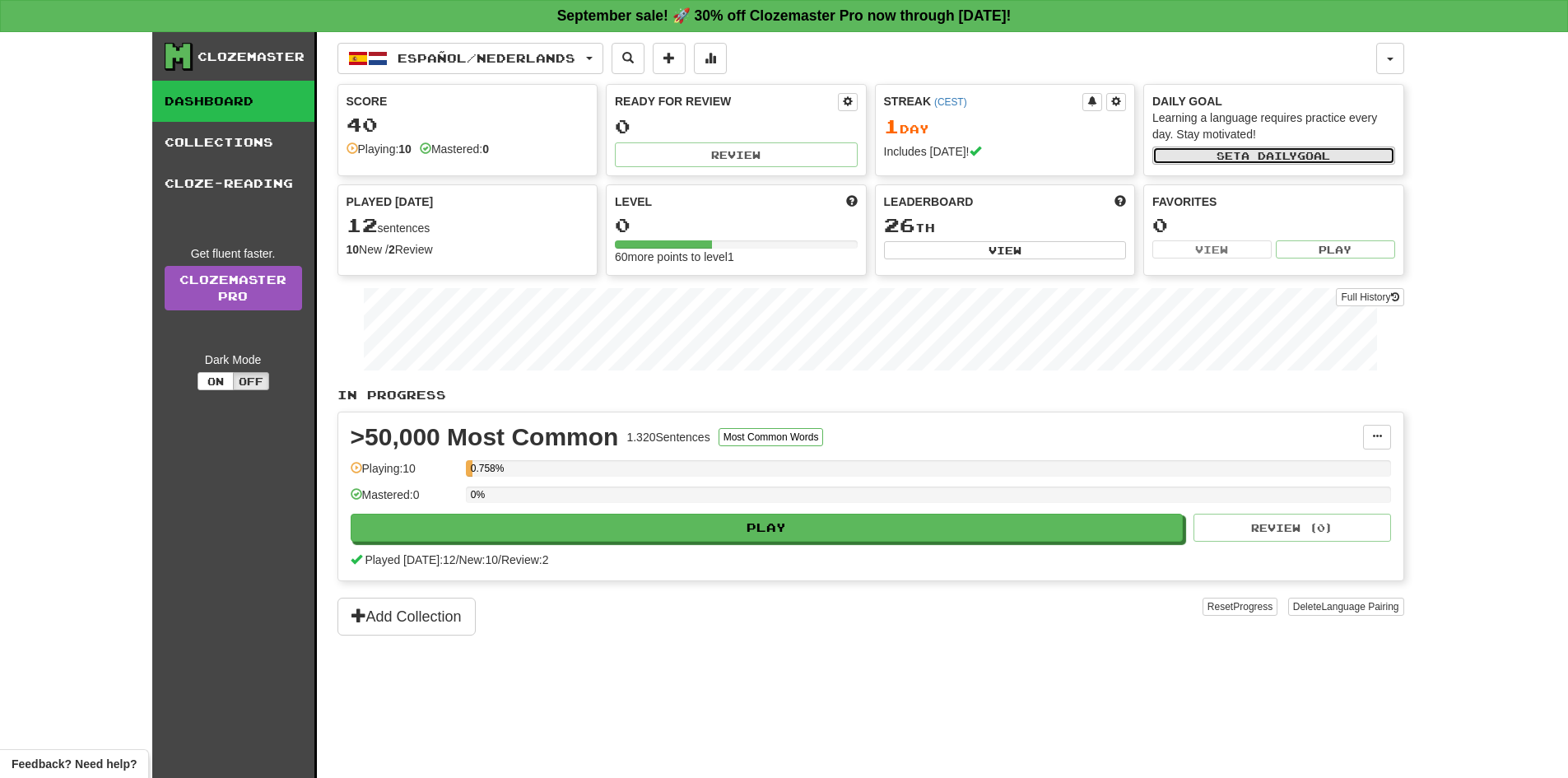
click at [1282, 159] on span "a daily" at bounding box center [1269, 155] width 56 height 11
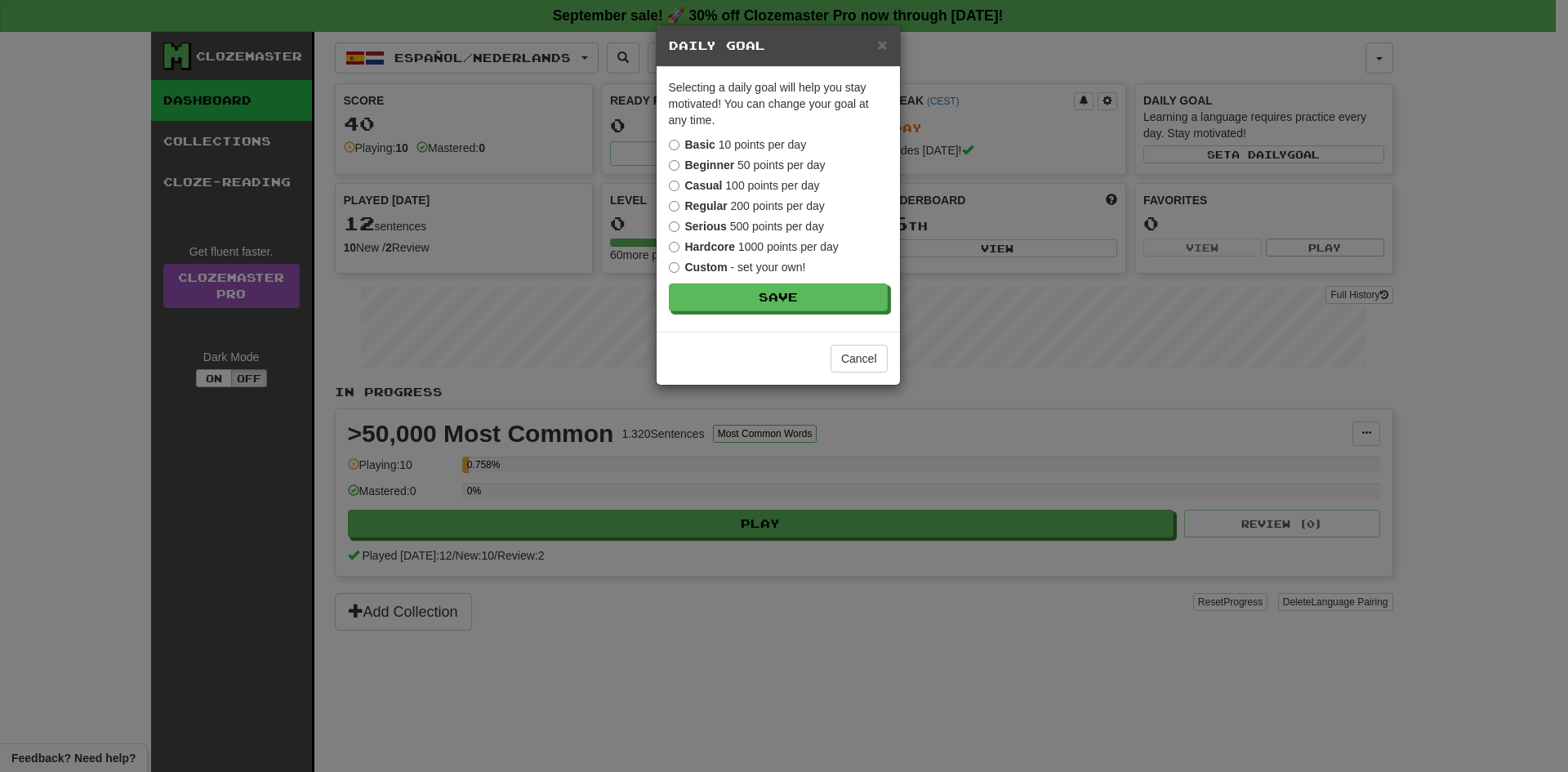
click at [1065, 209] on div "× Daily Goal Selecting a daily goal will help you stay motivated ! You can chan…" at bounding box center [784, 386] width 1568 height 772
